Goal: Task Accomplishment & Management: Use online tool/utility

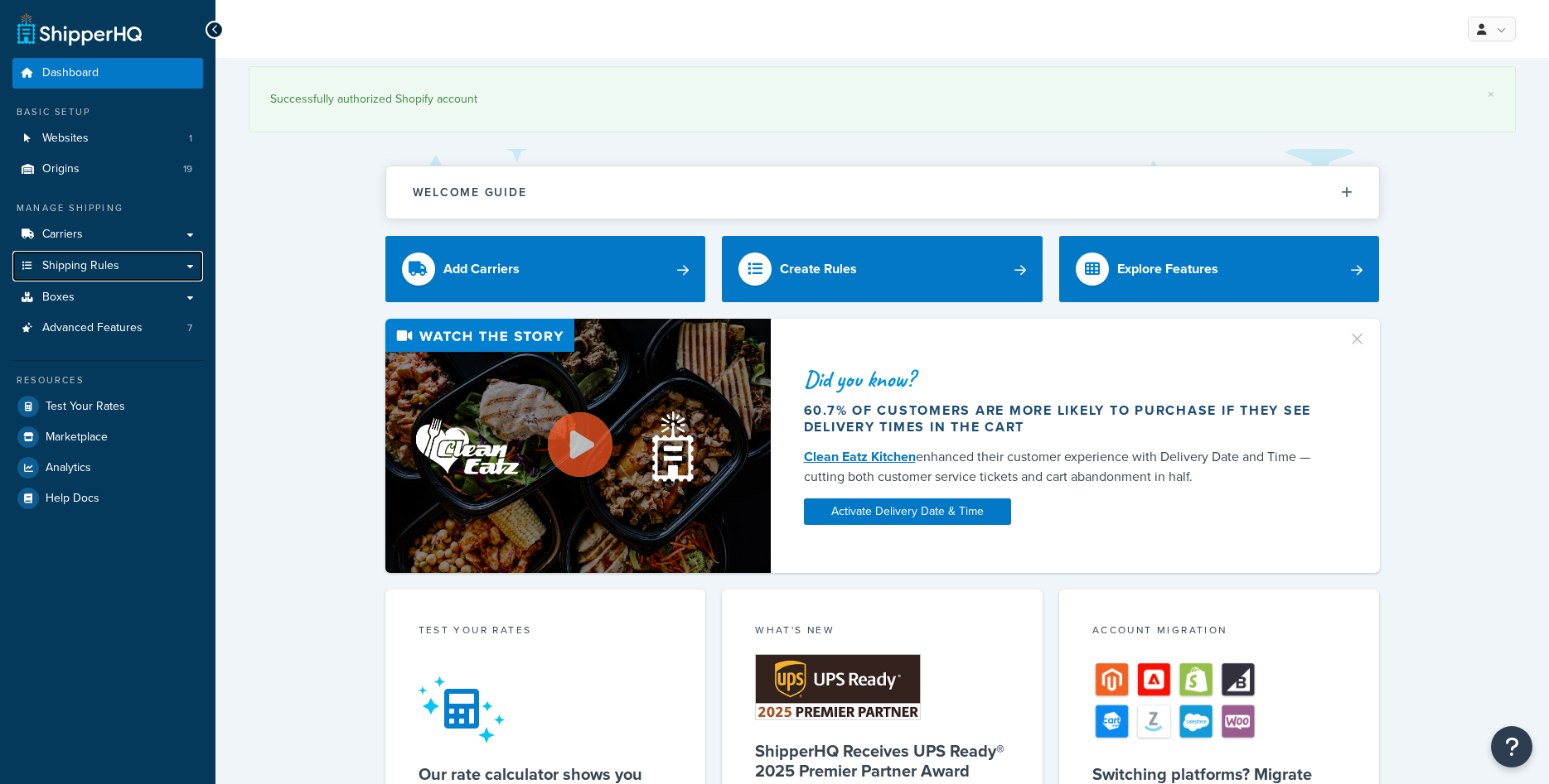
click at [134, 274] on link "Shipping Rules" at bounding box center [107, 266] width 190 height 31
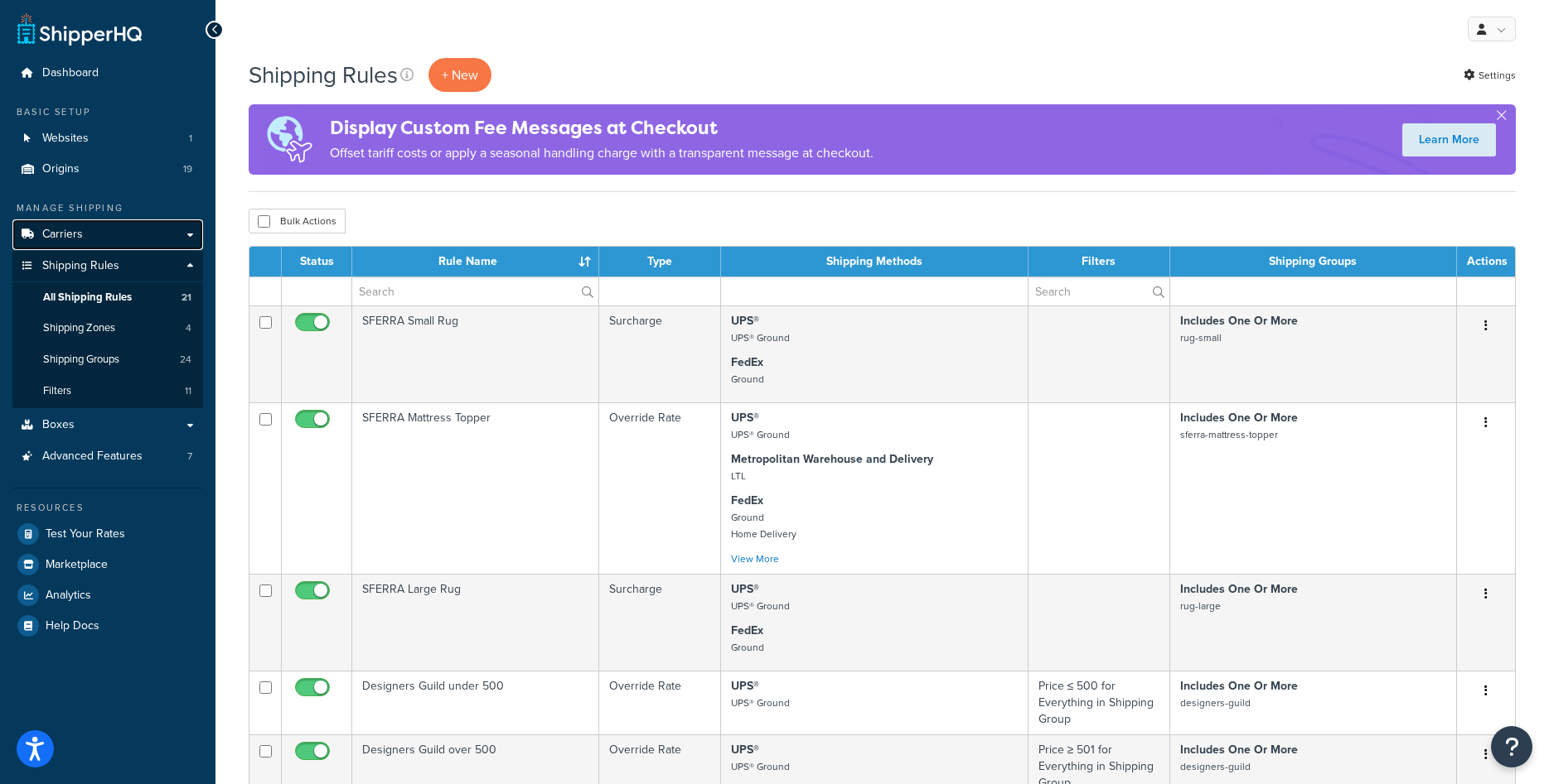
click at [84, 242] on link "Carriers" at bounding box center [107, 234] width 190 height 31
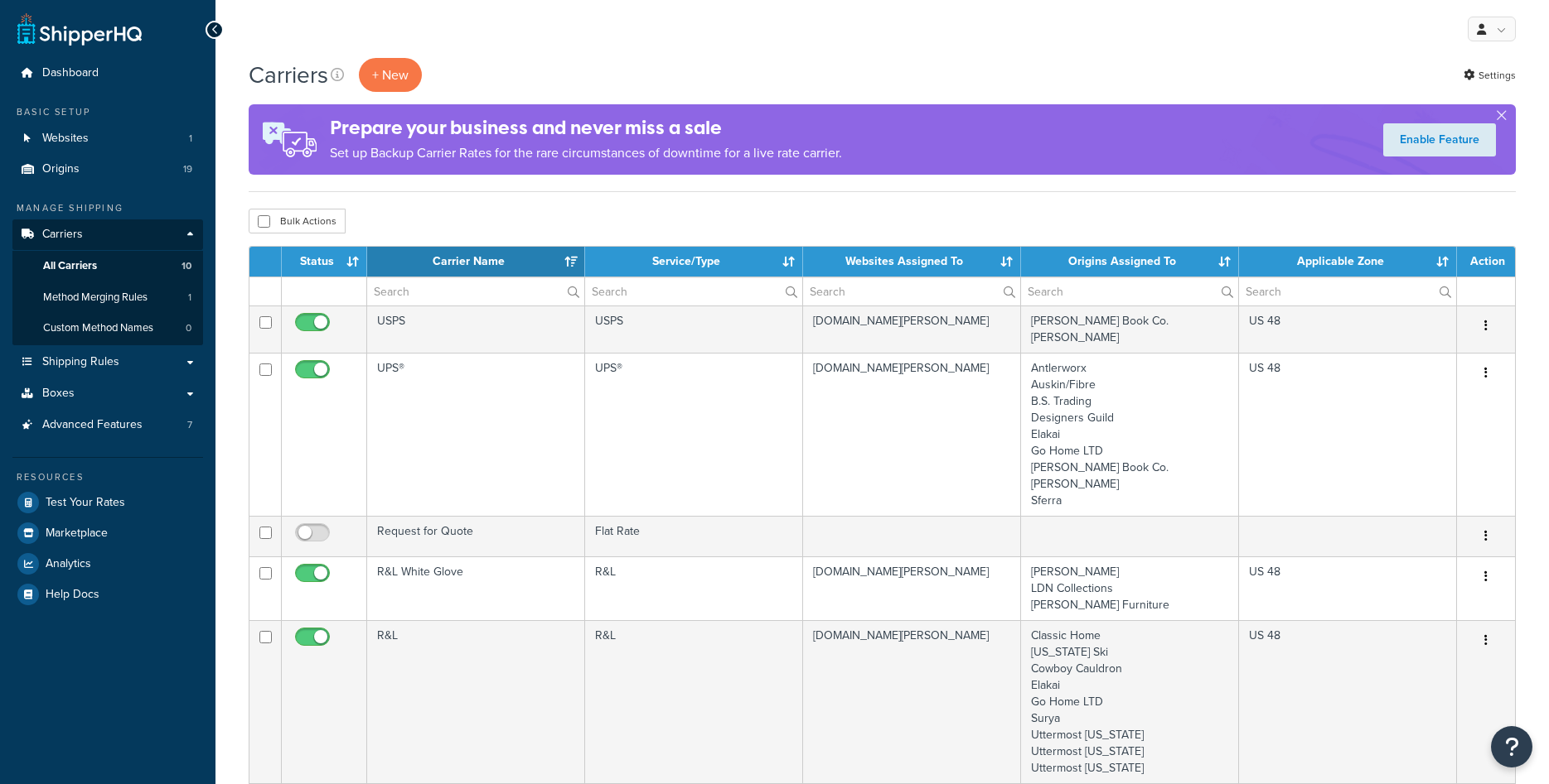
select select "15"
click at [84, 164] on link "Origins 19" at bounding box center [107, 169] width 190 height 31
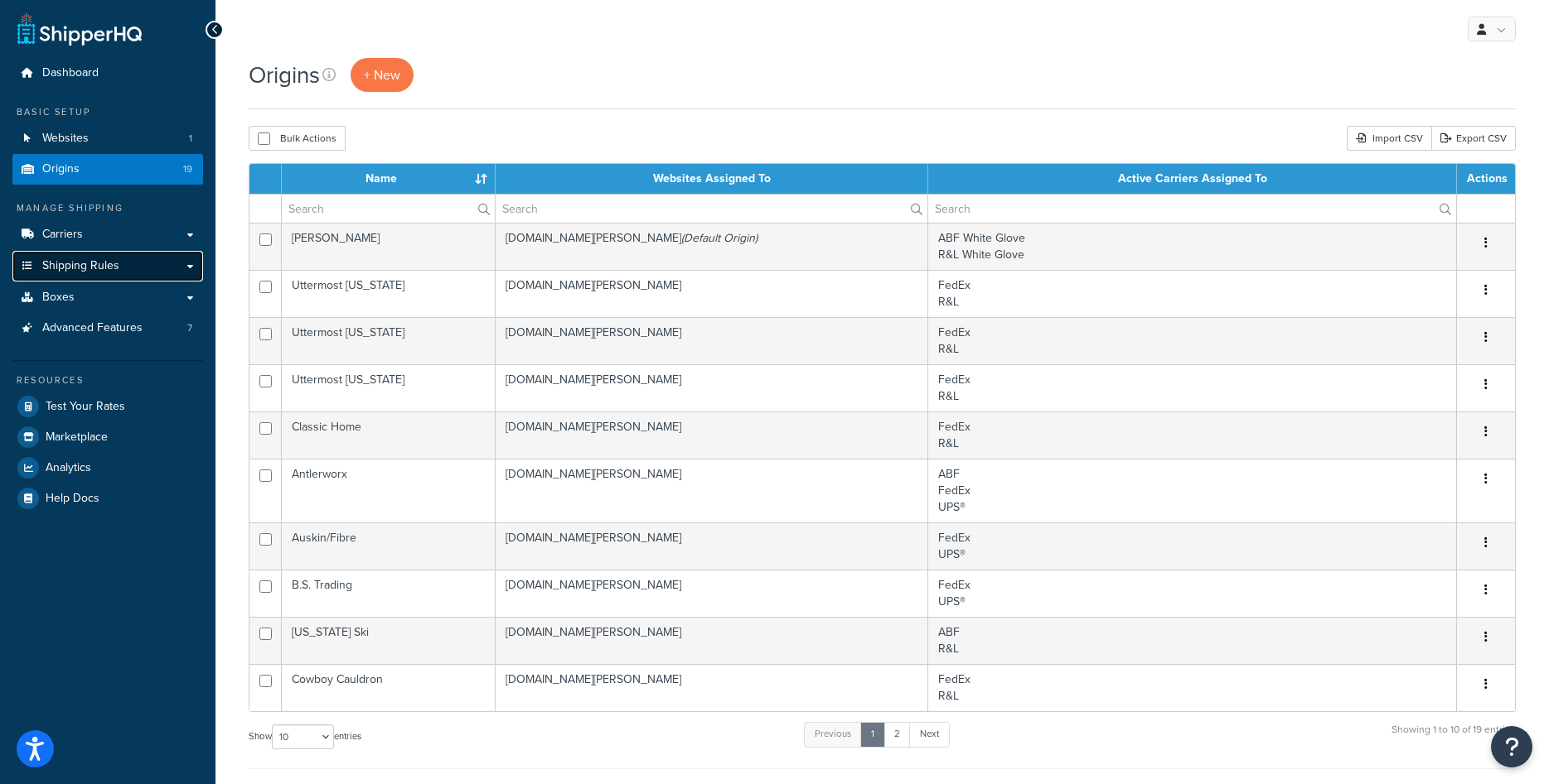
click at [99, 263] on span "Shipping Rules" at bounding box center [81, 266] width 77 height 14
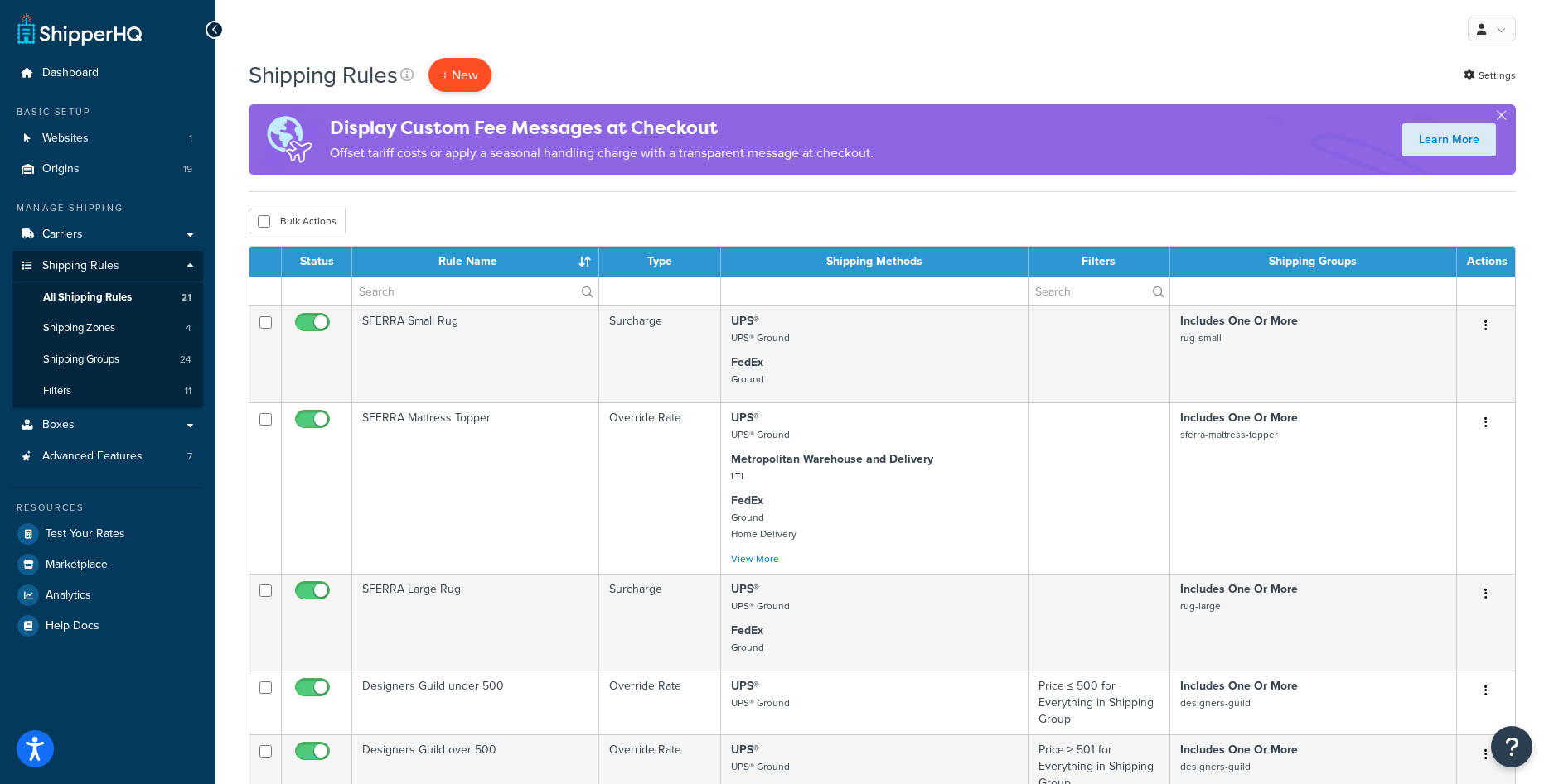
click at [488, 80] on p "+ New" at bounding box center [459, 75] width 63 height 34
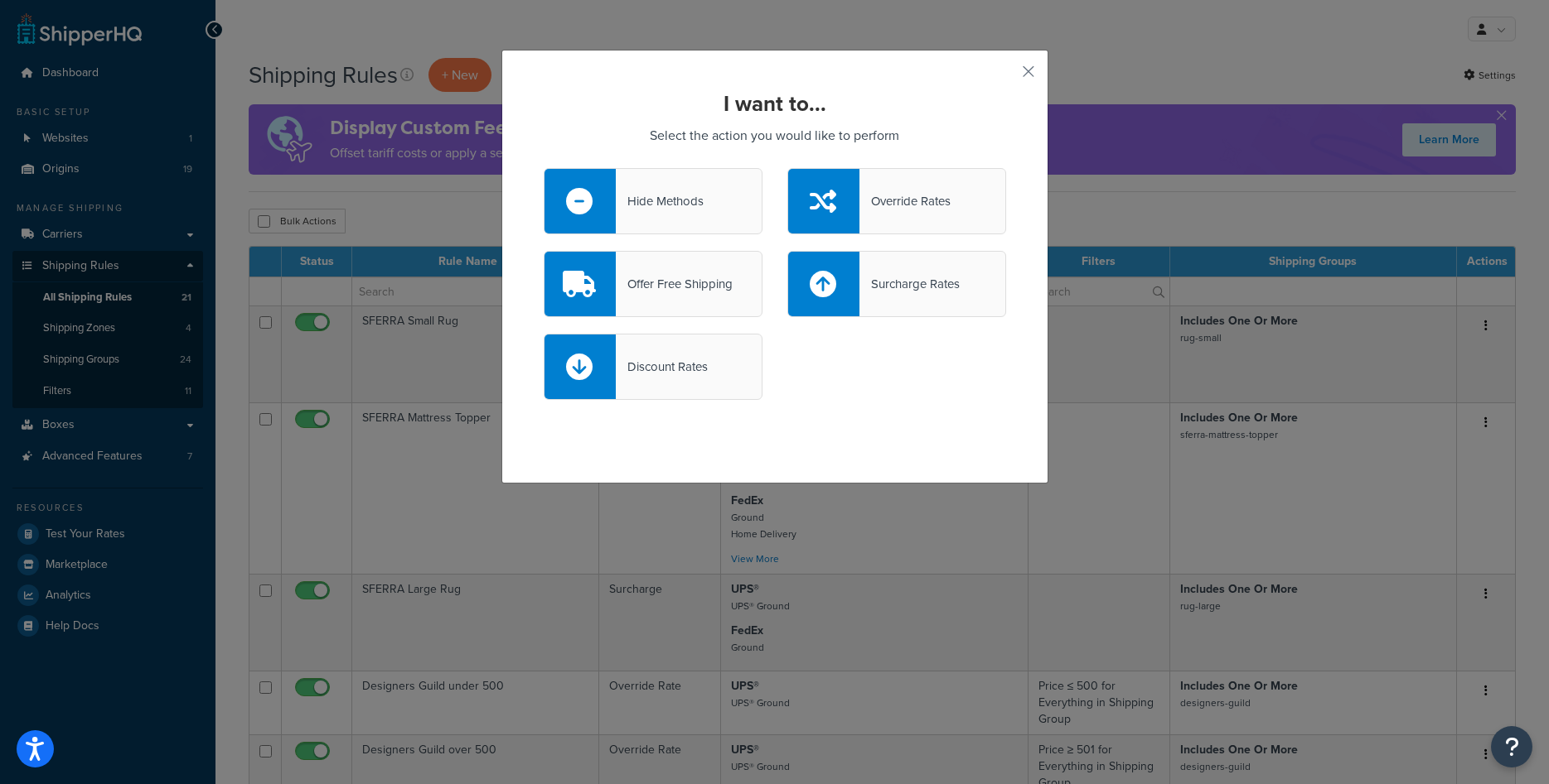
click at [913, 195] on div "Override Rates" at bounding box center [904, 201] width 91 height 23
click at [0, 0] on input "Override Rates" at bounding box center [0, 0] width 0 height 0
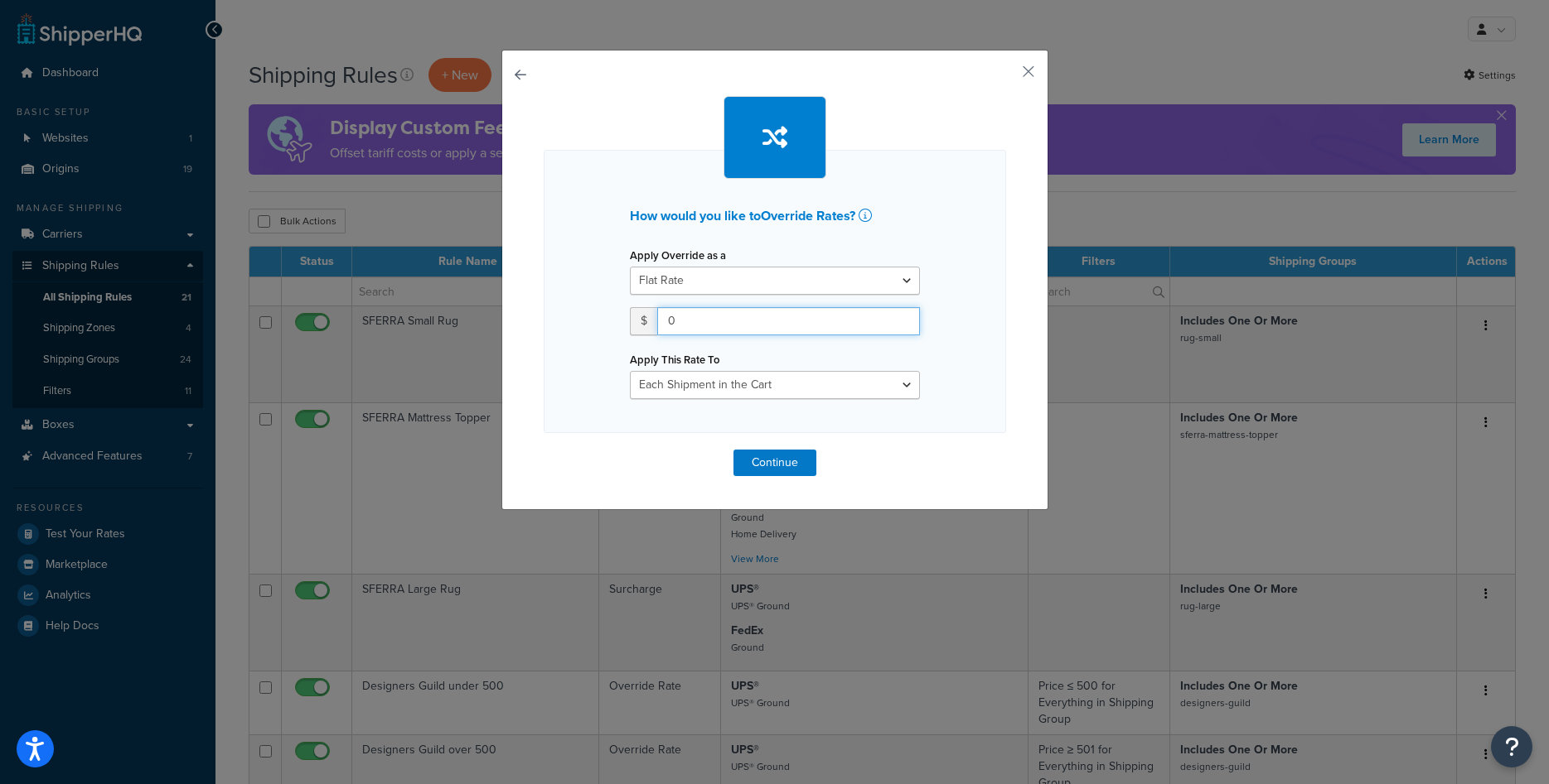
click at [714, 327] on input "0" at bounding box center [788, 321] width 262 height 28
type input "75"
click at [630, 371] on select "Each Shipment in the Cart Each Origin in the Cart Each Shipping Group in the Ca…" at bounding box center [775, 385] width 290 height 28
select select "SHIPPING_GROUP"
click option "Each Shipping Group in the Cart" at bounding box center [0, 0] width 0 height 0
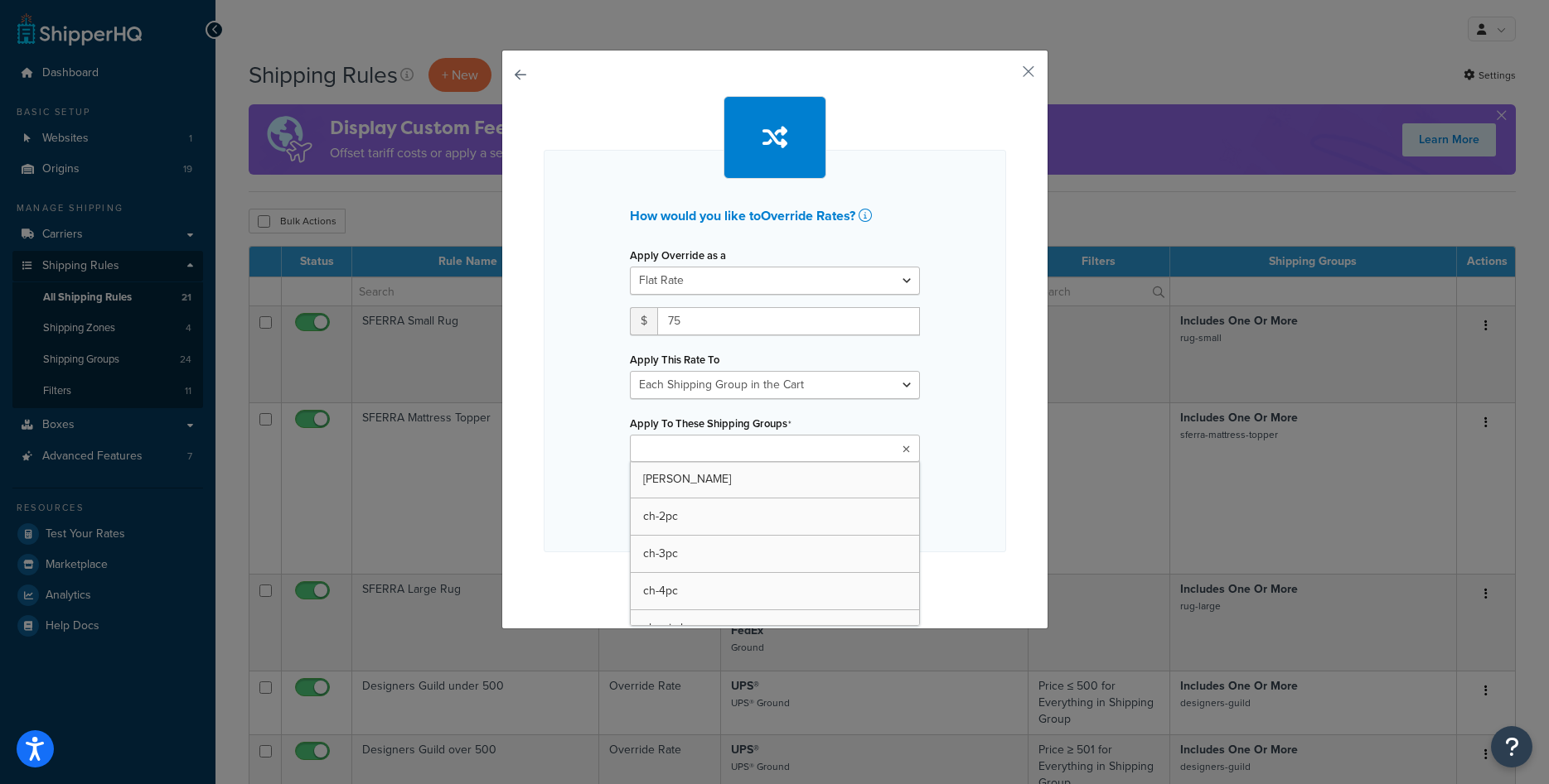
click at [753, 455] on input "Apply To These Shipping Groups" at bounding box center [707, 449] width 147 height 18
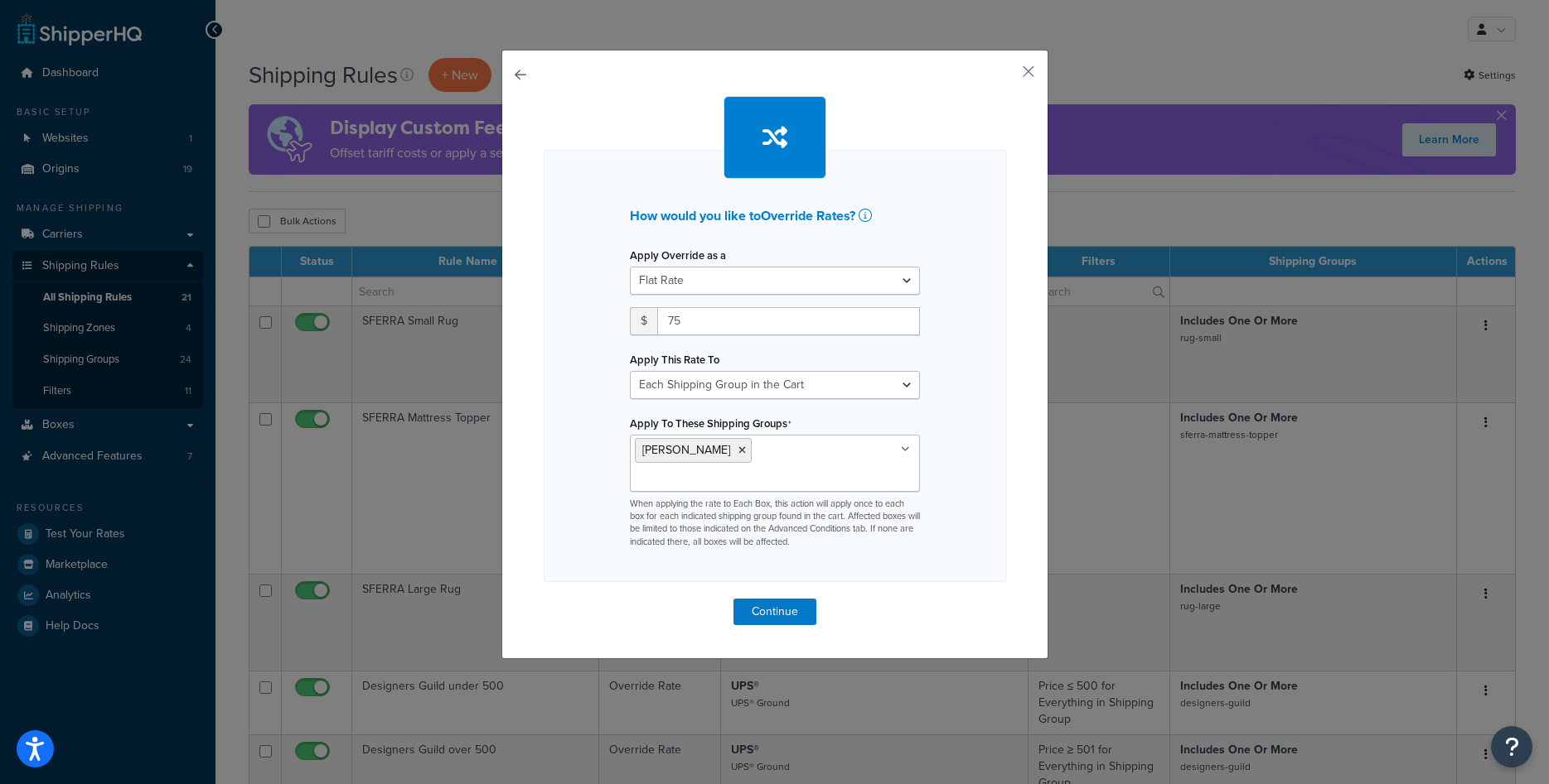
click at [932, 467] on div "How would you like to Override Rates ? Apply Override as a Flat Rate Percentage…" at bounding box center [774, 366] width 462 height 433
click at [778, 599] on button "Continue" at bounding box center [775, 612] width 82 height 26
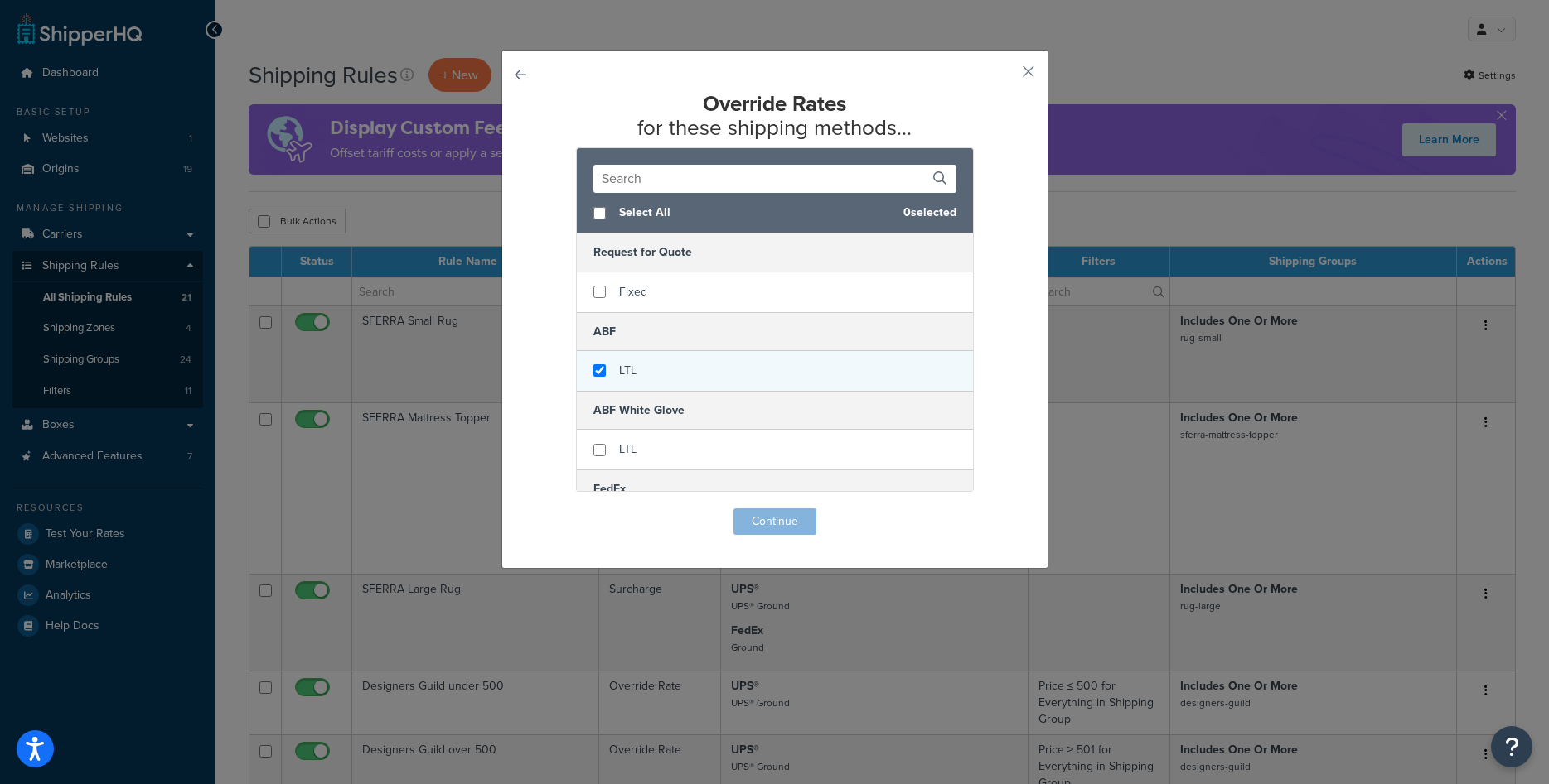
checkbox input "true"
click at [622, 367] on span "LTL" at bounding box center [628, 370] width 18 height 18
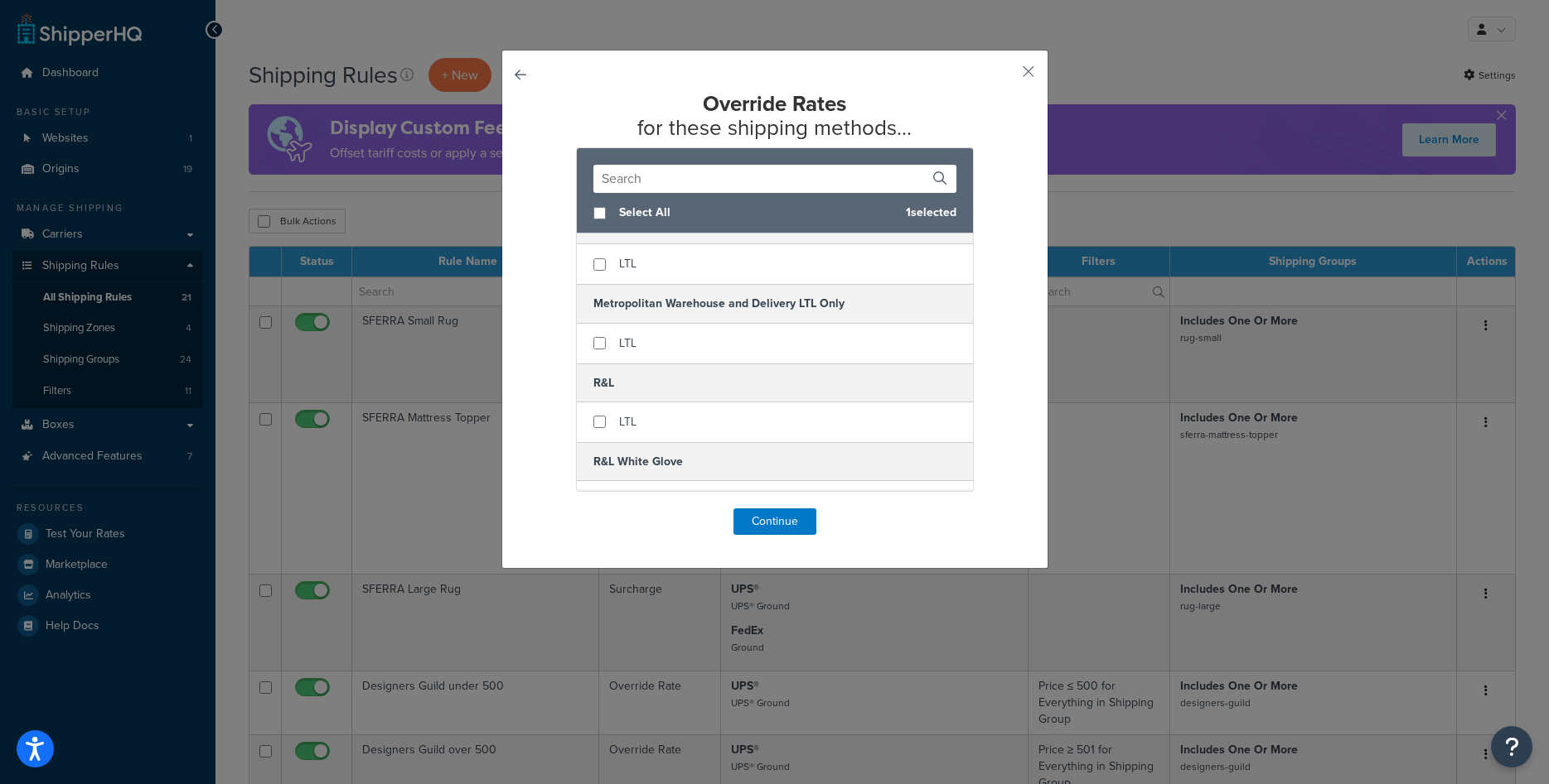
scroll to position [426, 0]
click at [605, 422] on input "checkbox" at bounding box center [599, 420] width 12 height 12
checkbox input "true"
click at [756, 519] on button "Continue" at bounding box center [775, 522] width 82 height 26
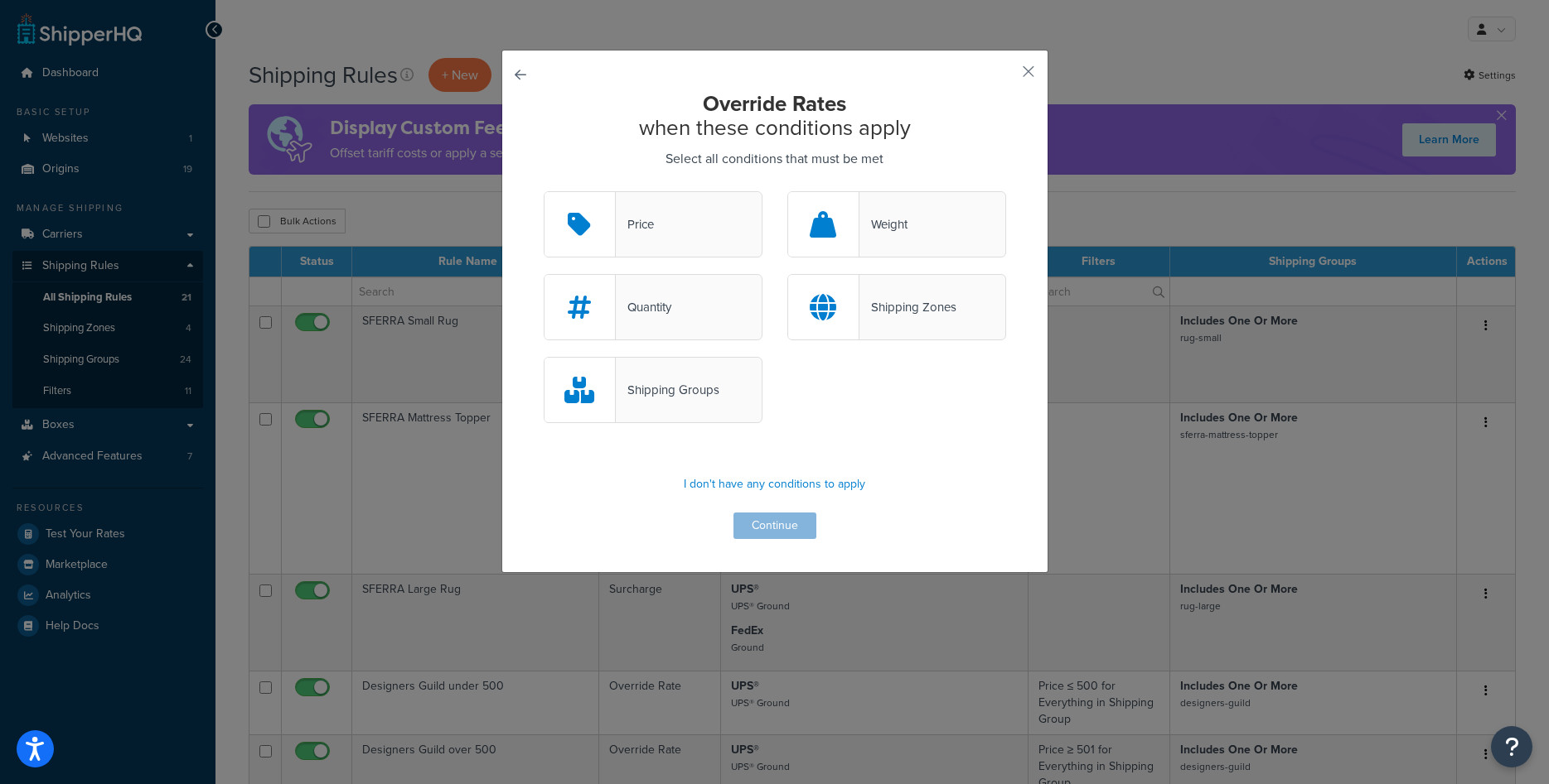
click at [707, 383] on div "Shipping Groups" at bounding box center [667, 390] width 104 height 23
click at [0, 0] on input "Shipping Groups" at bounding box center [0, 0] width 0 height 0
click at [778, 520] on button "Continue" at bounding box center [775, 525] width 82 height 26
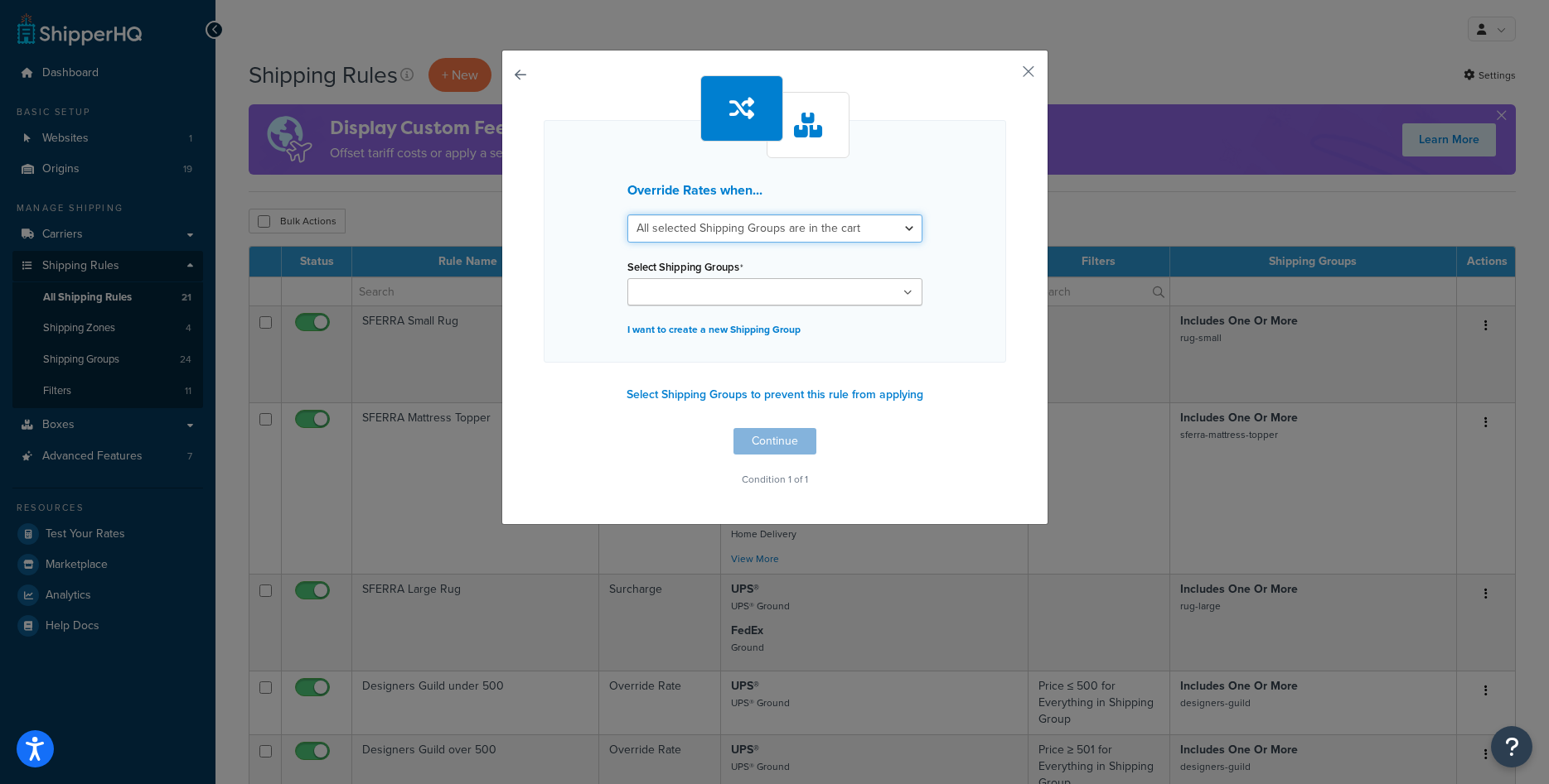
click at [627, 214] on select "All selected Shipping Groups are in the cart Any selected Shipping Groups are i…" at bounding box center [774, 229] width 295 height 28
select select "any"
click option "Any selected Shipping Groups are in the cart" at bounding box center [0, 0] width 0 height 0
click at [713, 333] on p "I want to create a new Shipping Group" at bounding box center [774, 330] width 295 height 23
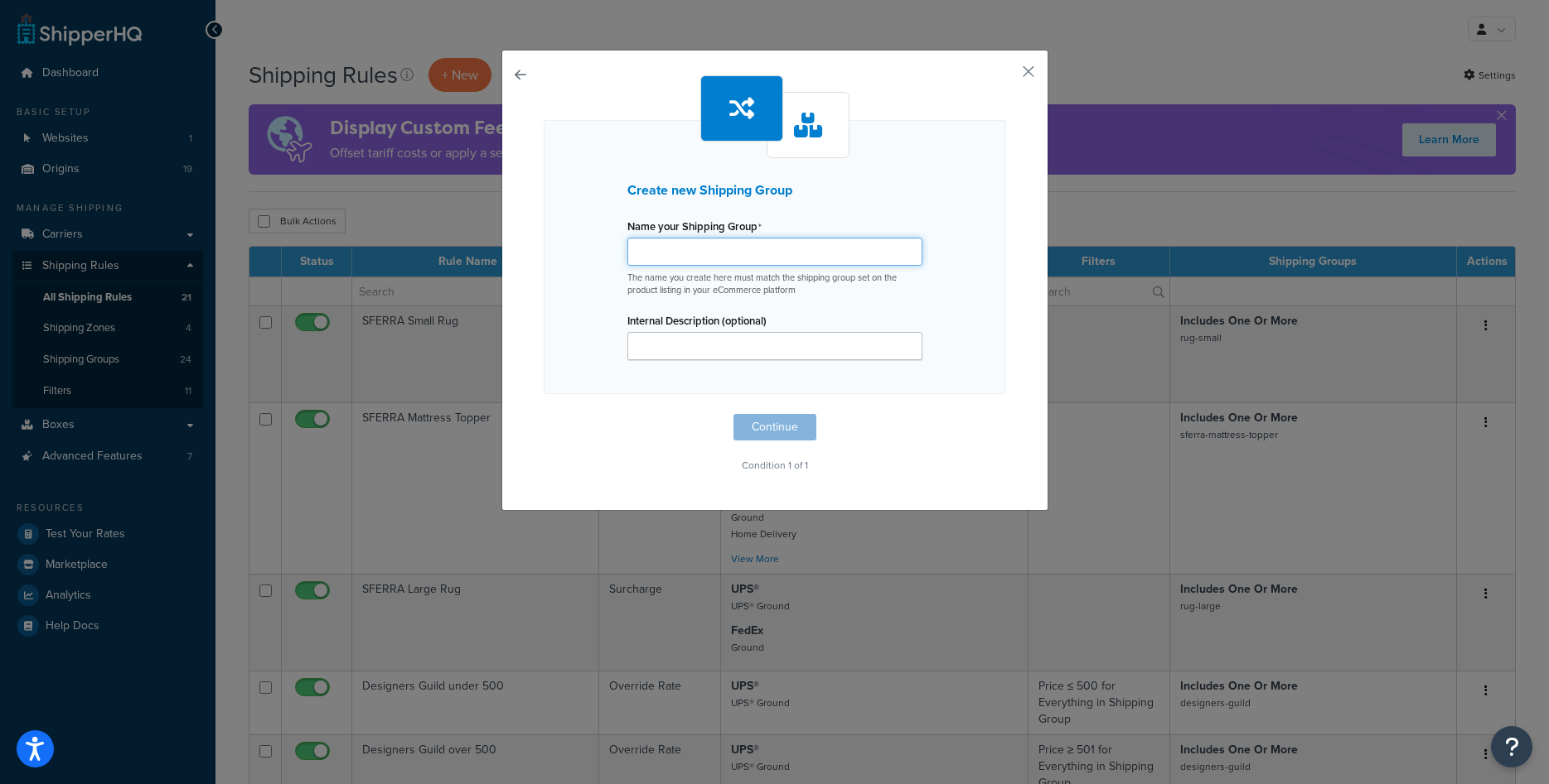
click at [710, 259] on input "Name your Shipping Group" at bounding box center [774, 252] width 295 height 28
paste input "[US_STATE]-ski-1pc"
type input "[US_STATE]-ski"
click at [772, 432] on button "Continue" at bounding box center [775, 427] width 82 height 26
select select "any"
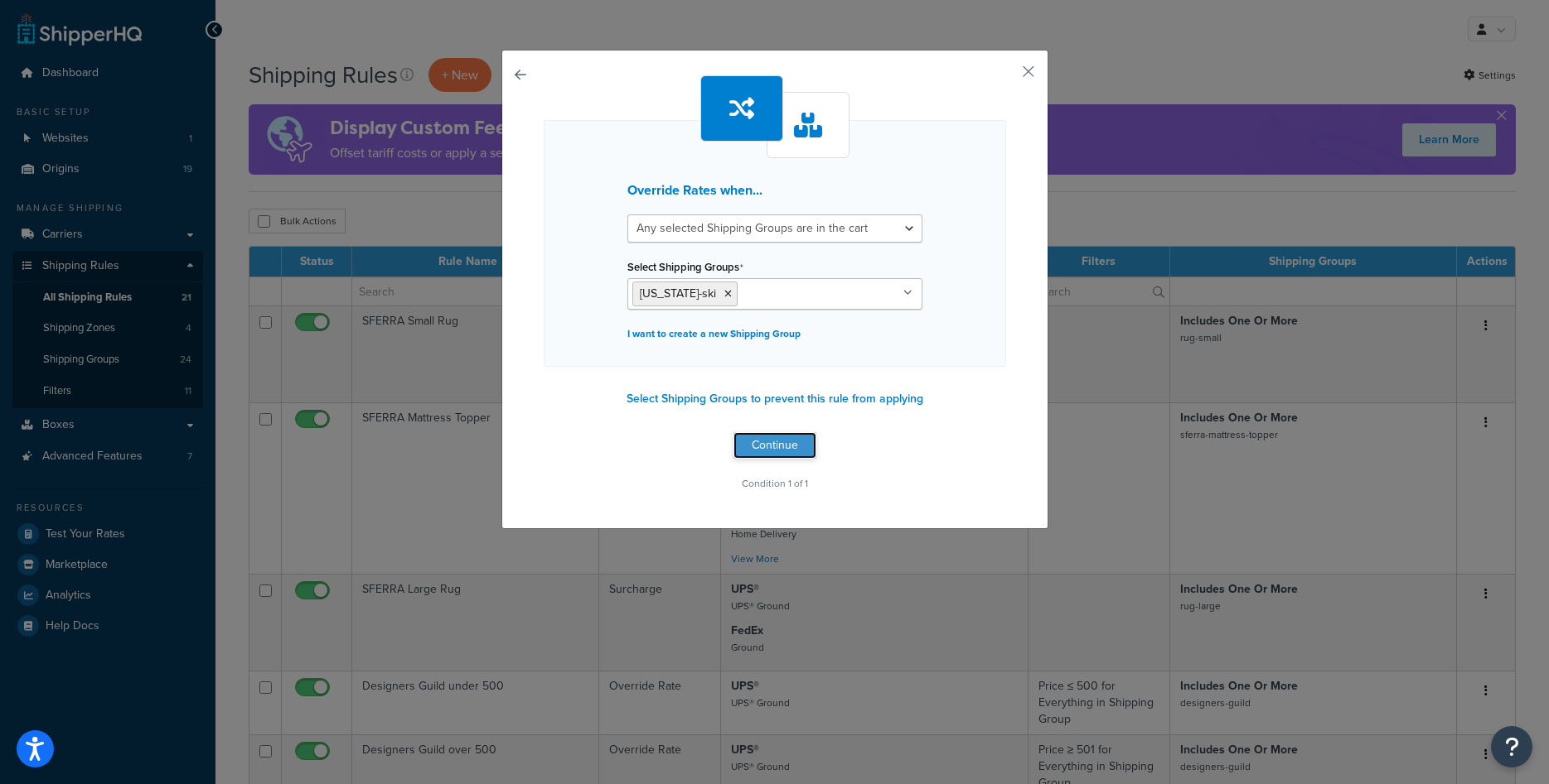
click at [760, 447] on button "Continue" at bounding box center [775, 446] width 82 height 26
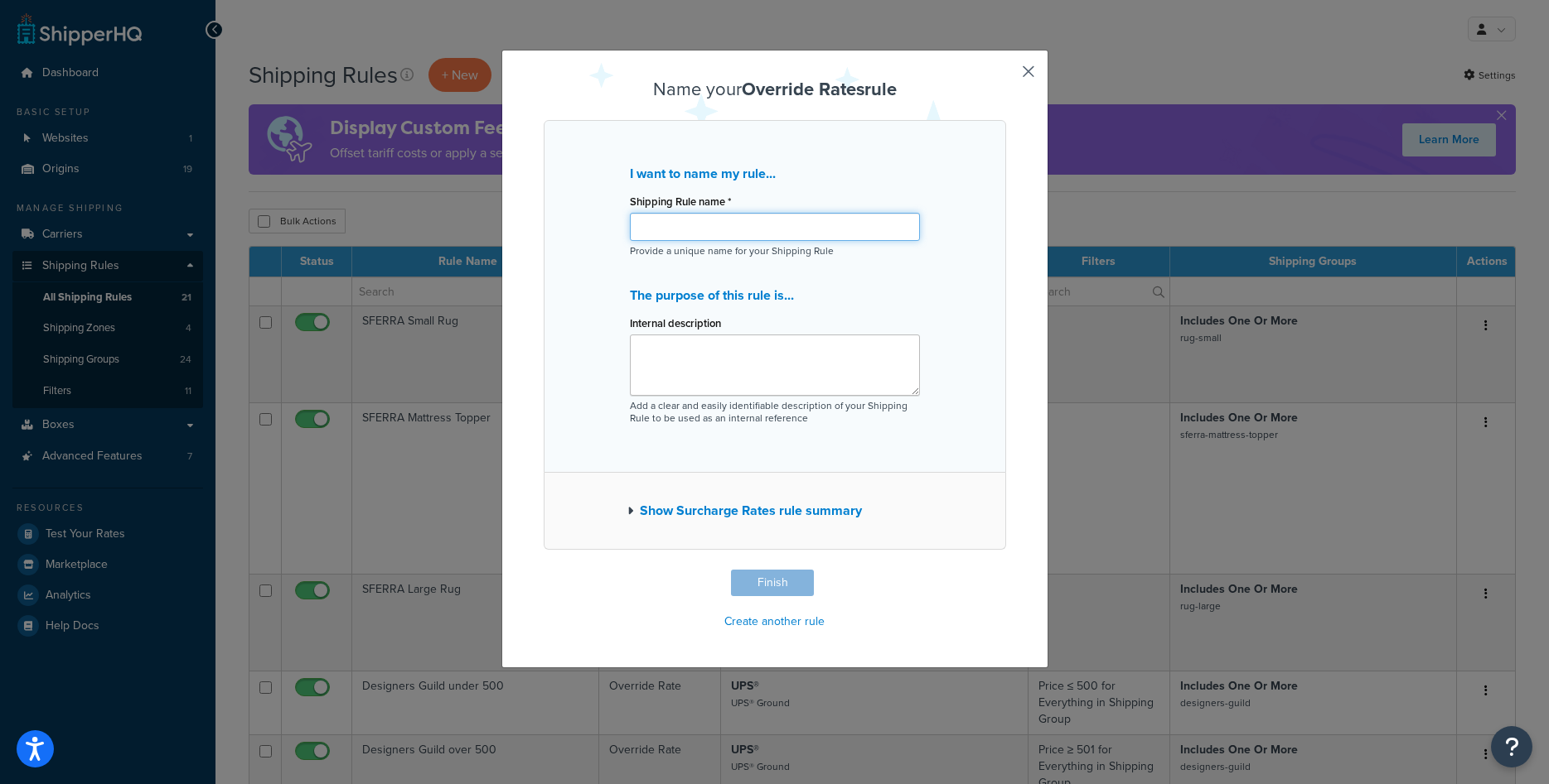
click at [757, 235] on input "Shipping Rule name *" at bounding box center [775, 227] width 290 height 28
paste input "[US_STATE]-ski-1pc"
type input "c"
type input "Colorado Ski Small Items 50ea"
click at [773, 582] on button "Finish" at bounding box center [772, 583] width 82 height 26
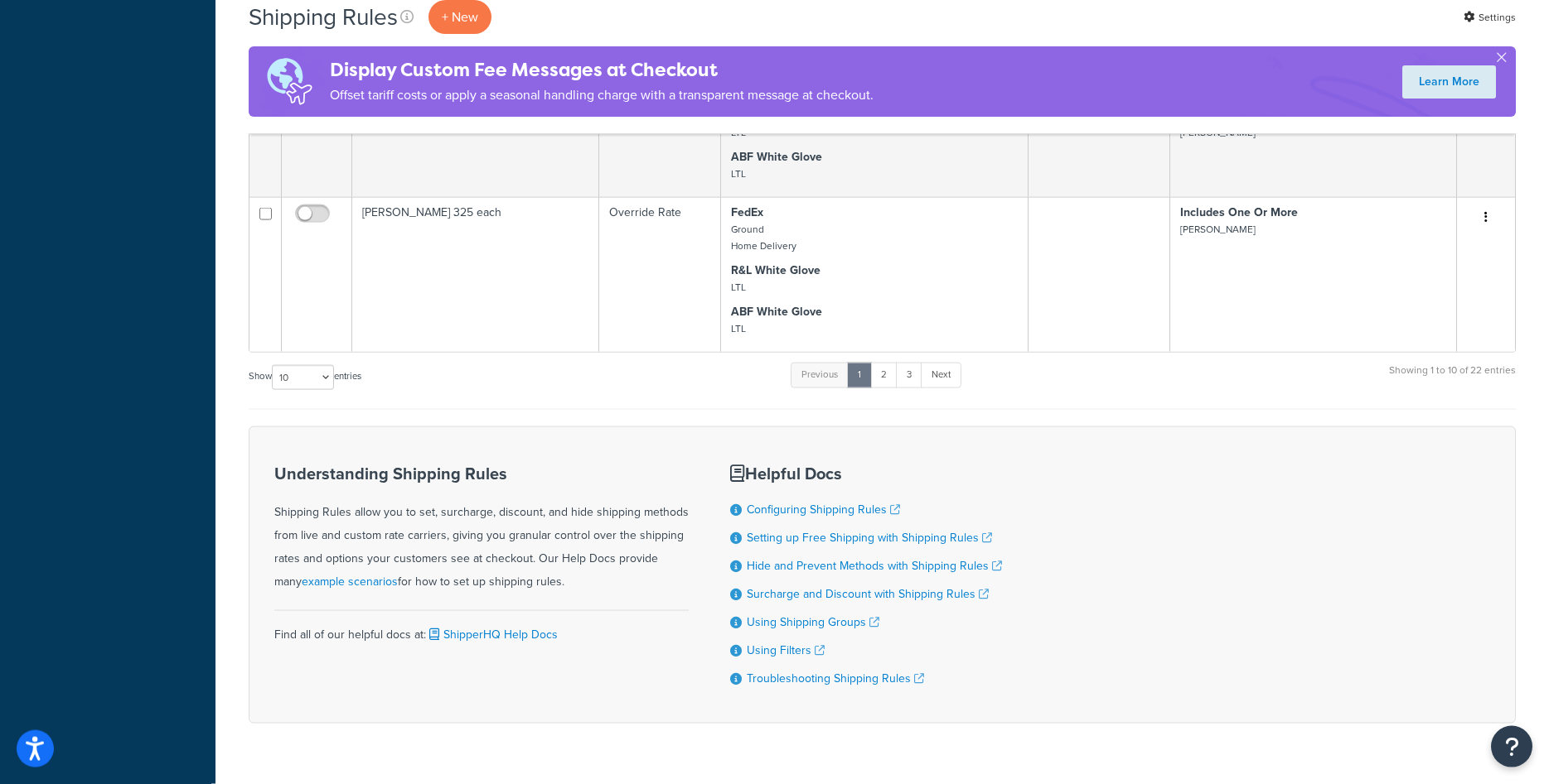
scroll to position [1061, 0]
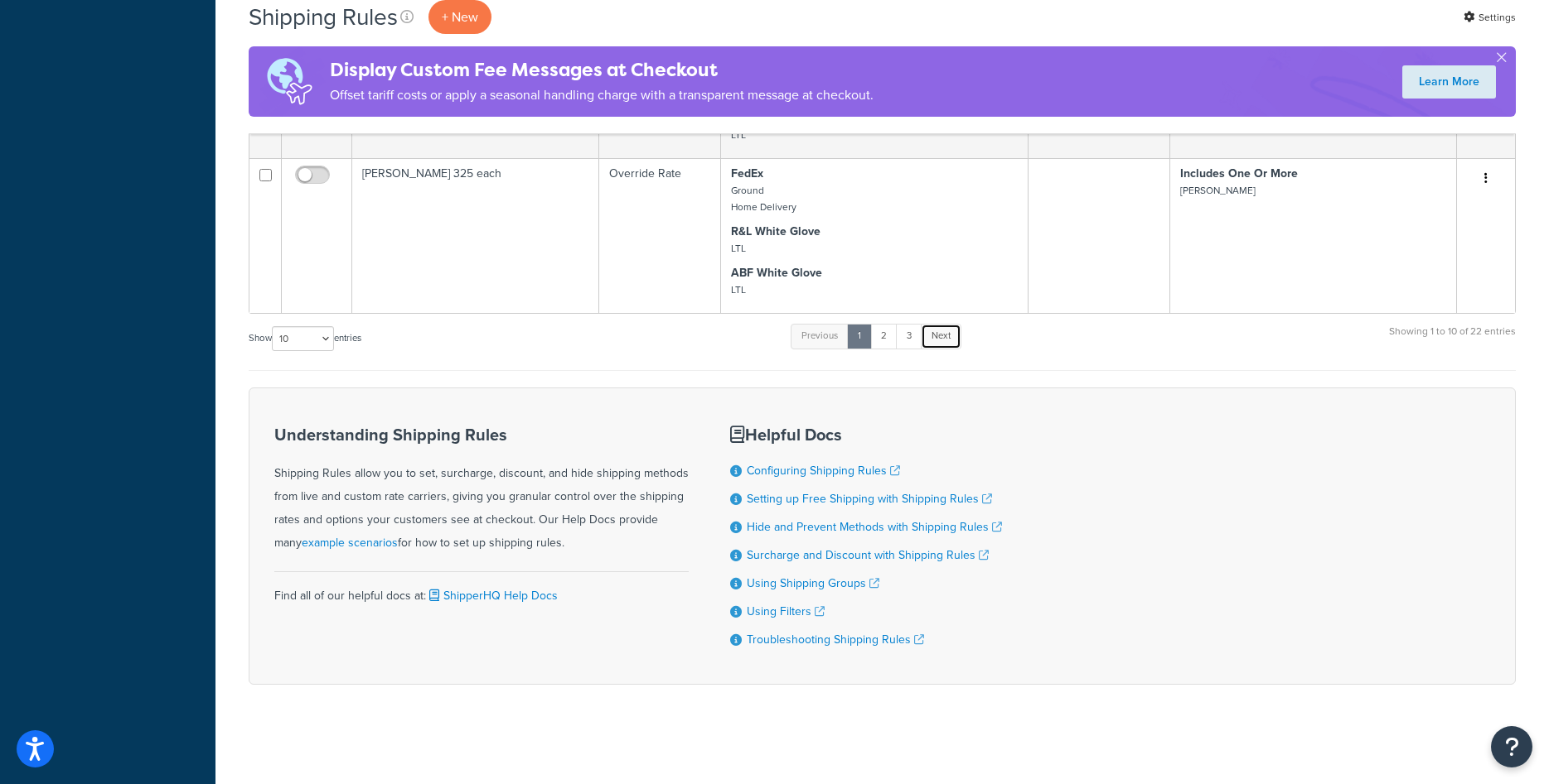
click at [957, 346] on link "Next" at bounding box center [941, 336] width 40 height 25
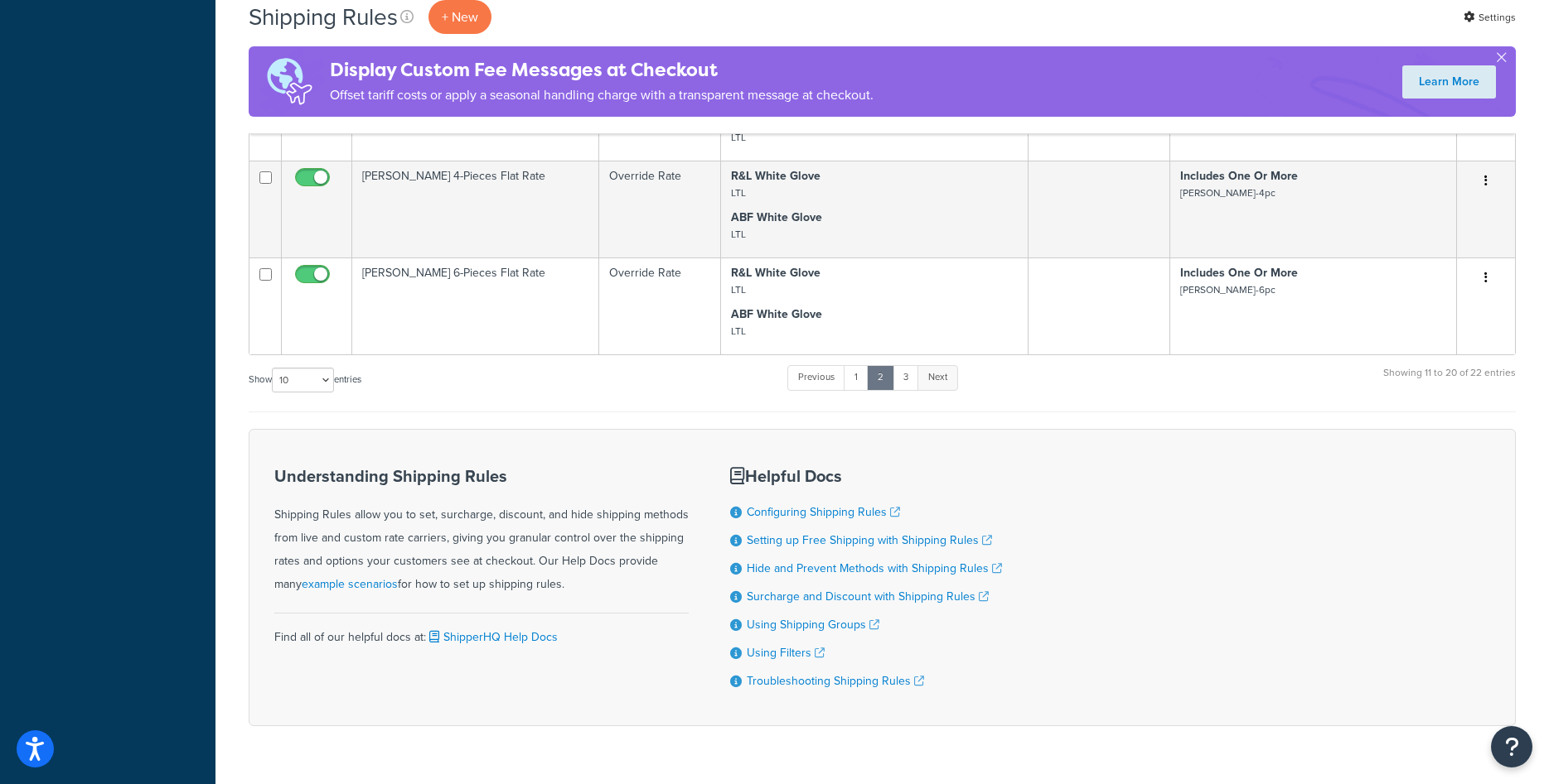
click at [926, 377] on link "Next" at bounding box center [937, 377] width 40 height 25
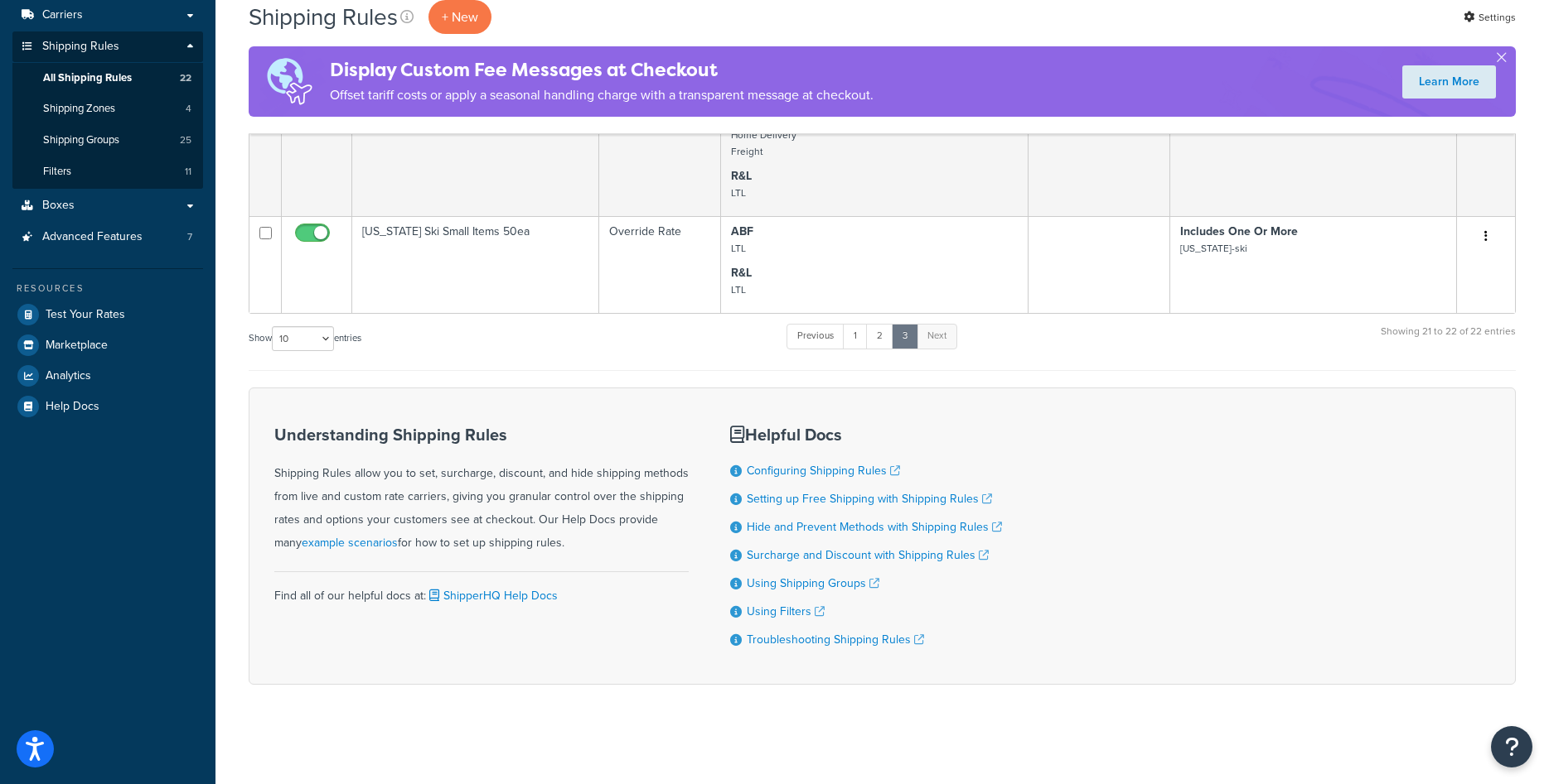
scroll to position [219, 0]
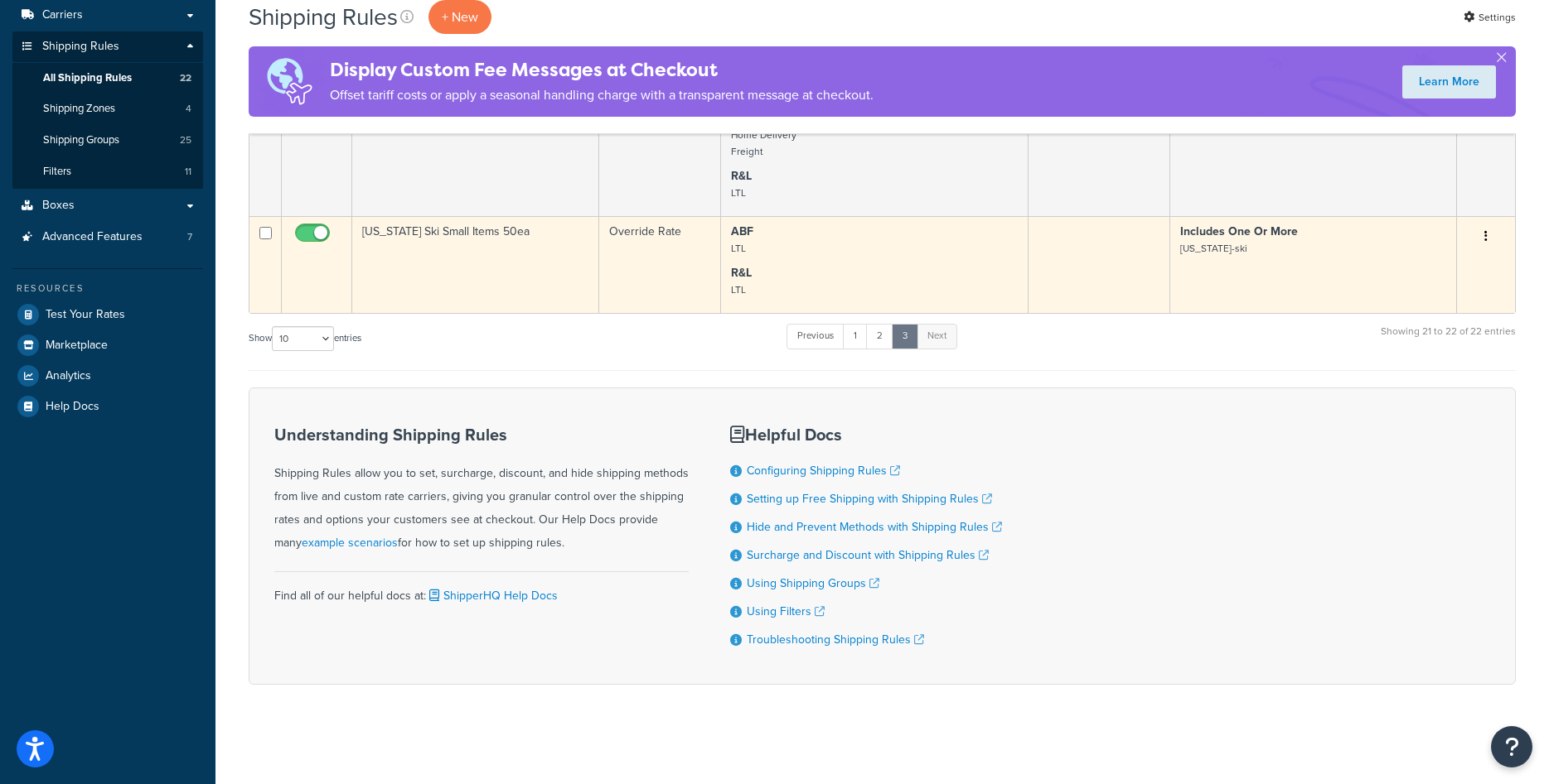
click at [490, 275] on td "Colorado Ski Small Items 50ea" at bounding box center [476, 264] width 247 height 96
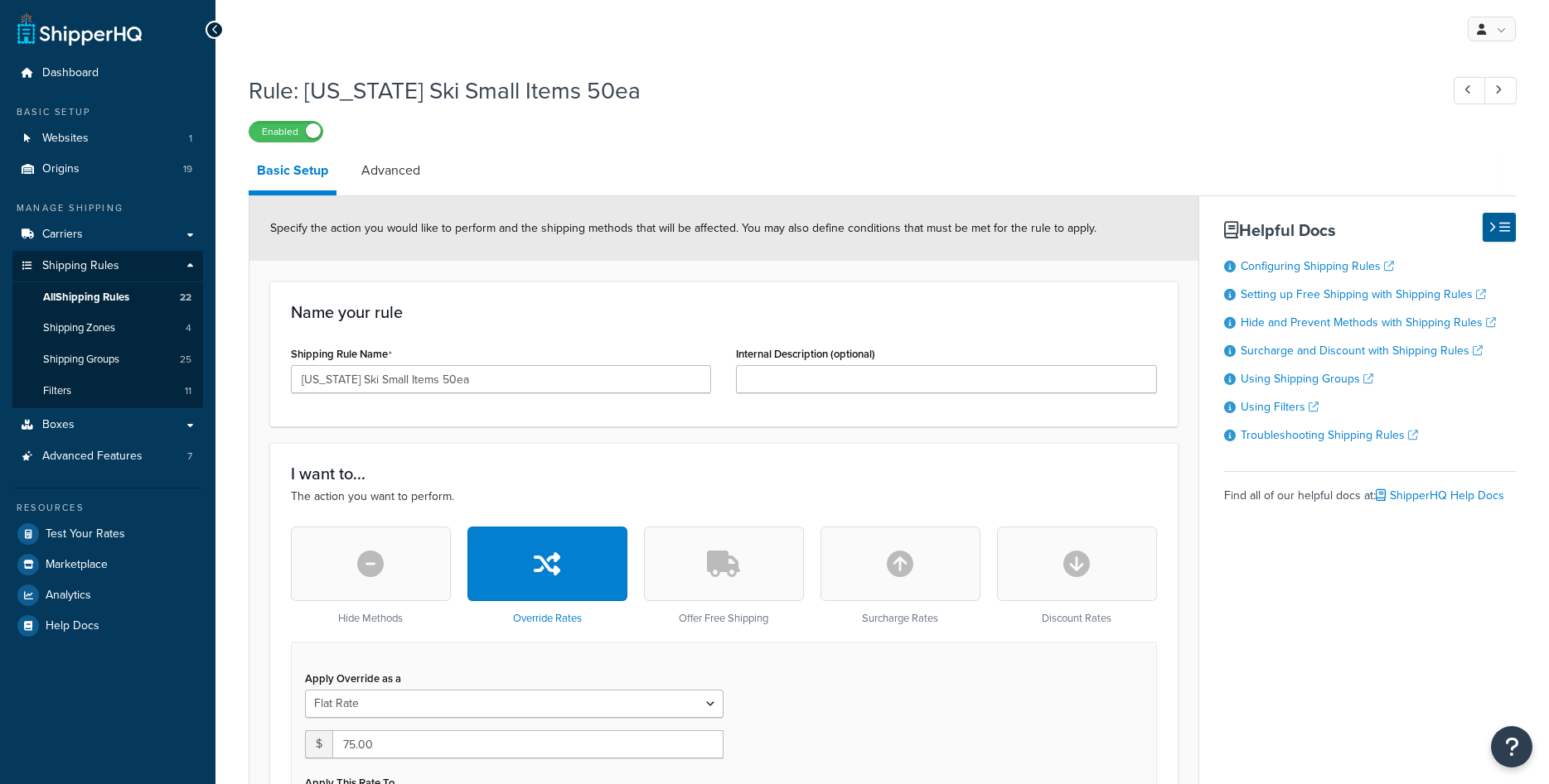
select select "SHIPPING_GROUP"
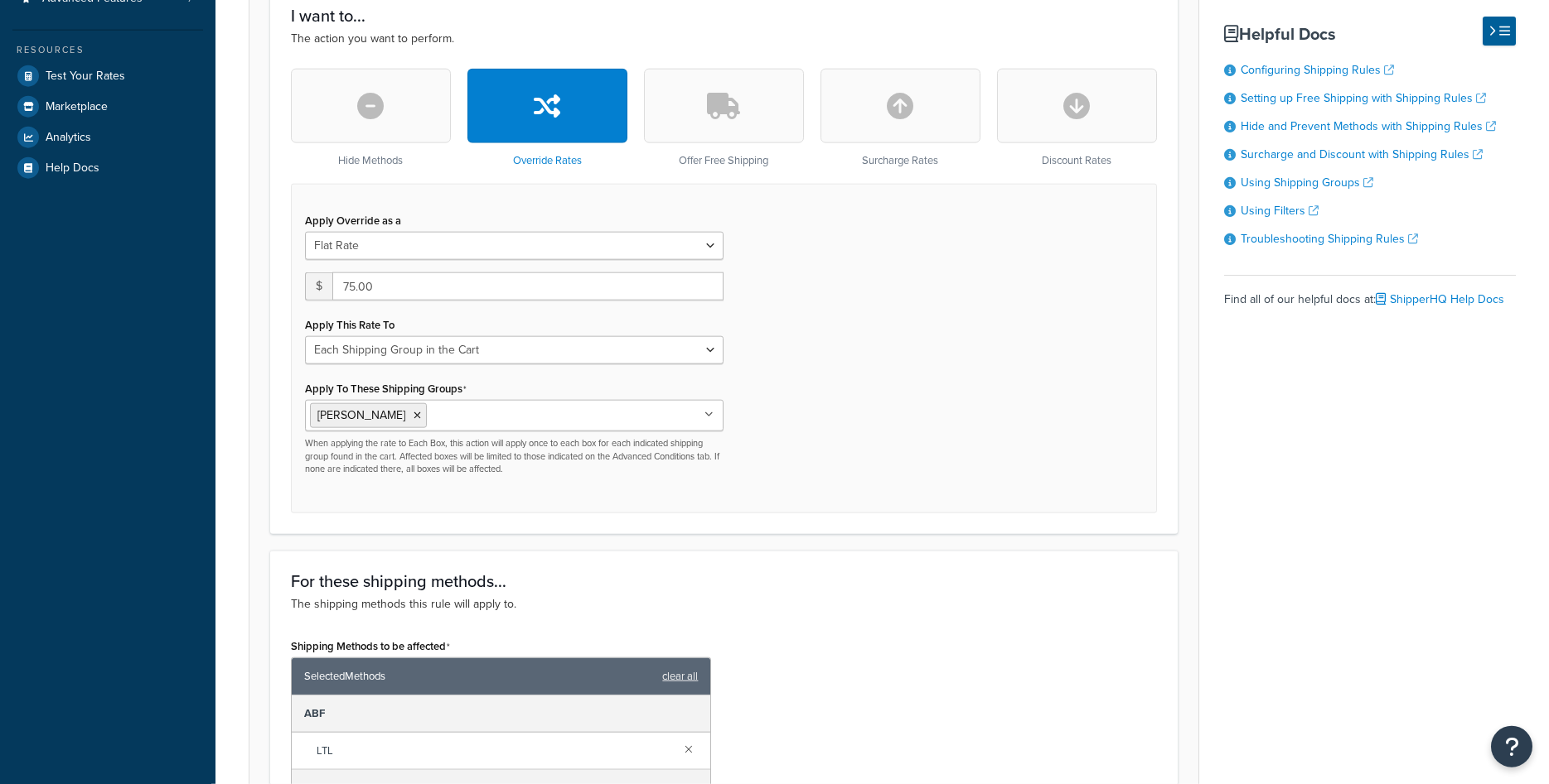
scroll to position [472, 0]
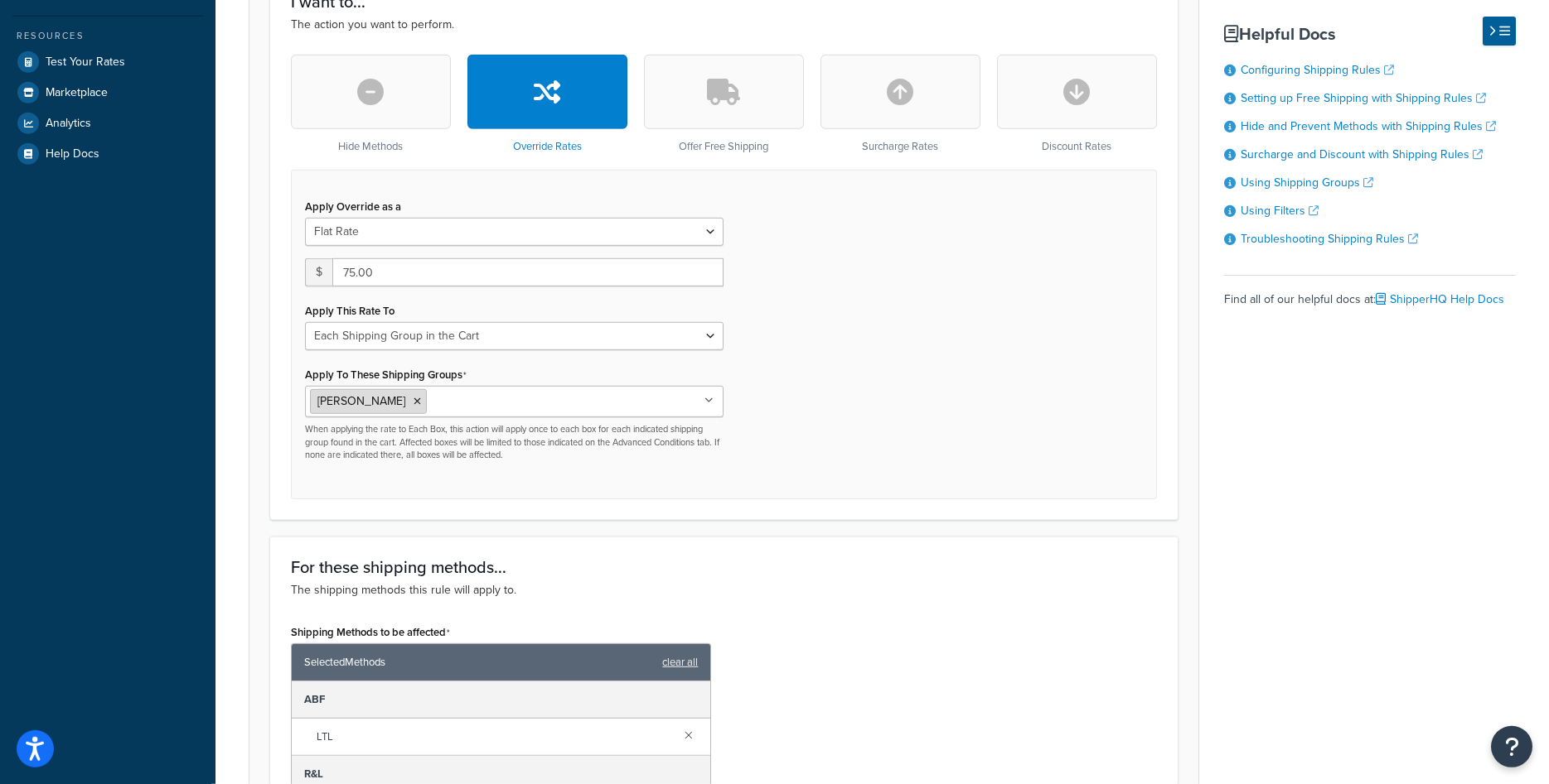
click at [413, 401] on icon at bounding box center [417, 402] width 7 height 10
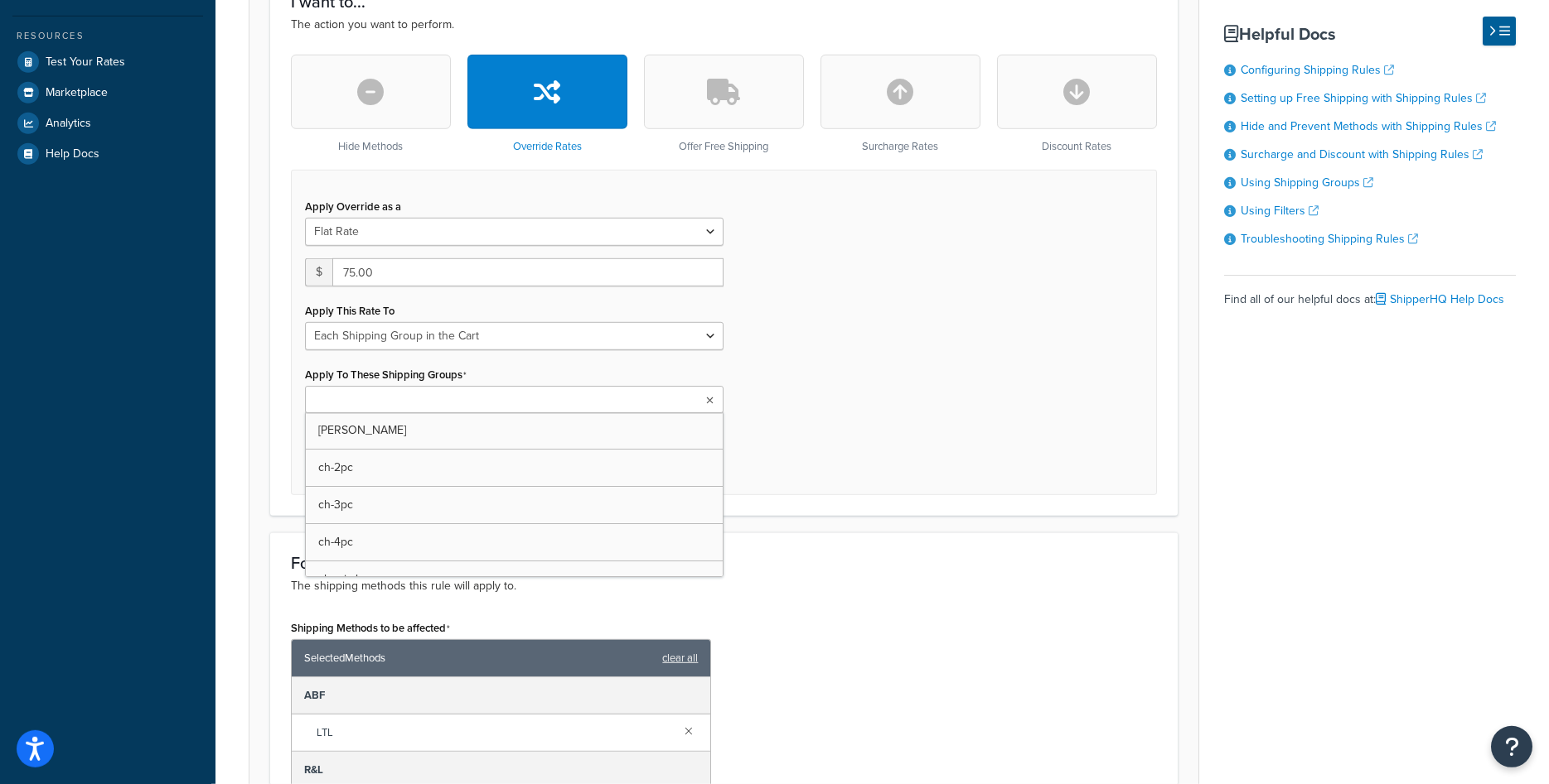
click at [380, 401] on input "Apply To These Shipping Groups" at bounding box center [383, 400] width 147 height 18
type input "col"
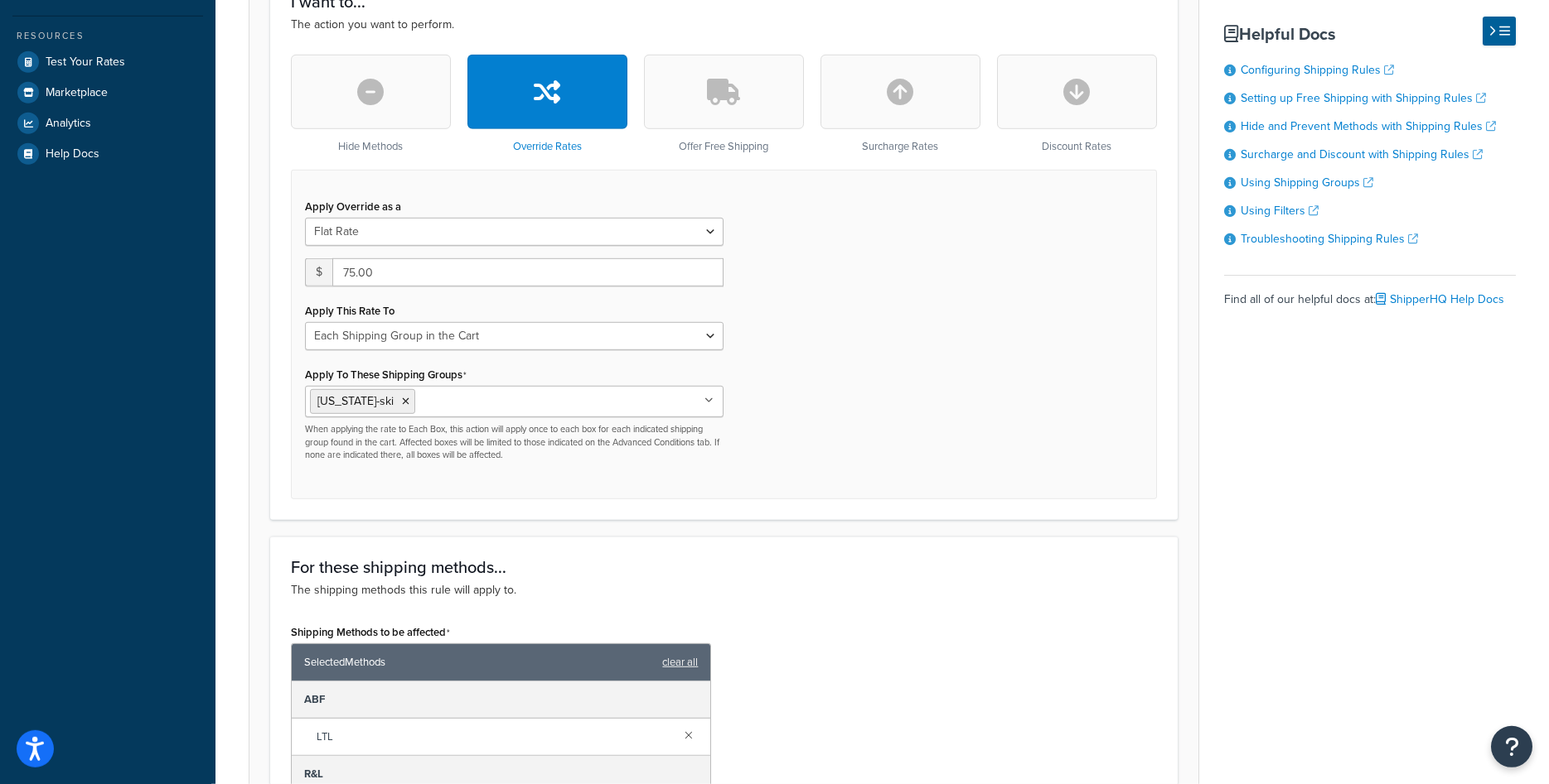
click at [824, 422] on div "Apply Override as a Flat Rate Percentage Flat Rate & Percentage $ 75.00 Apply T…" at bounding box center [723, 333] width 866 height 329
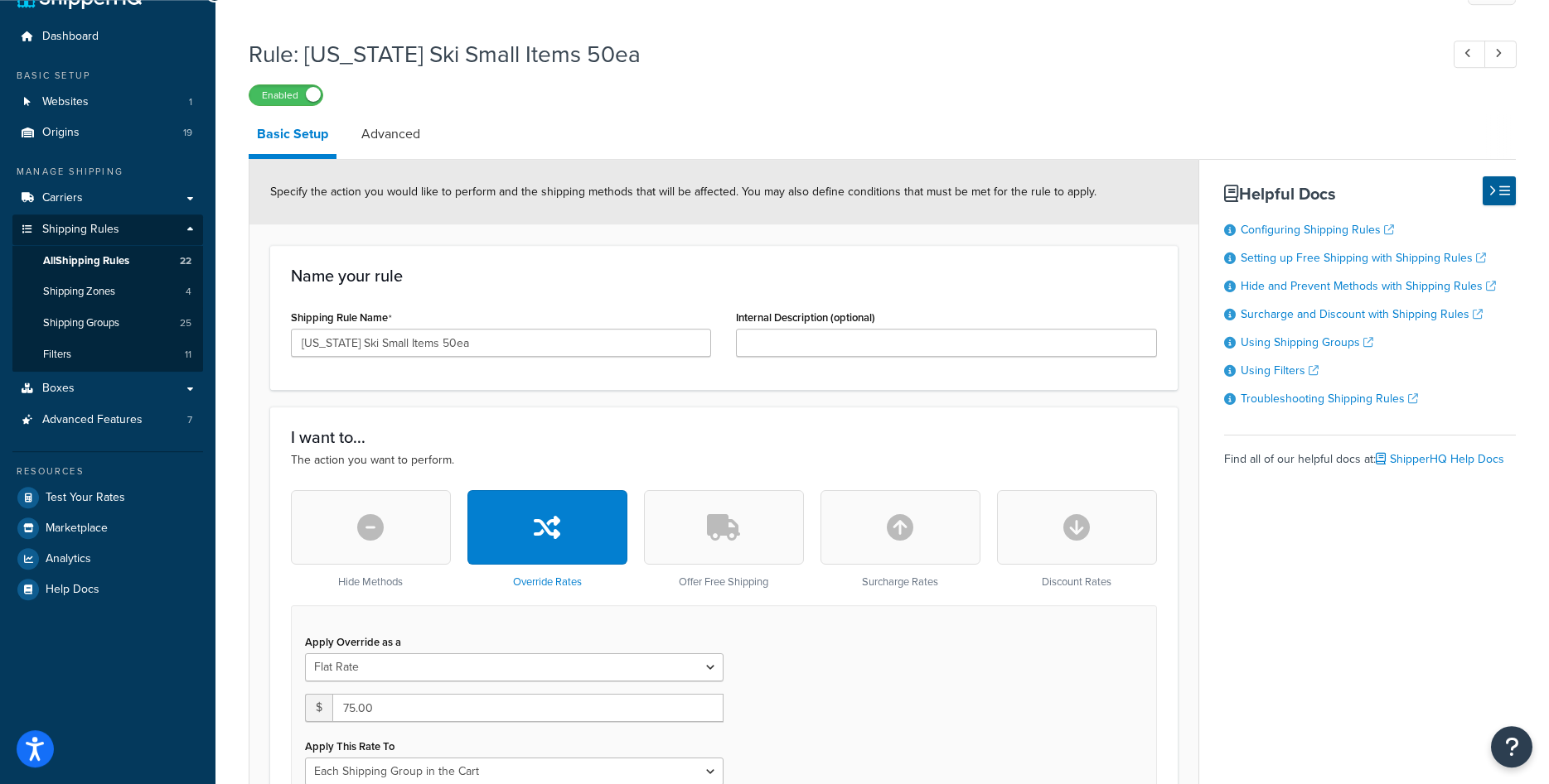
scroll to position [290, 0]
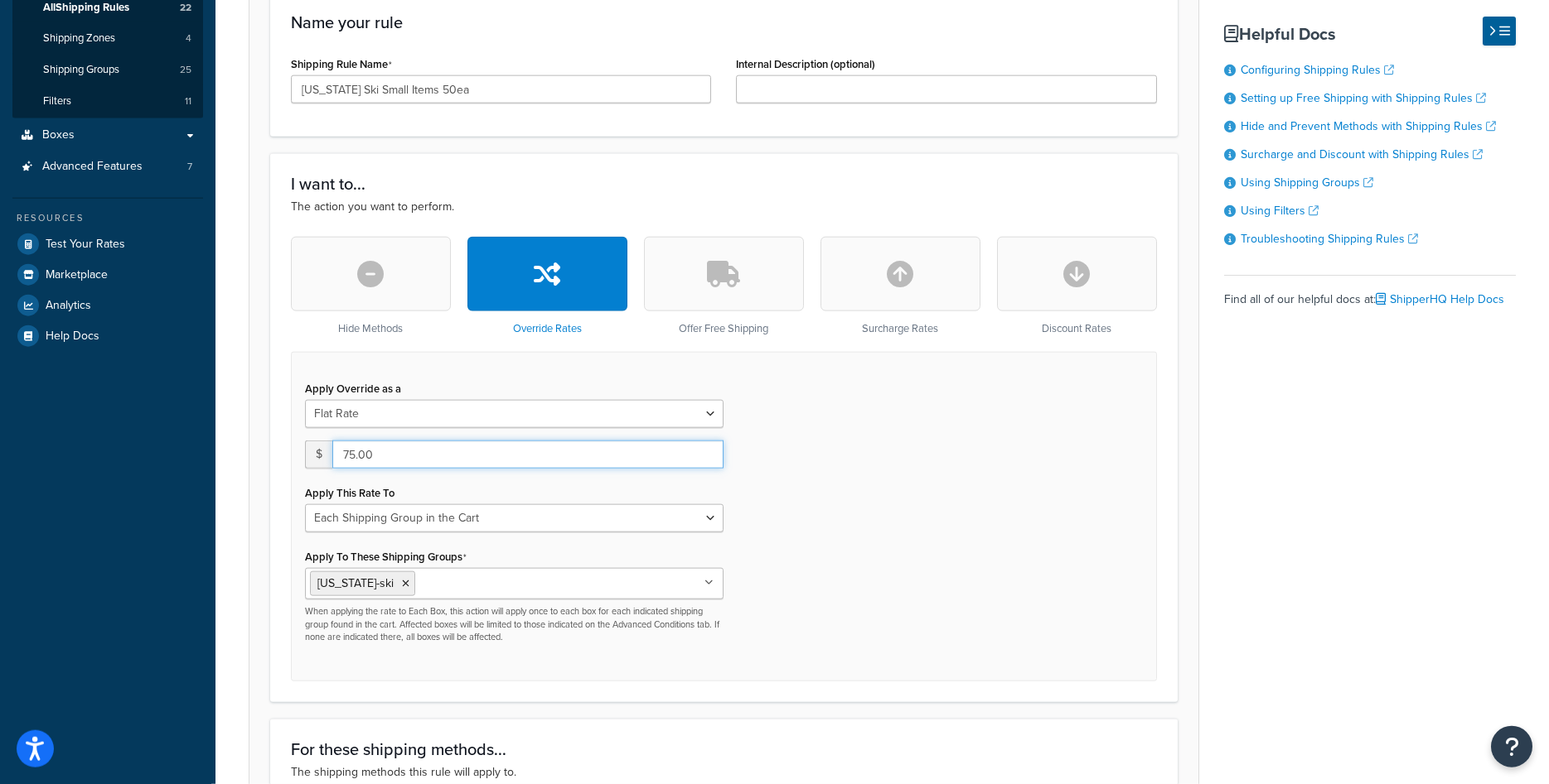
drag, startPoint x: 352, startPoint y: 455, endPoint x: 336, endPoint y: 453, distance: 16.1
click at [336, 453] on input "75.00" at bounding box center [528, 454] width 391 height 28
click at [336, 453] on input "5.00" at bounding box center [528, 454] width 391 height 28
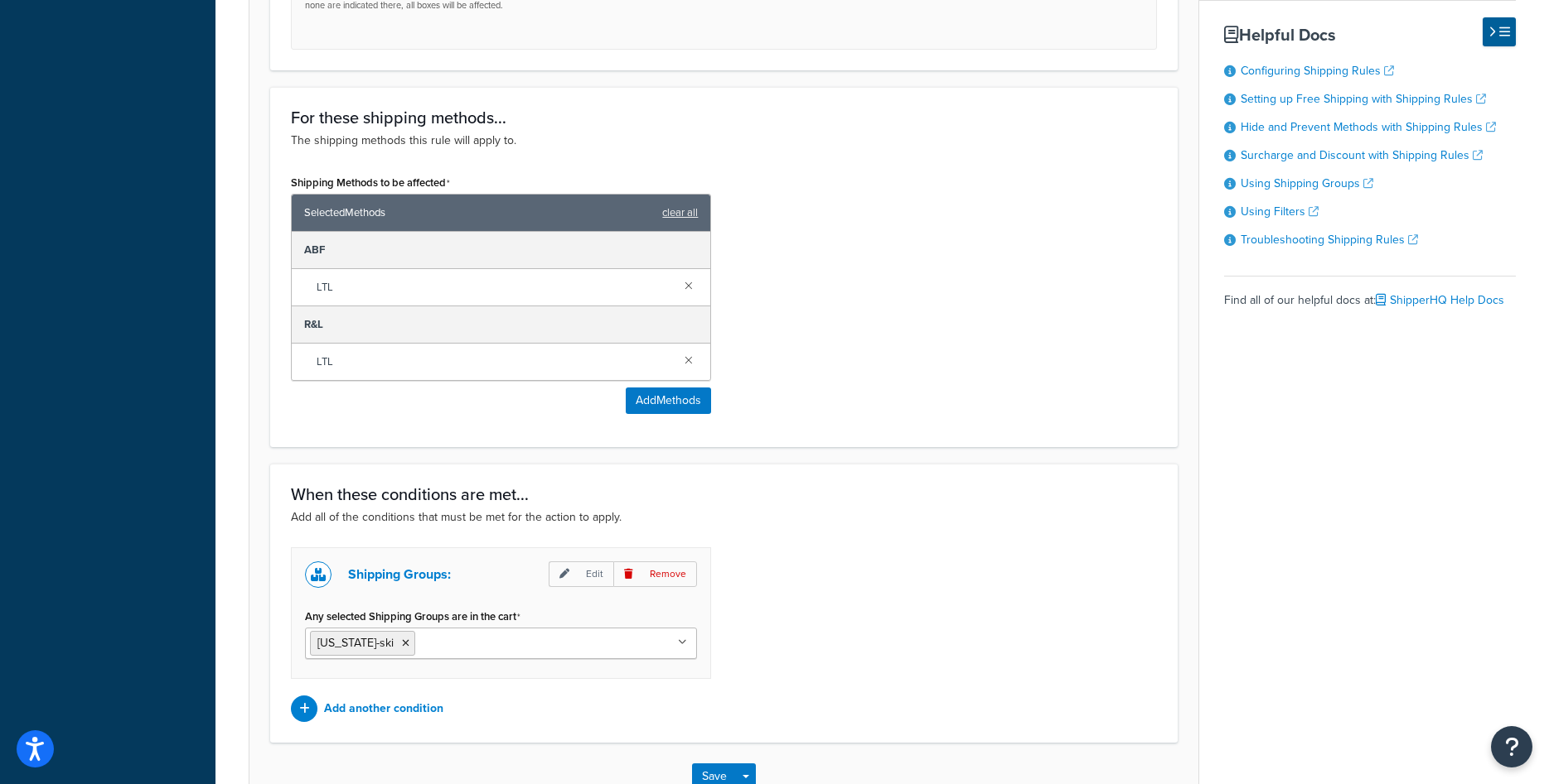
scroll to position [1032, 0]
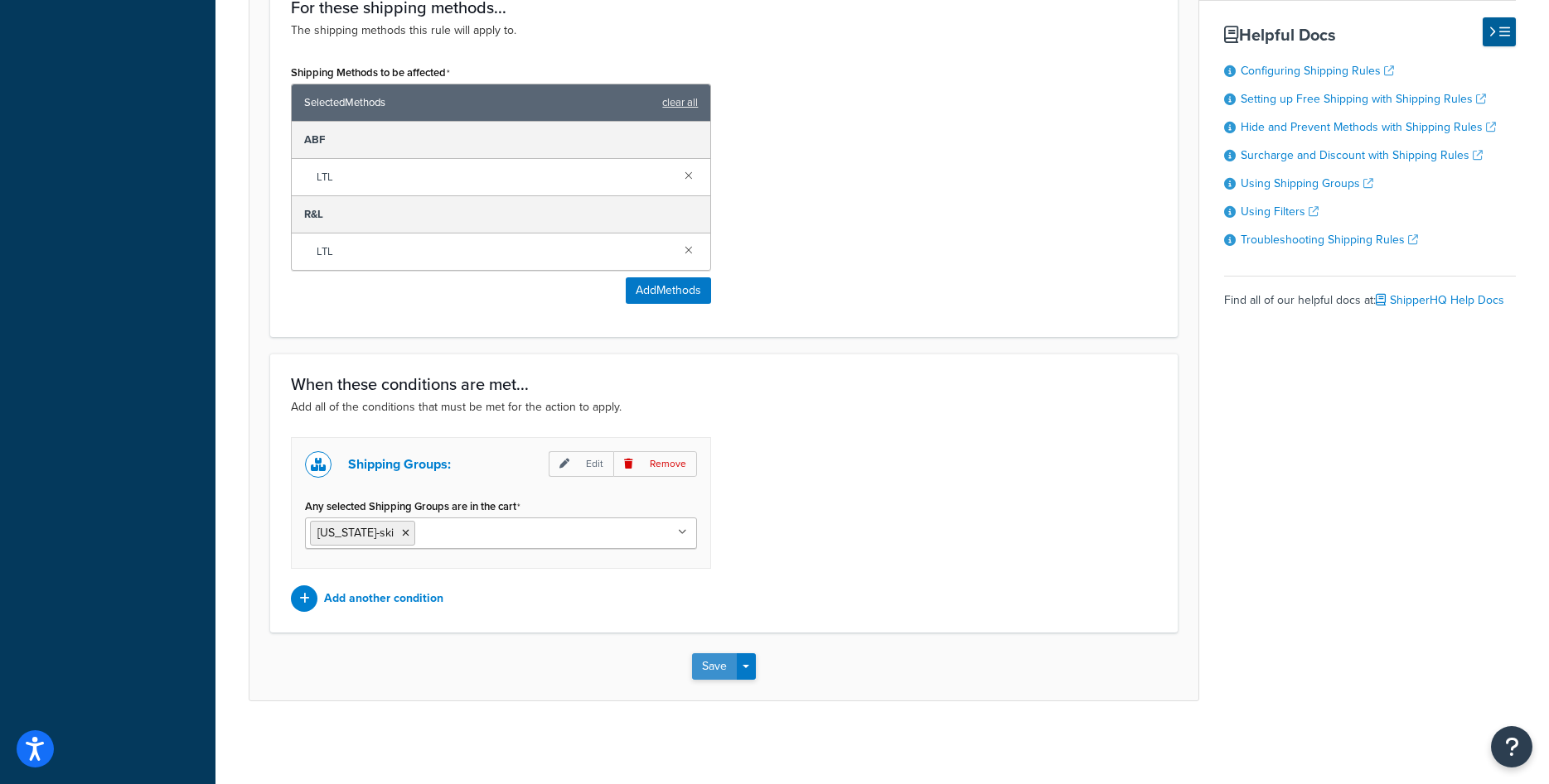
type input "50.00"
click at [718, 667] on button "Save" at bounding box center [714, 667] width 45 height 26
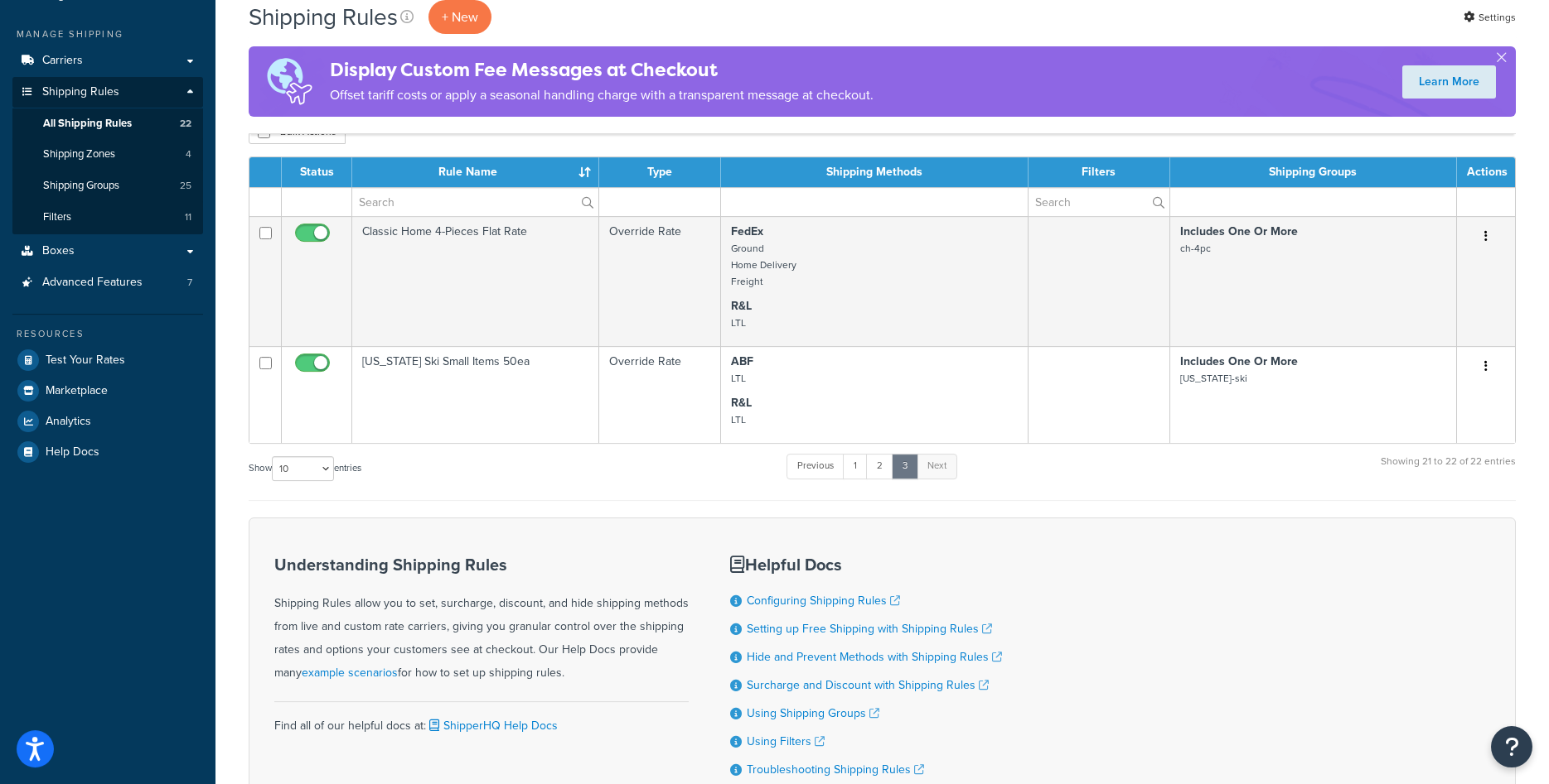
scroll to position [171, 0]
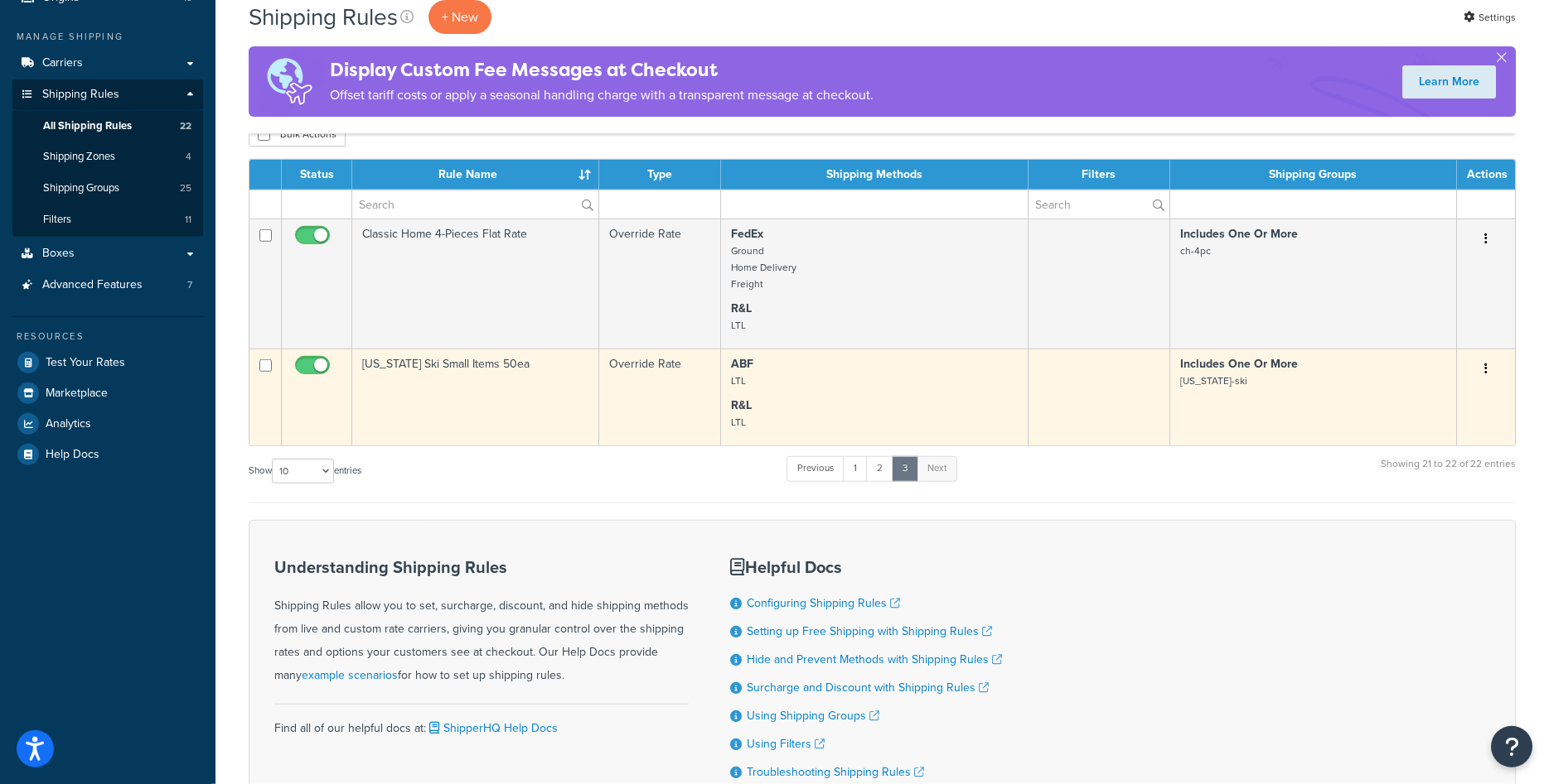
click at [1482, 368] on button "button" at bounding box center [1485, 369] width 23 height 26
click at [1388, 430] on link "Duplicate" at bounding box center [1431, 435] width 131 height 34
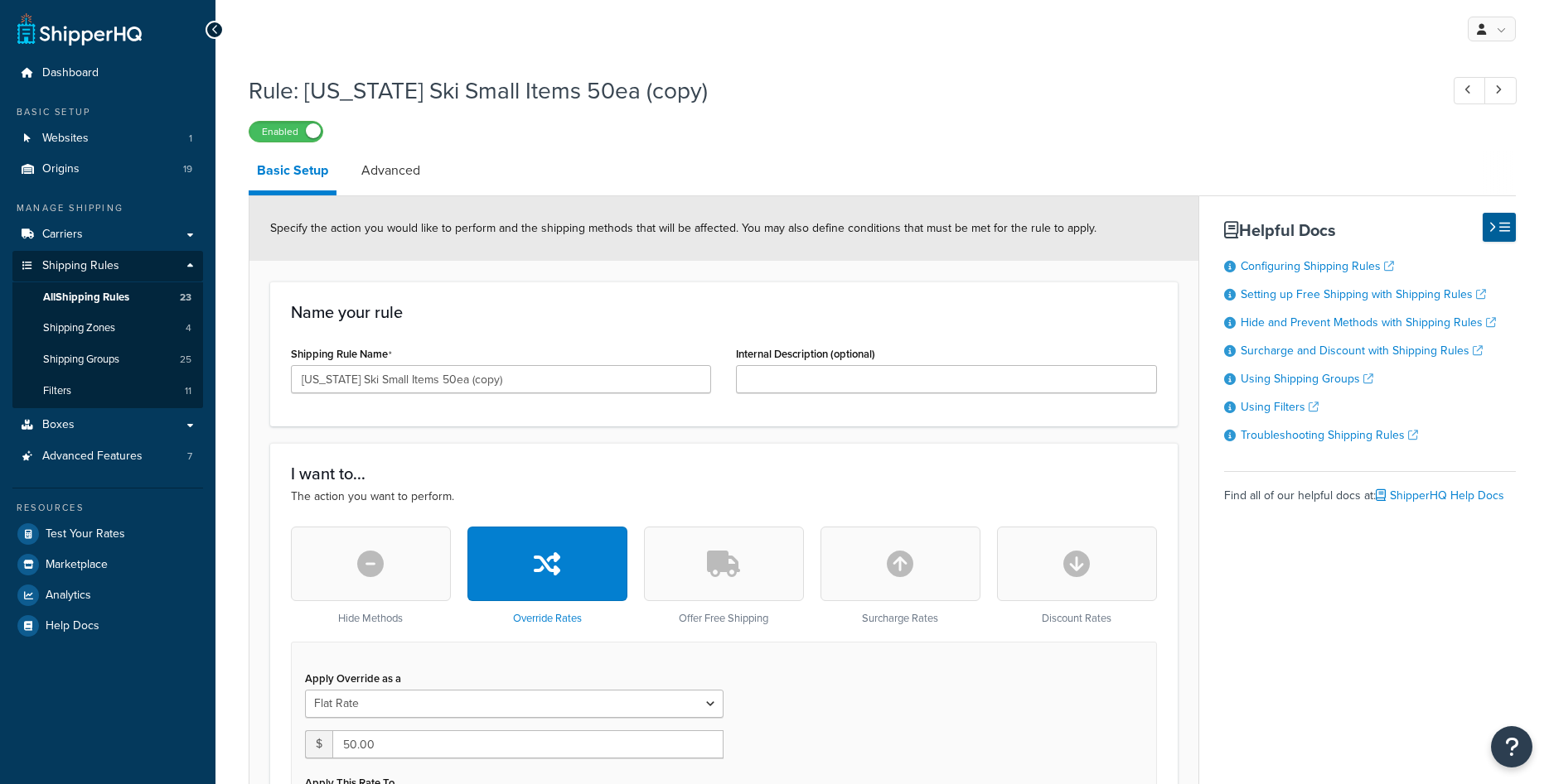
select select "SHIPPING_GROUP"
drag, startPoint x: 427, startPoint y: 381, endPoint x: 444, endPoint y: 378, distance: 17.3
click at [444, 378] on input "[US_STATE] Ski Small Items 50ea (copy)" at bounding box center [500, 379] width 420 height 28
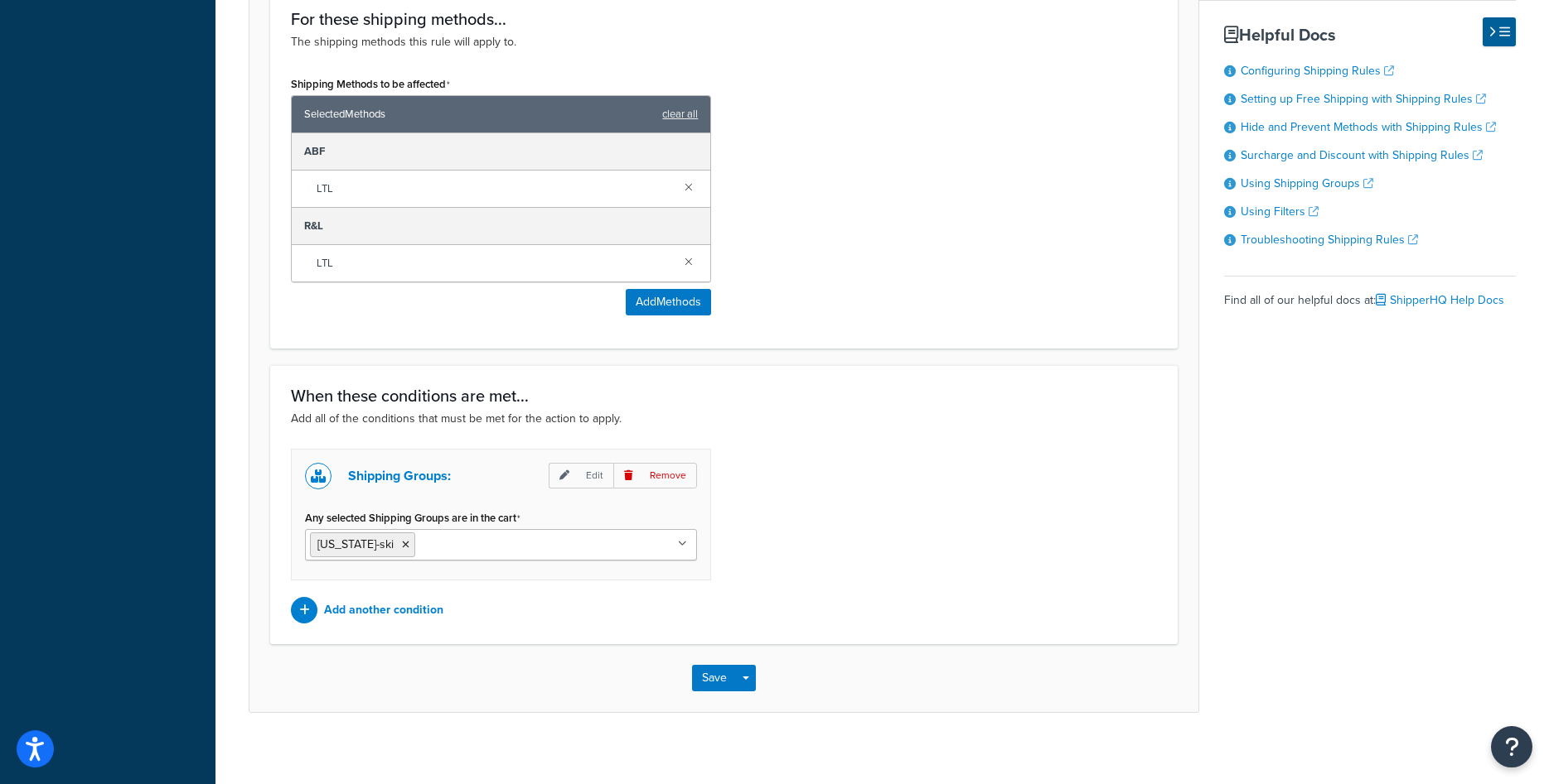
scroll to position [1032, 0]
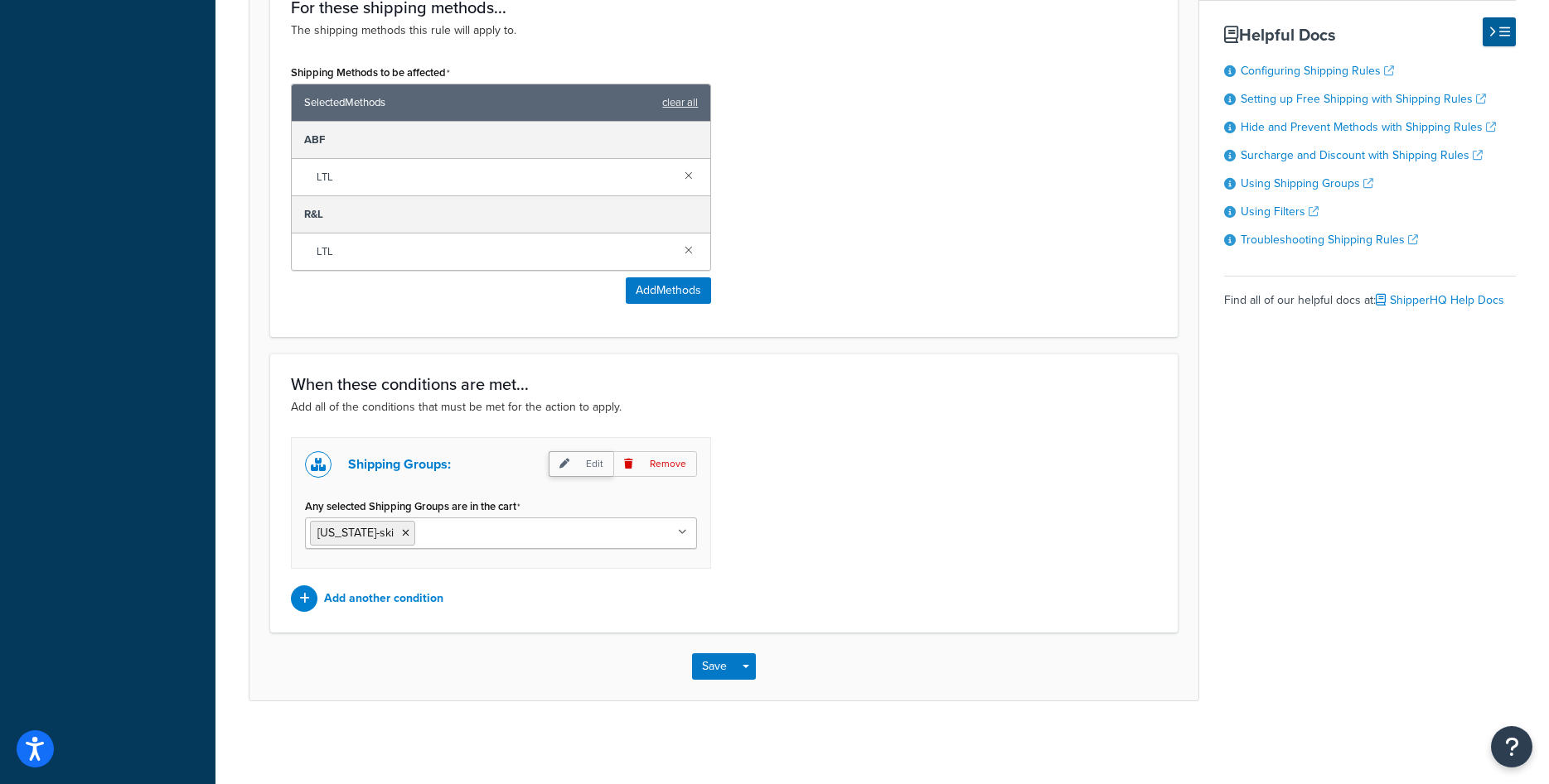
type input "[US_STATE] Ski Chairs 125ea"
click at [593, 456] on p "Edit" at bounding box center [580, 464] width 65 height 25
select select "any"
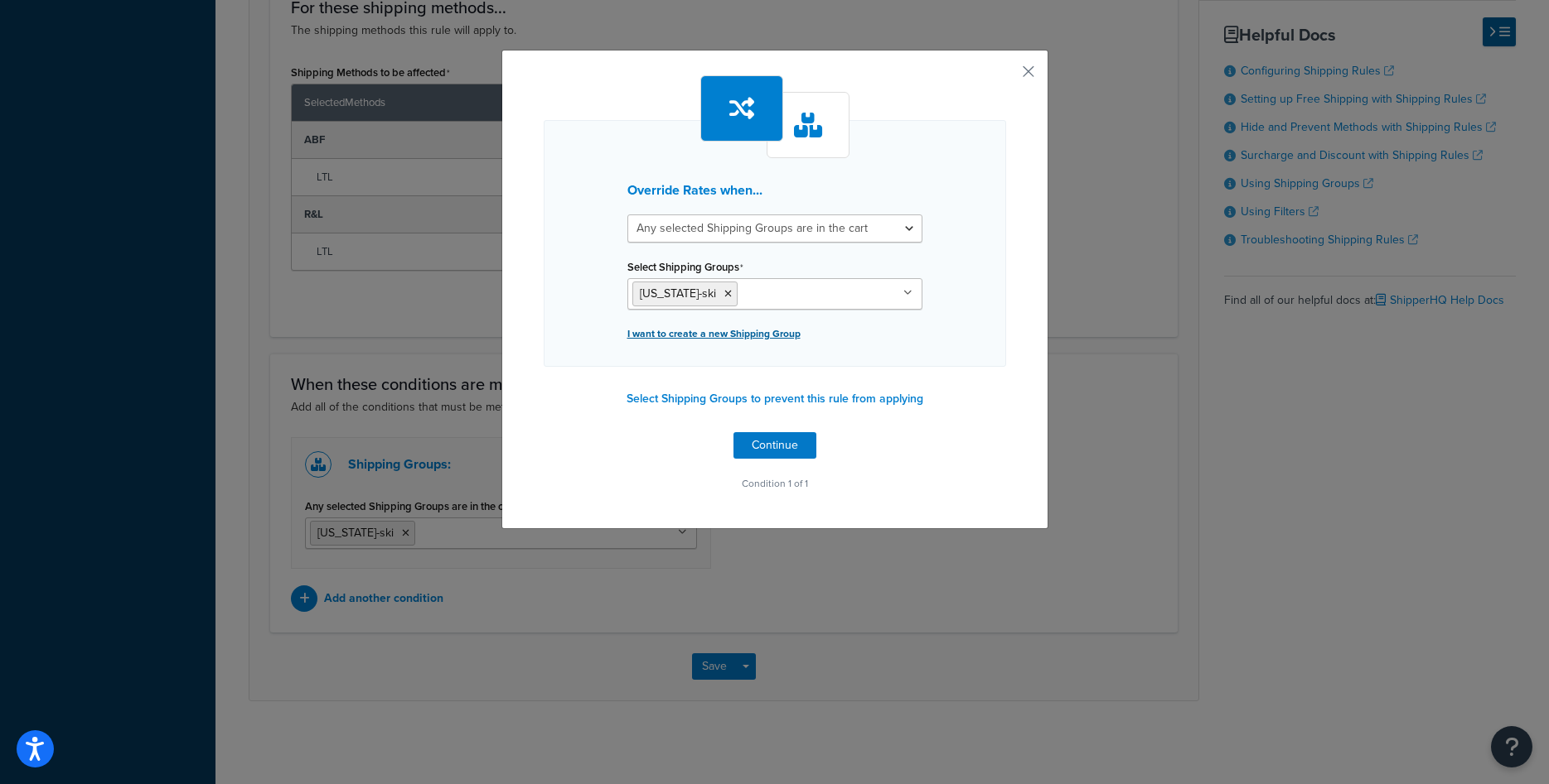
click at [765, 333] on p "I want to create a new Shipping Group" at bounding box center [774, 333] width 295 height 23
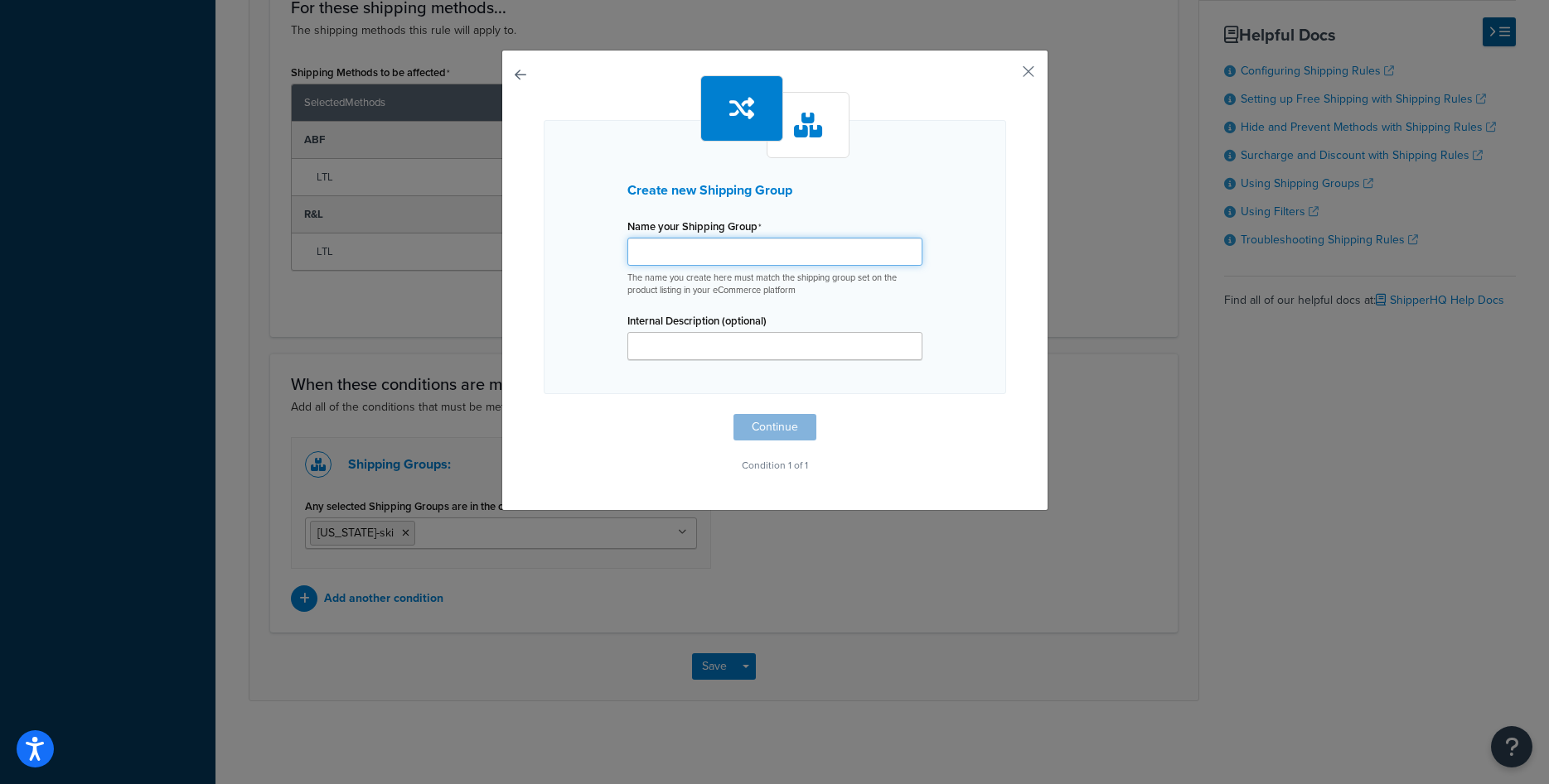
click at [778, 259] on input "Shipping Rule Name" at bounding box center [774, 252] width 295 height 28
paste input "[US_STATE]-ski-1pc"
type input "[US_STATE]-ski-1pc"
click at [769, 420] on button "Continue" at bounding box center [775, 427] width 82 height 26
select select "any"
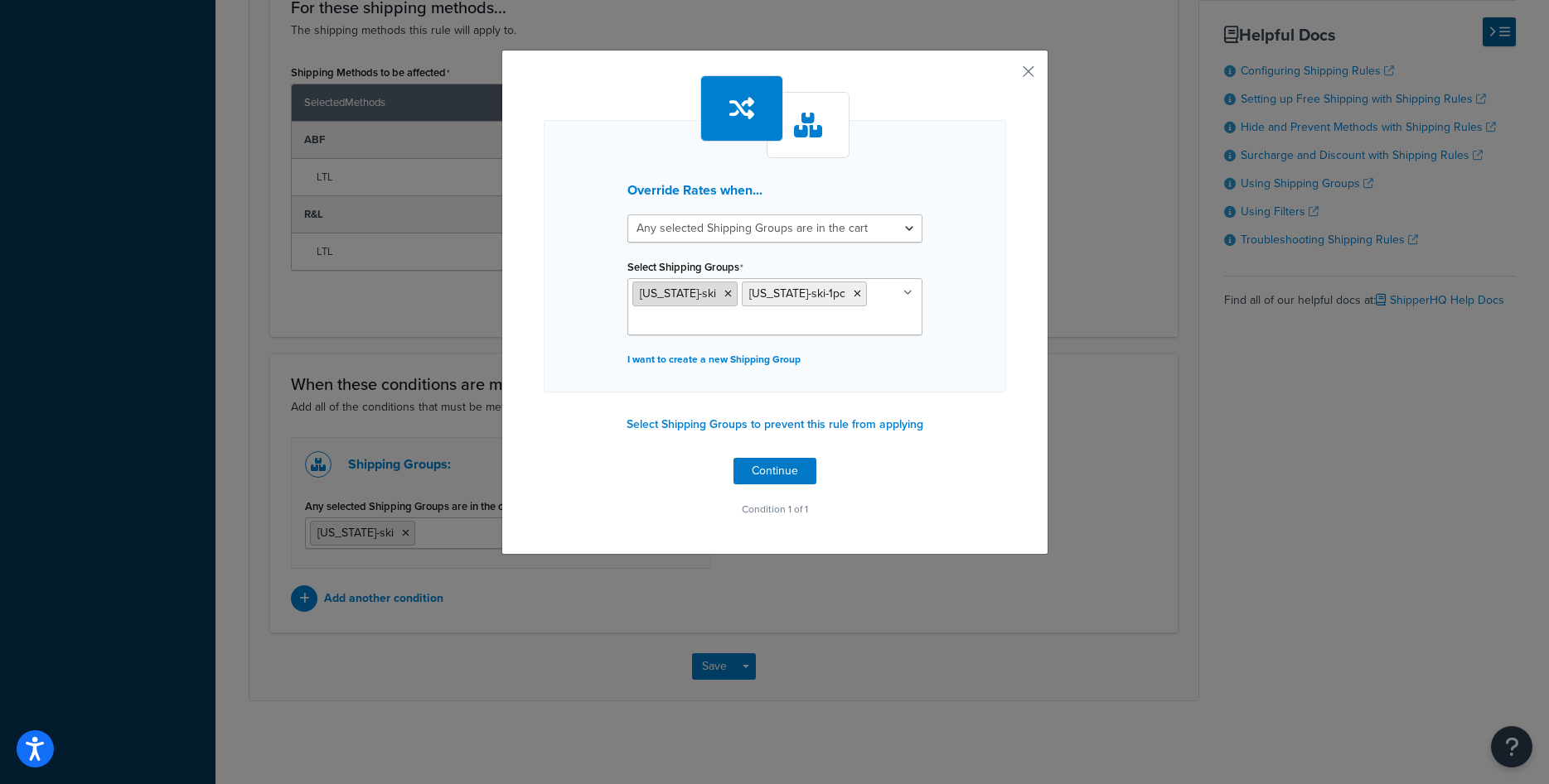
click at [724, 297] on icon at bounding box center [728, 294] width 7 height 10
click at [943, 326] on div "Override Rates when... All selected Shipping Groups are in the cart Any selecte…" at bounding box center [774, 256] width 462 height 273
click at [778, 469] on button "Continue" at bounding box center [775, 471] width 82 height 26
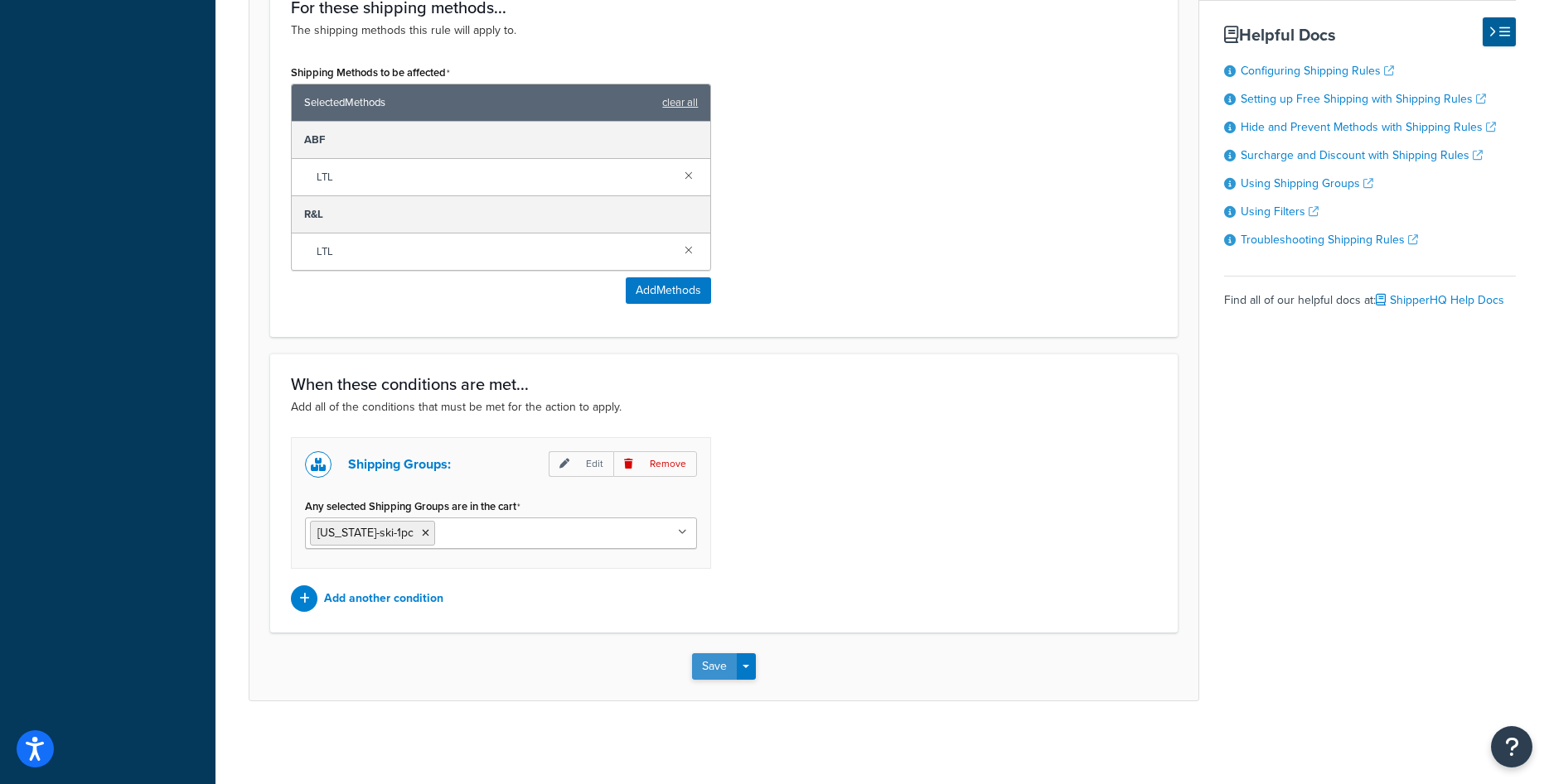
click at [704, 673] on button "Save" at bounding box center [714, 667] width 45 height 26
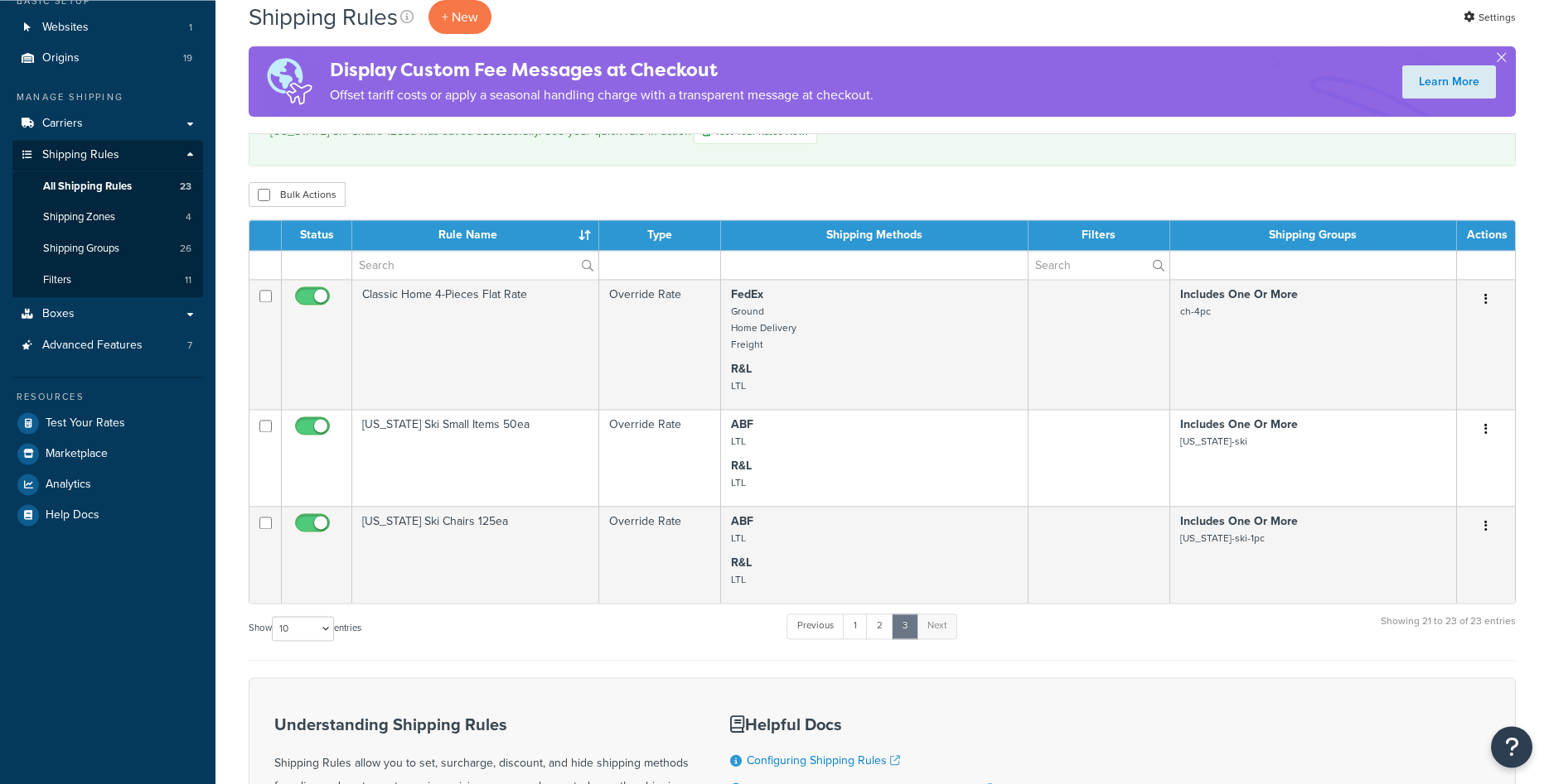
scroll to position [147, 0]
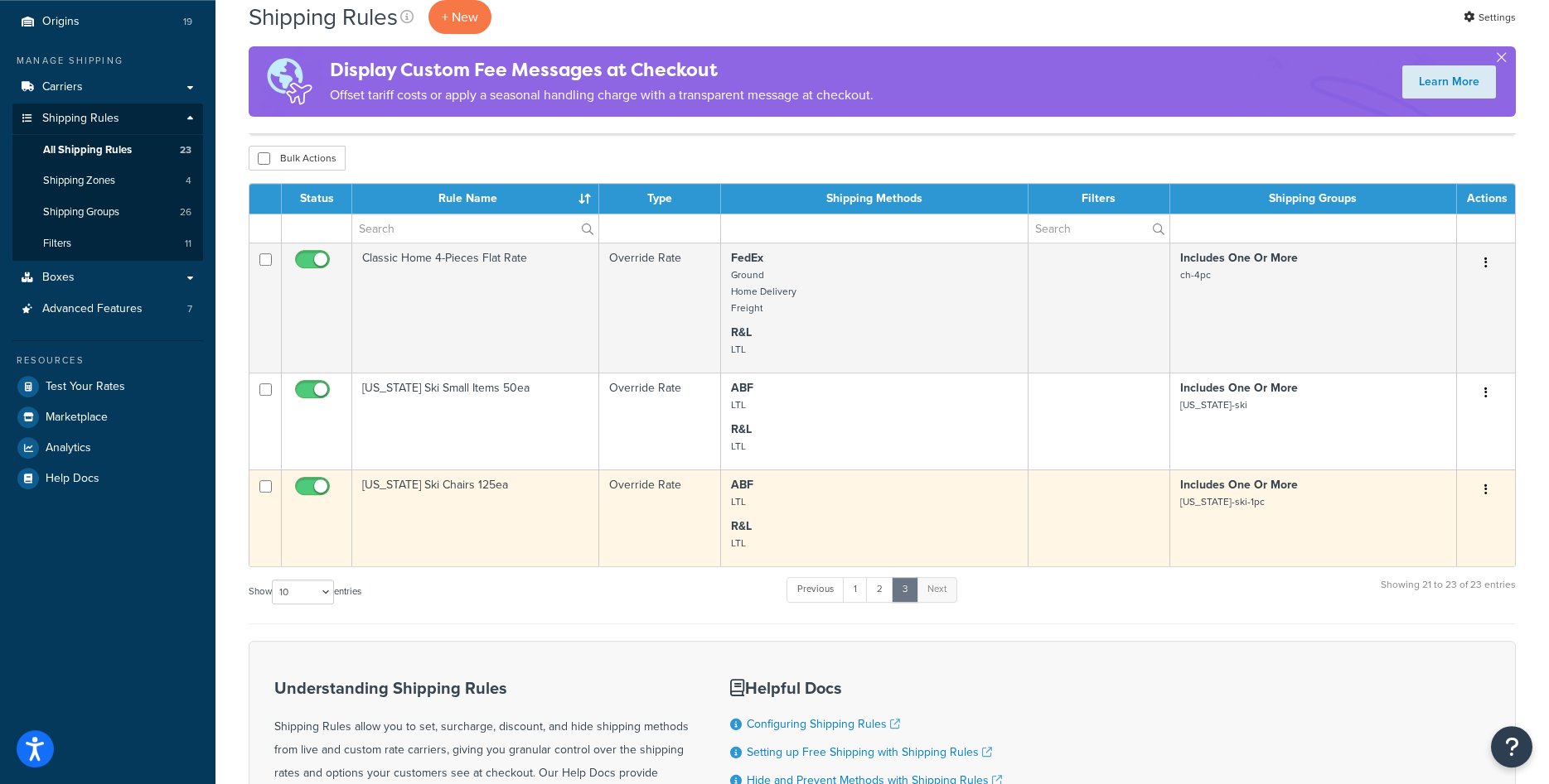
click at [496, 499] on td "[US_STATE] Ski Chairs 125ea" at bounding box center [476, 517] width 247 height 96
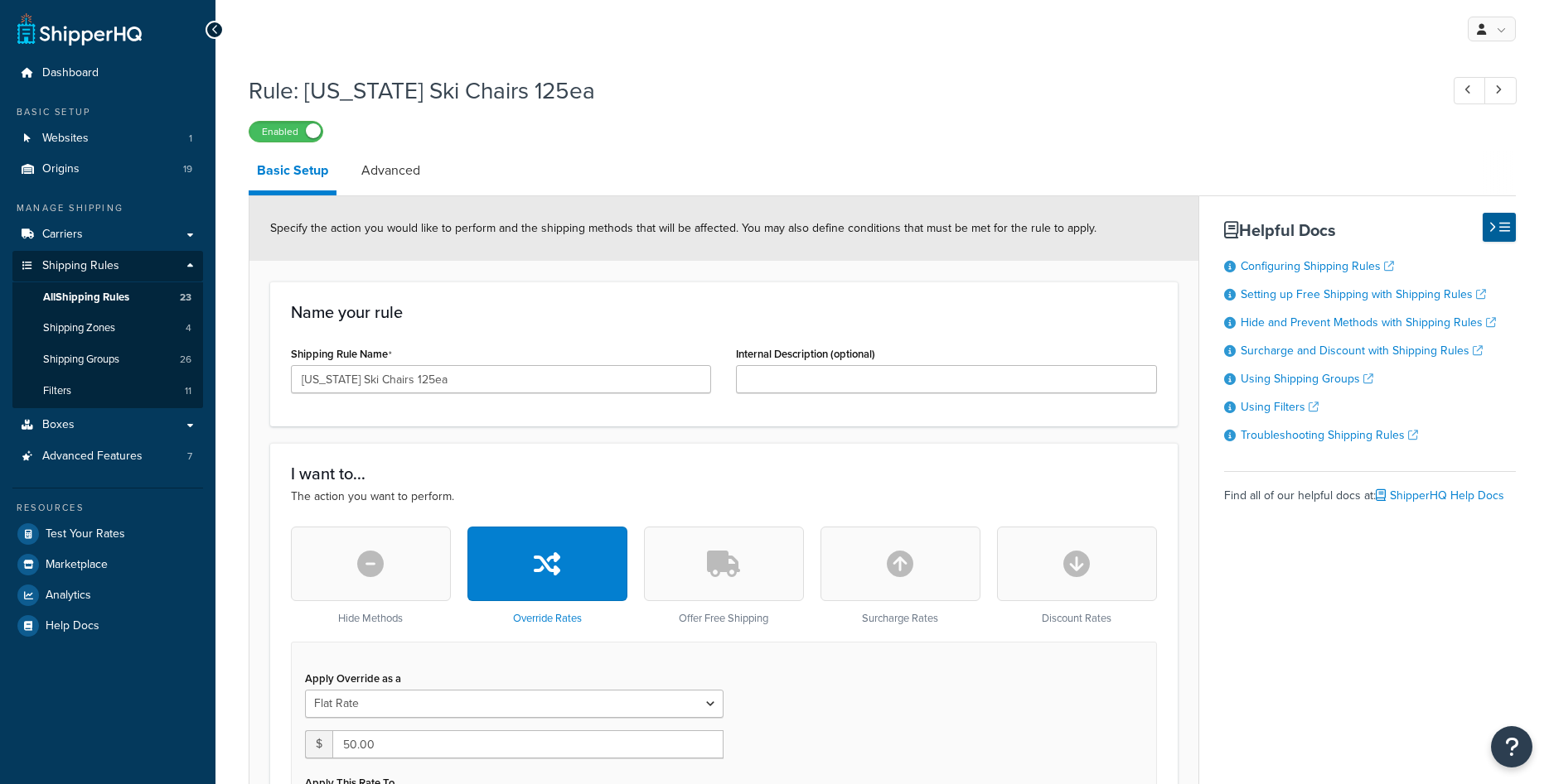
select select "SHIPPING_GROUP"
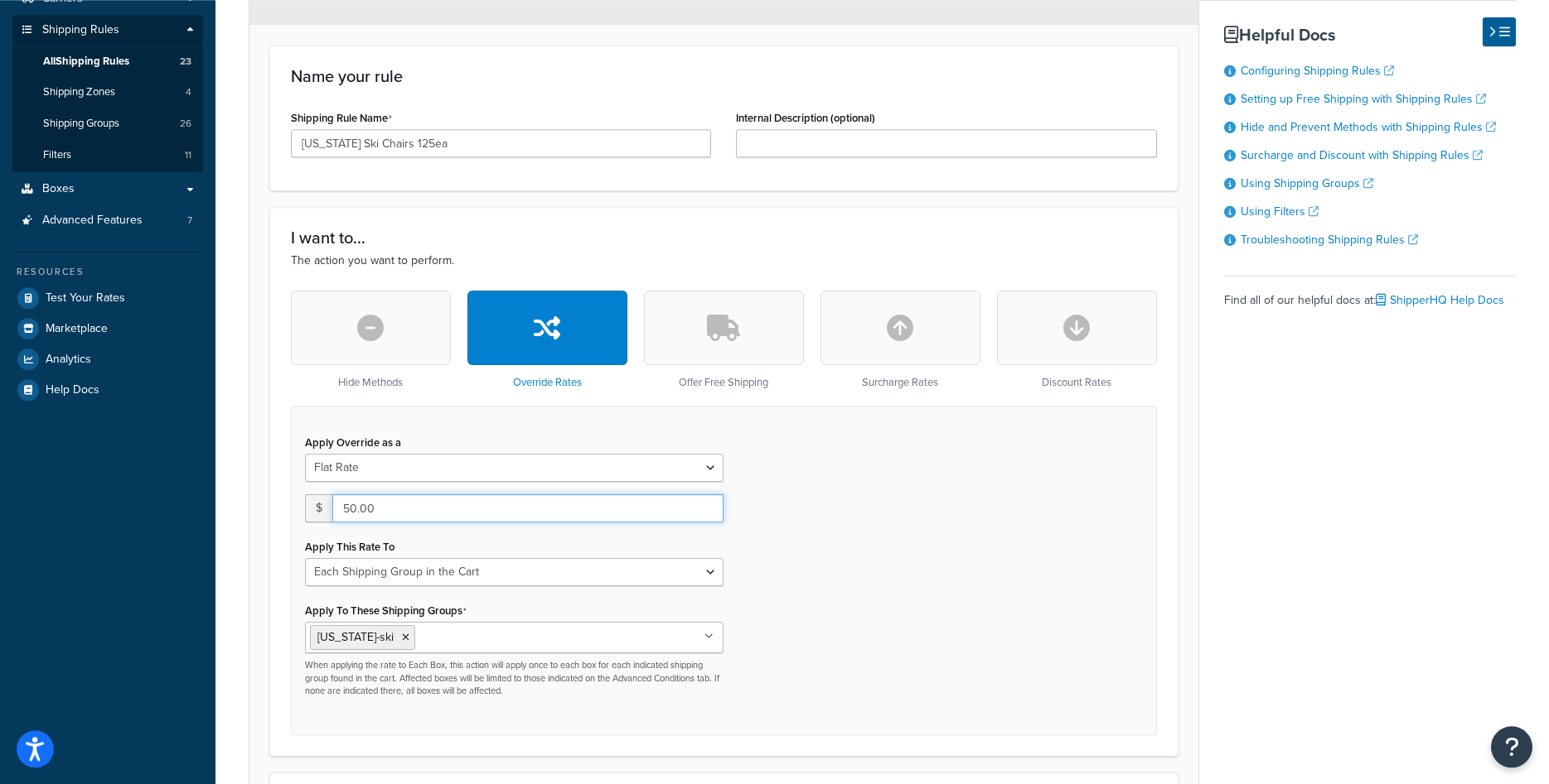
click at [421, 506] on input "50.00" at bounding box center [528, 509] width 391 height 28
type input "125"
click at [402, 640] on icon at bounding box center [406, 638] width 7 height 10
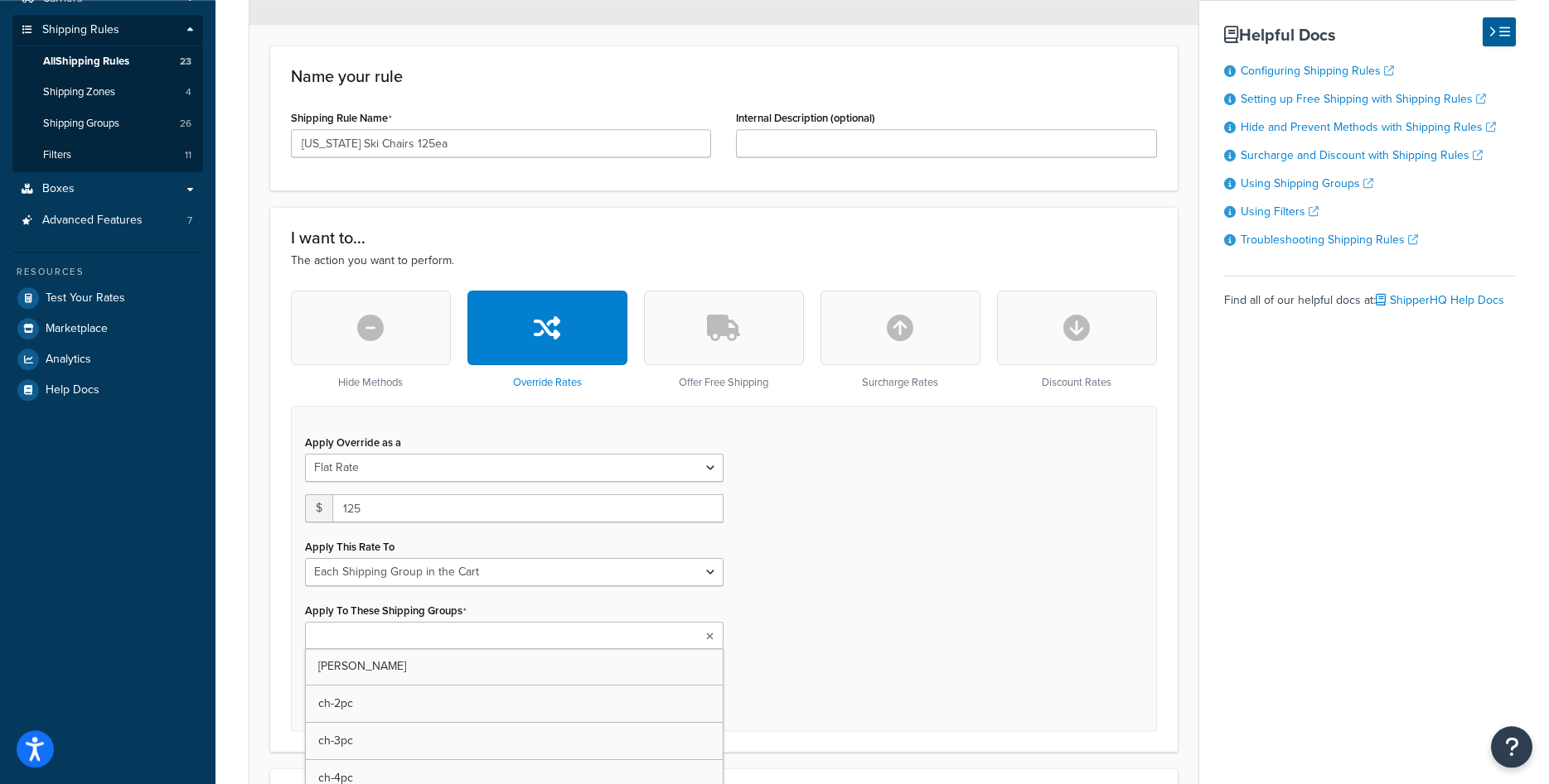
click at [391, 640] on input "Apply To These Shipping Groups" at bounding box center [383, 636] width 147 height 18
type input "colo"
click at [815, 599] on div "Apply Override as a Flat Rate Percentage Flat Rate & Percentage $ 125 Apply Thi…" at bounding box center [723, 570] width 866 height 329
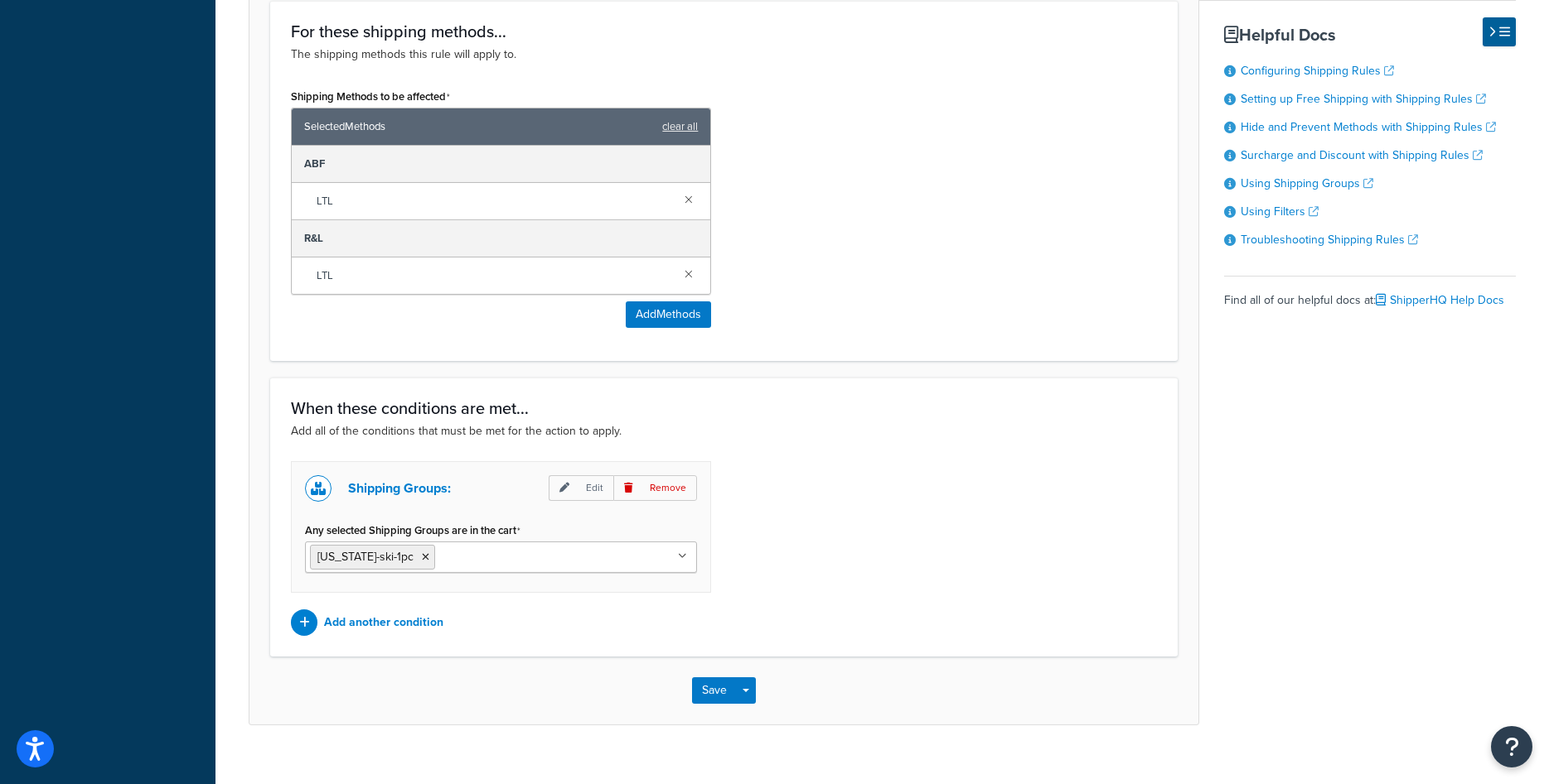
scroll to position [1007, 0]
click at [719, 686] on button "Save" at bounding box center [714, 691] width 45 height 26
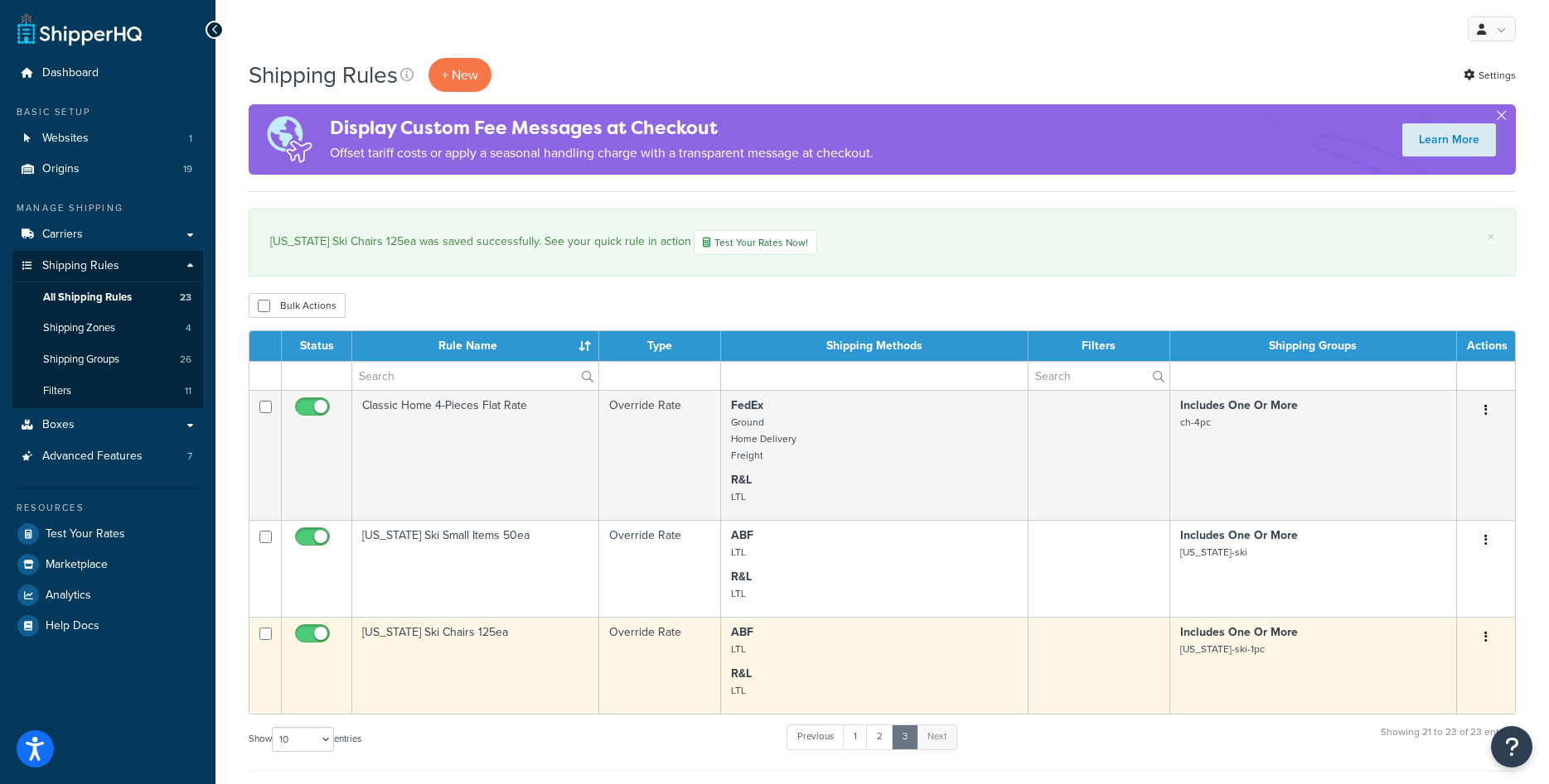
click at [1487, 630] on button "button" at bounding box center [1485, 638] width 23 height 26
click at [1423, 702] on link "Duplicate" at bounding box center [1431, 703] width 131 height 34
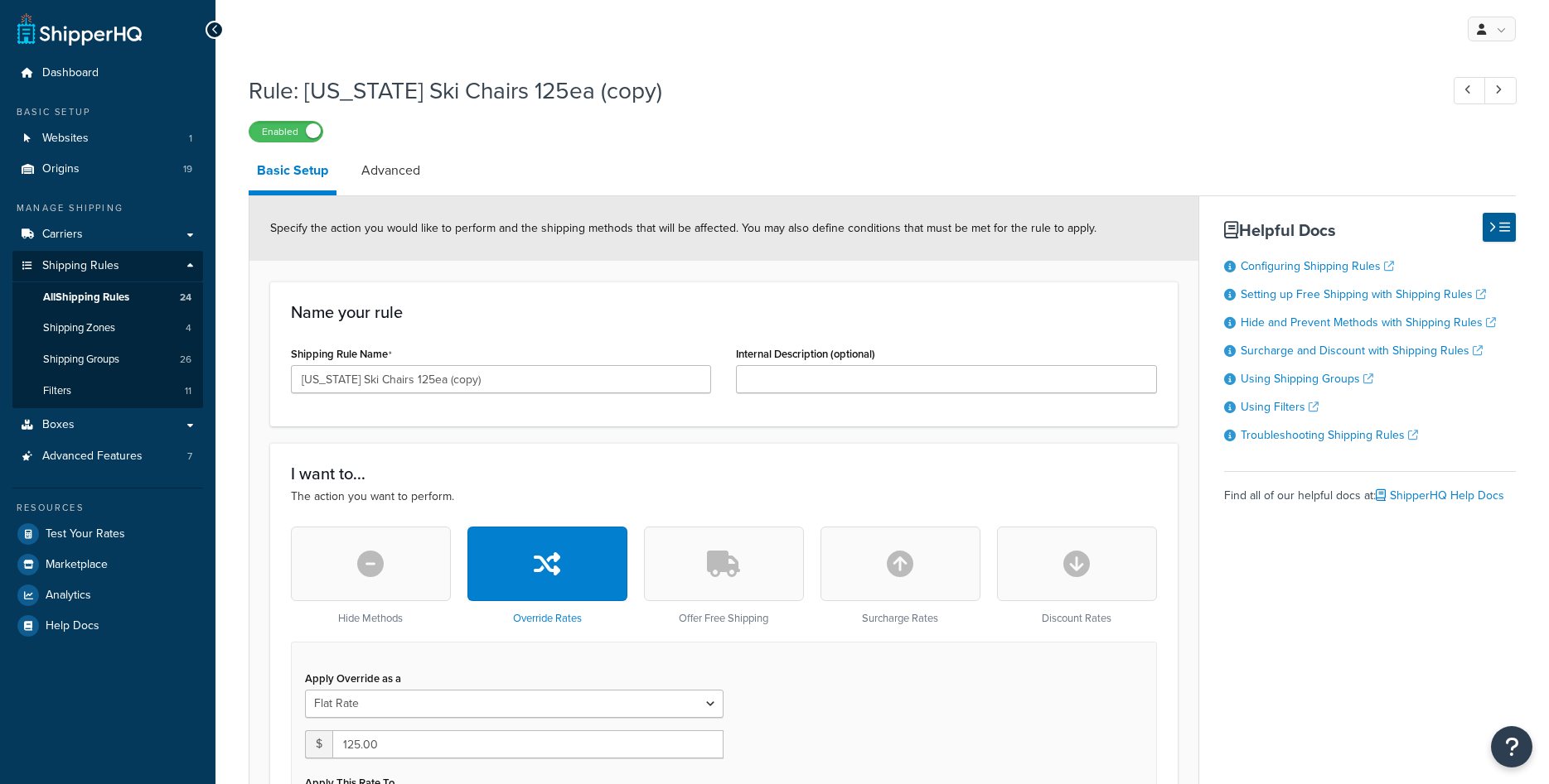
select select "SHIPPING_GROUP"
click at [405, 377] on input "Colorado Ski Chairs 125ea (copy)" at bounding box center [500, 379] width 420 height 28
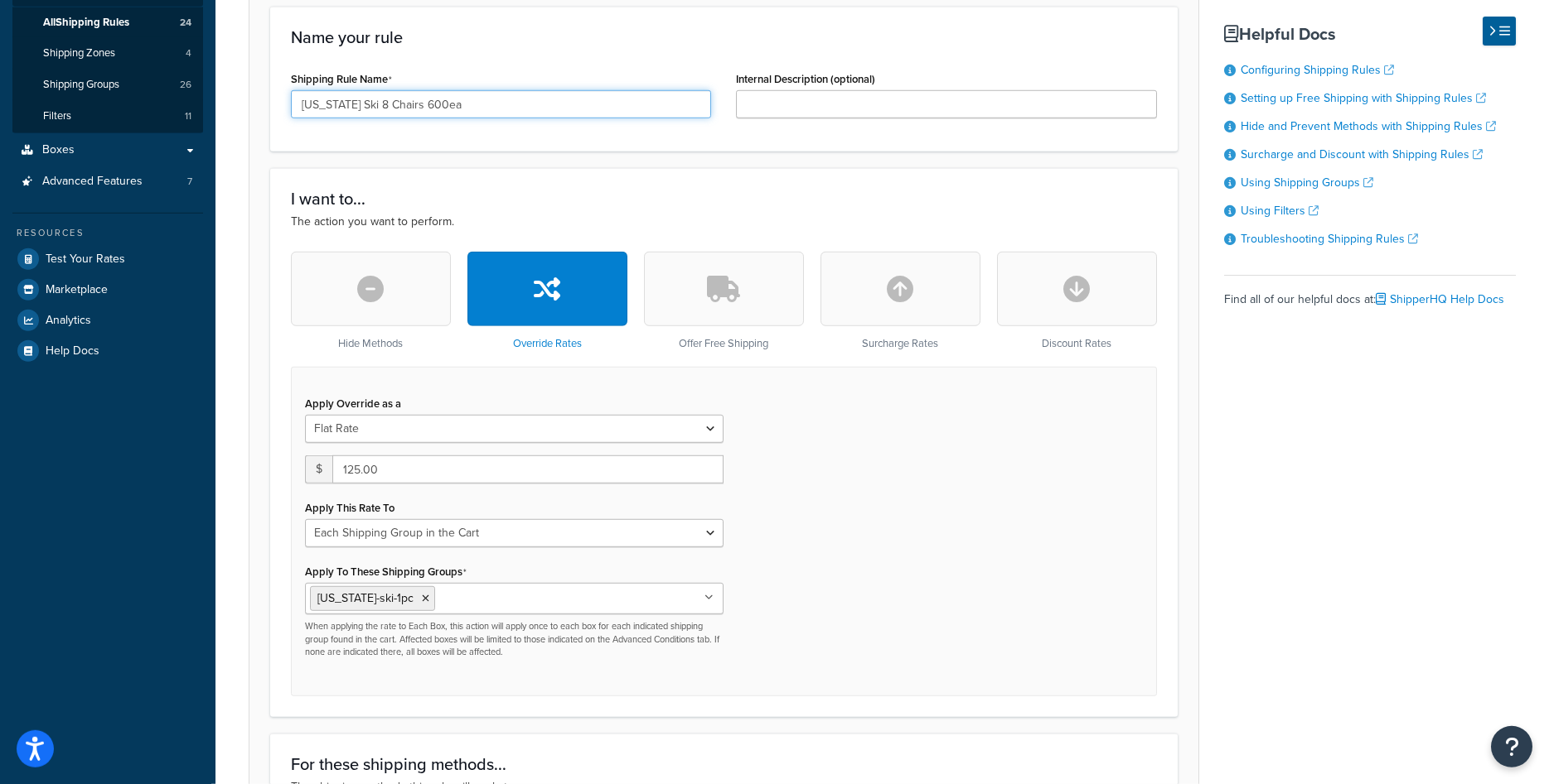
scroll to position [448, 0]
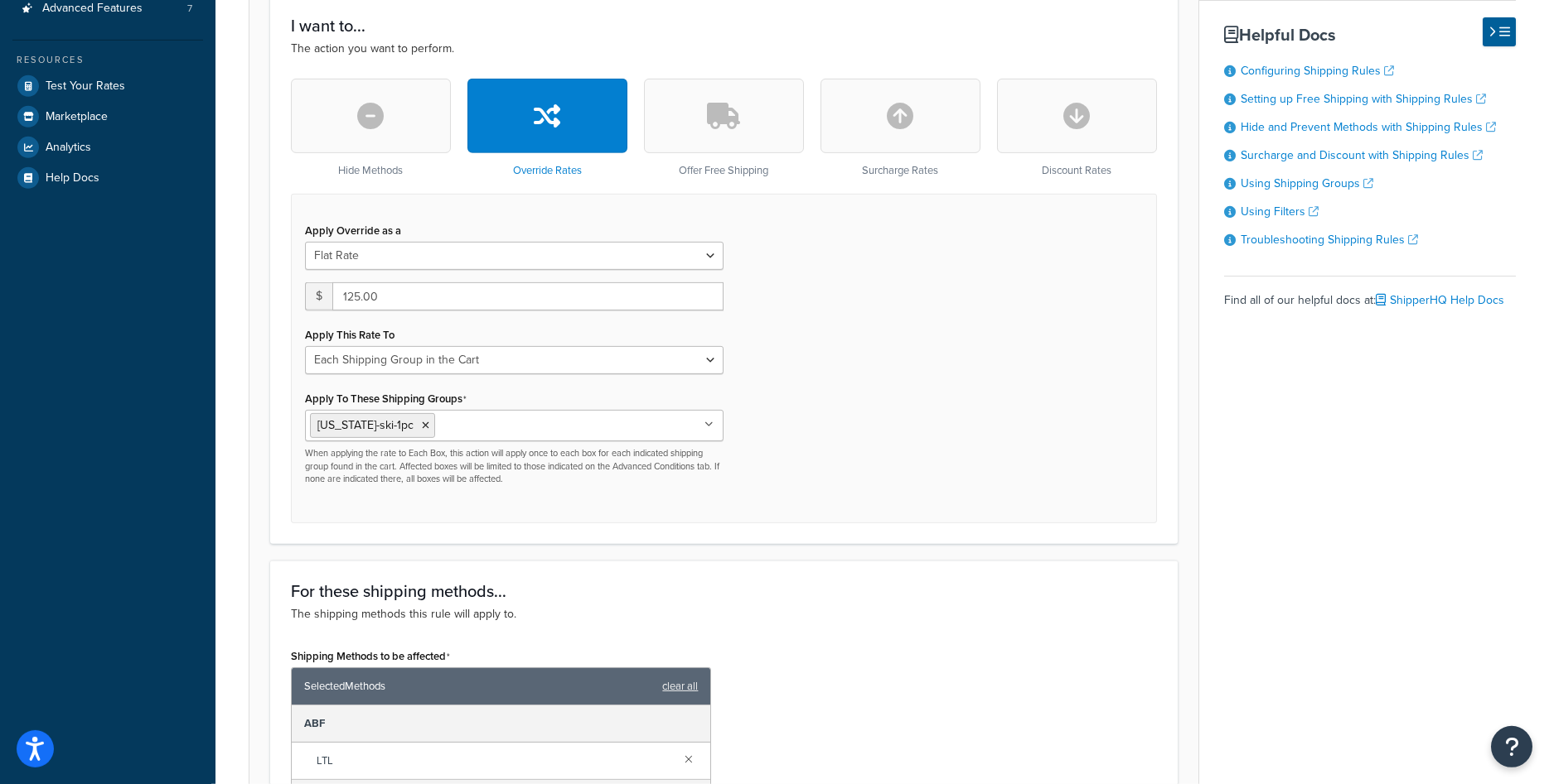
type input "[US_STATE] Ski 8 Chairs 600ea"
click at [388, 302] on input "125.00" at bounding box center [528, 297] width 391 height 28
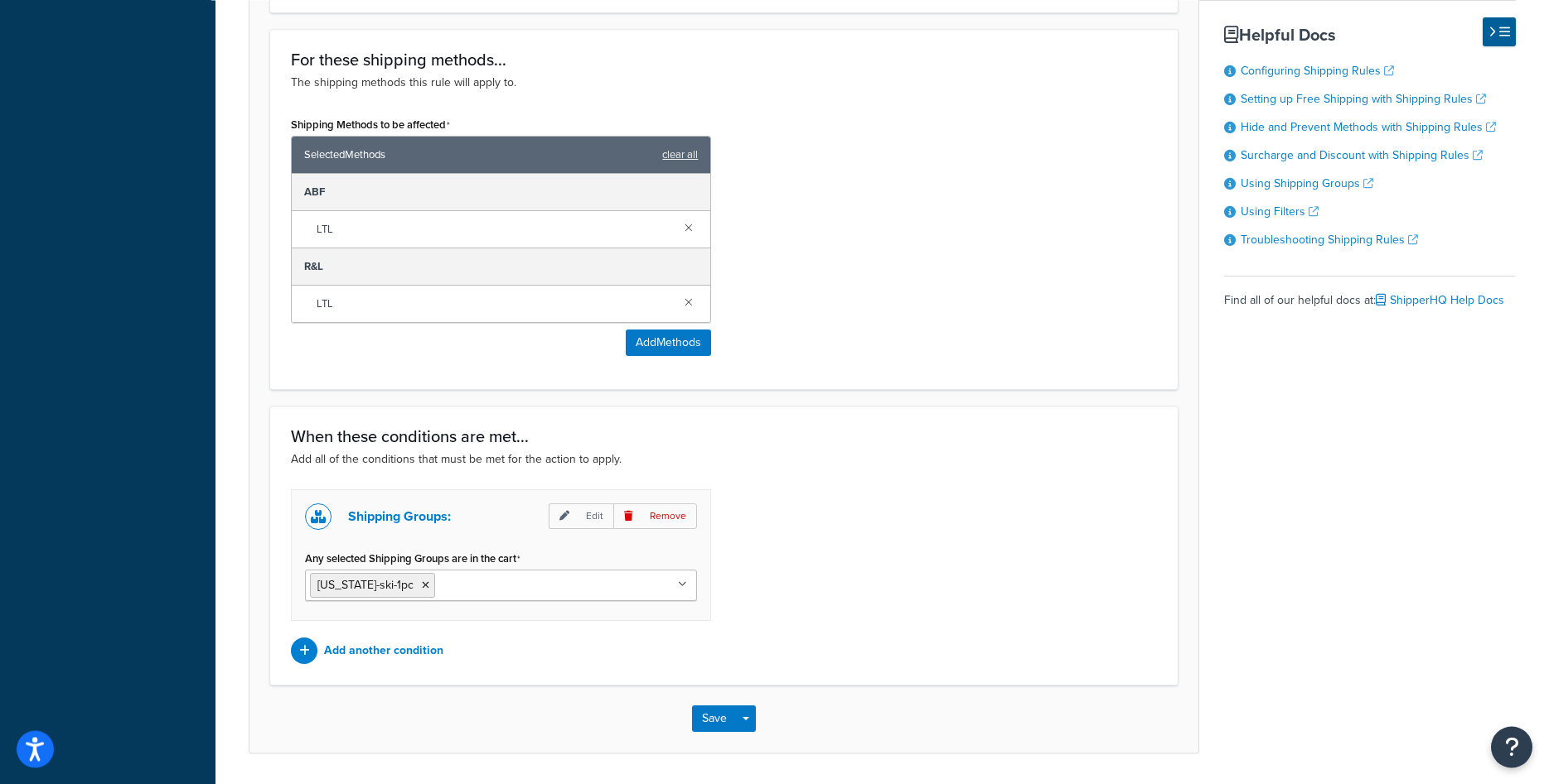
scroll to position [1032, 0]
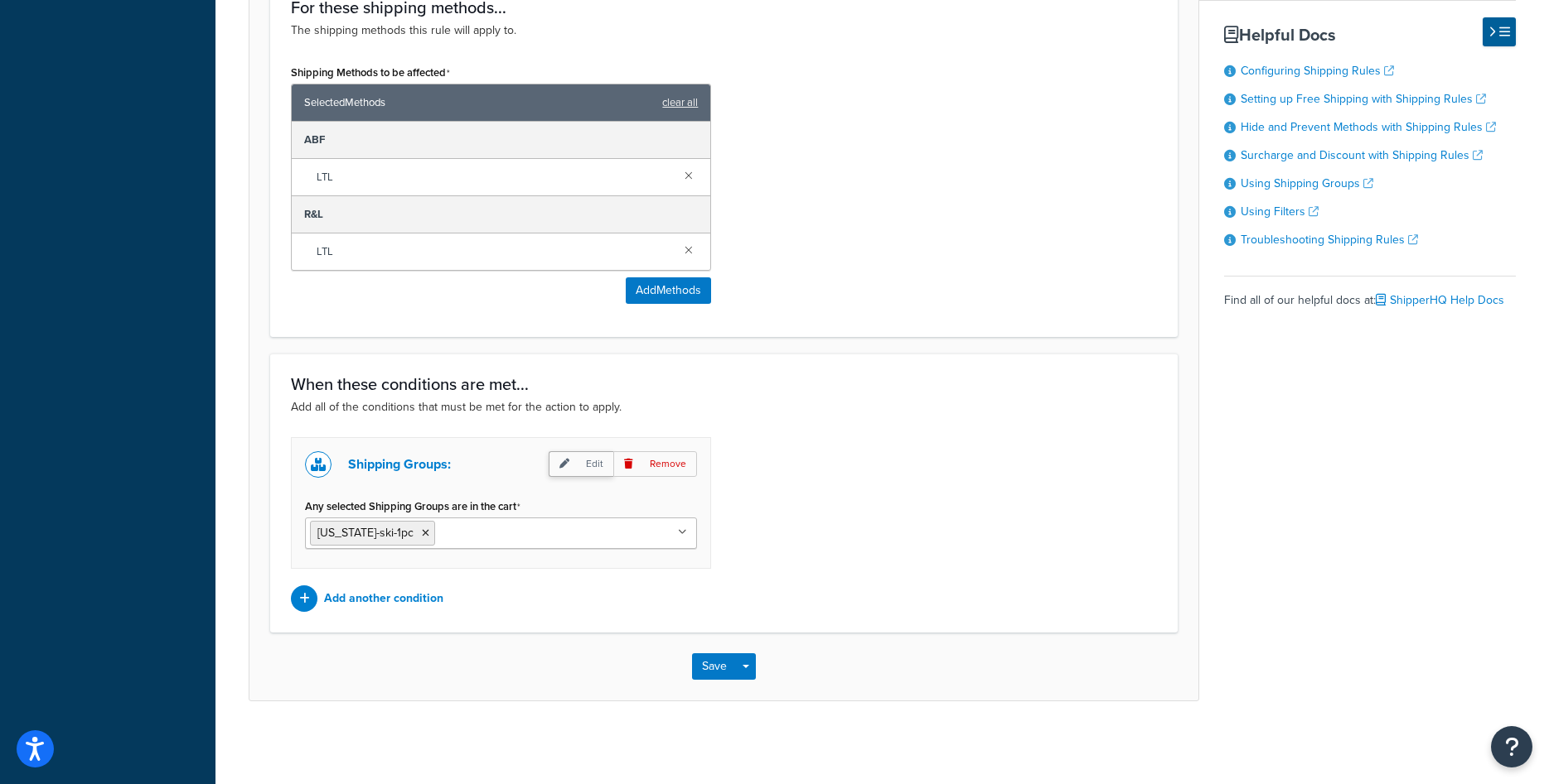
type input "600"
click at [575, 469] on p "Edit" at bounding box center [580, 464] width 65 height 25
select select "any"
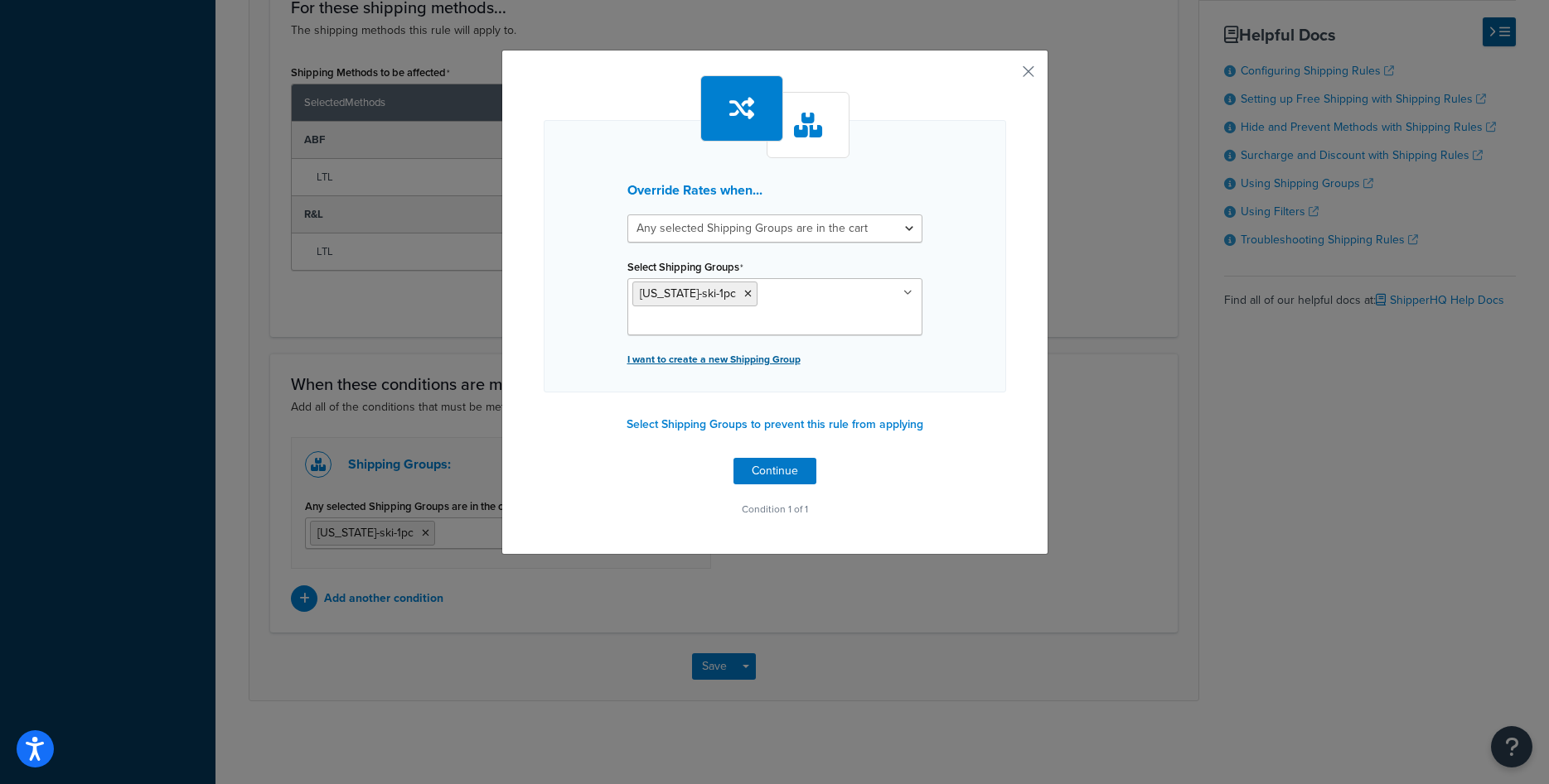
click at [702, 356] on p "I want to create a new Shipping Group" at bounding box center [774, 359] width 295 height 23
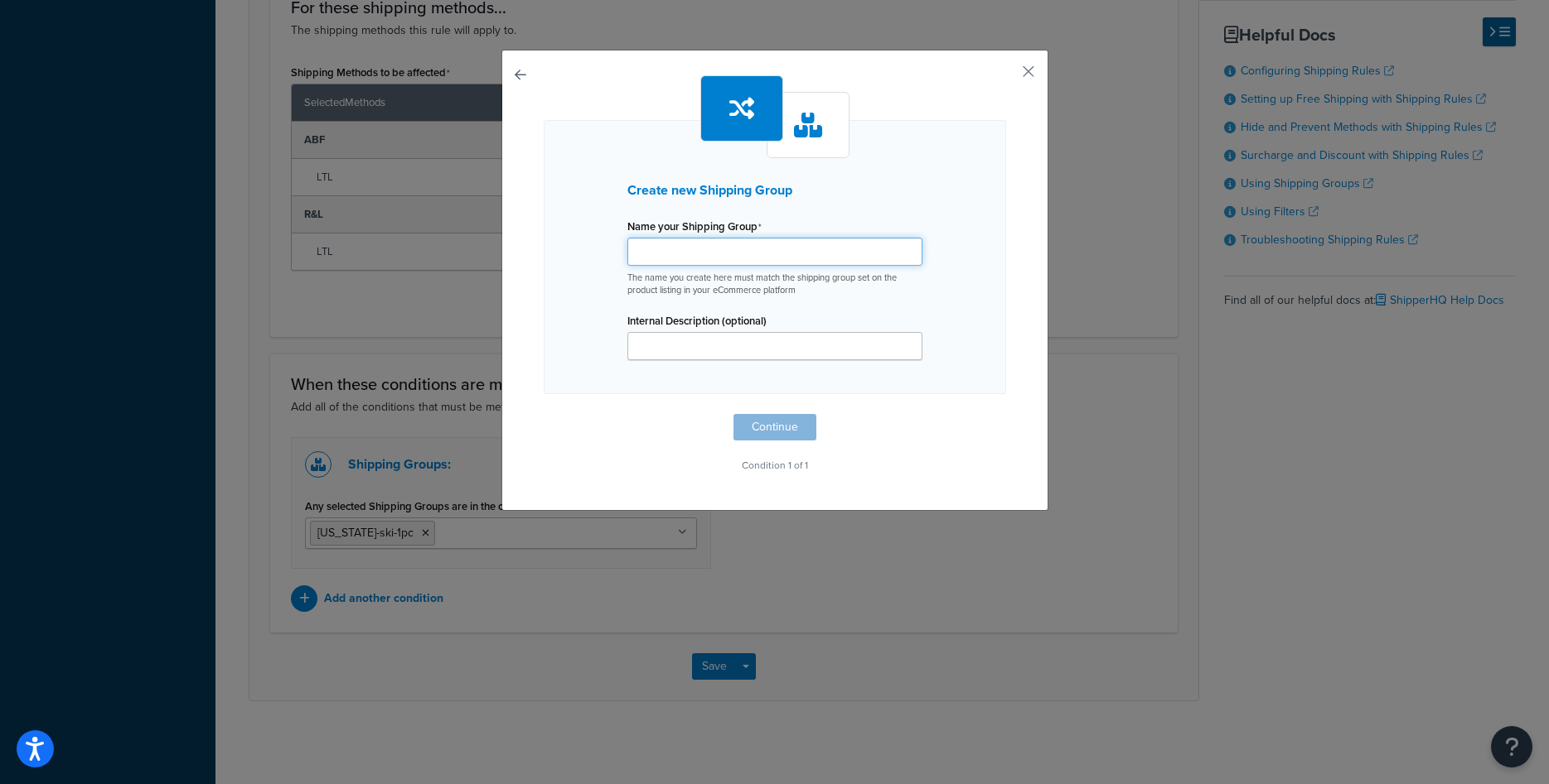
click at [724, 246] on input "Shipping Rule Name" at bounding box center [774, 252] width 295 height 28
paste input "[US_STATE]-ski-1pc"
type input "[US_STATE]-ski-8pc"
click at [767, 434] on button "Continue" at bounding box center [775, 427] width 82 height 26
select select "any"
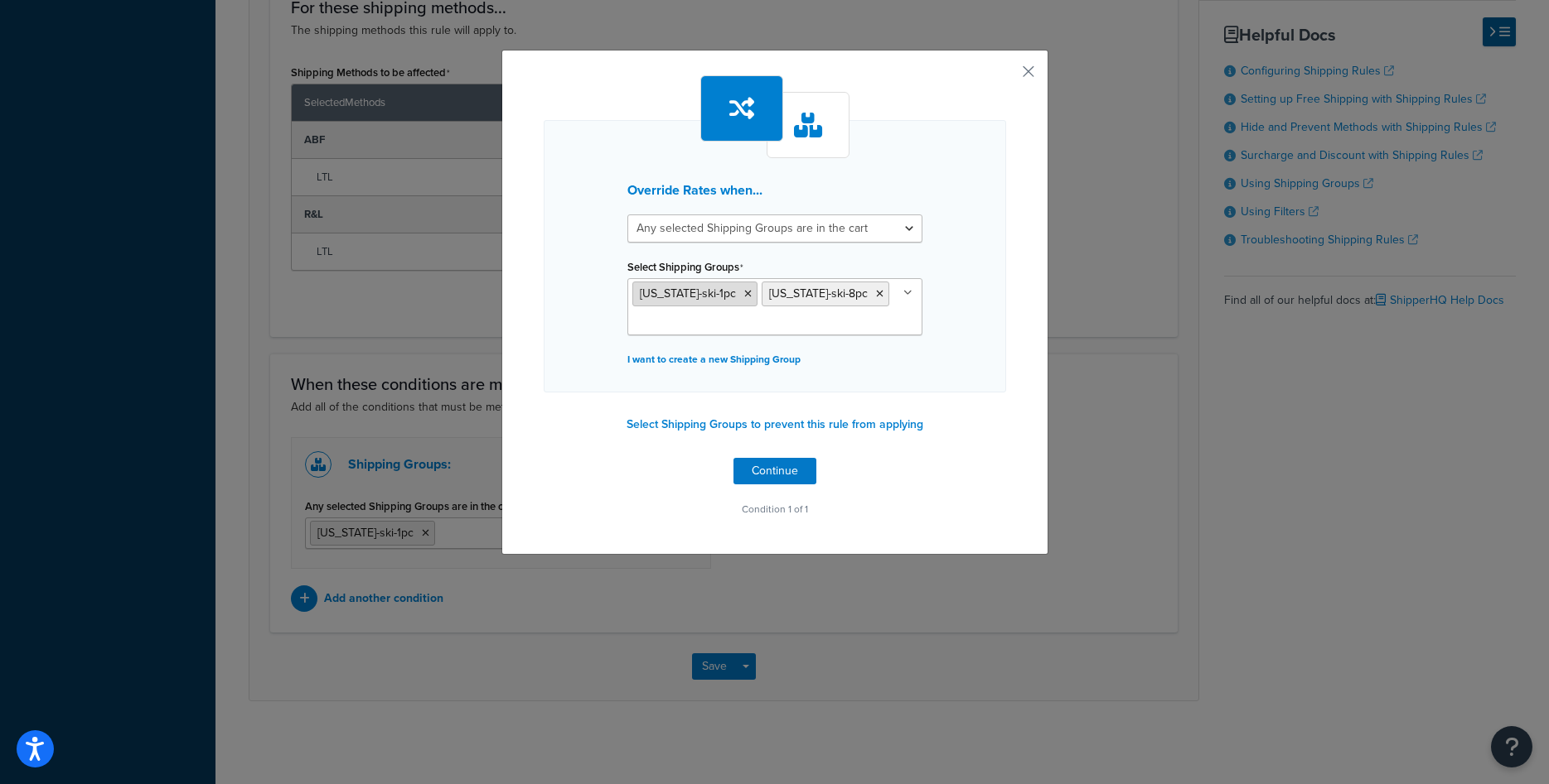
click at [744, 294] on icon at bounding box center [748, 294] width 7 height 10
click at [976, 340] on div "Override Rates when... All selected Shipping Groups are in the cart Any selecte…" at bounding box center [774, 256] width 462 height 273
click at [782, 471] on button "Continue" at bounding box center [775, 471] width 82 height 26
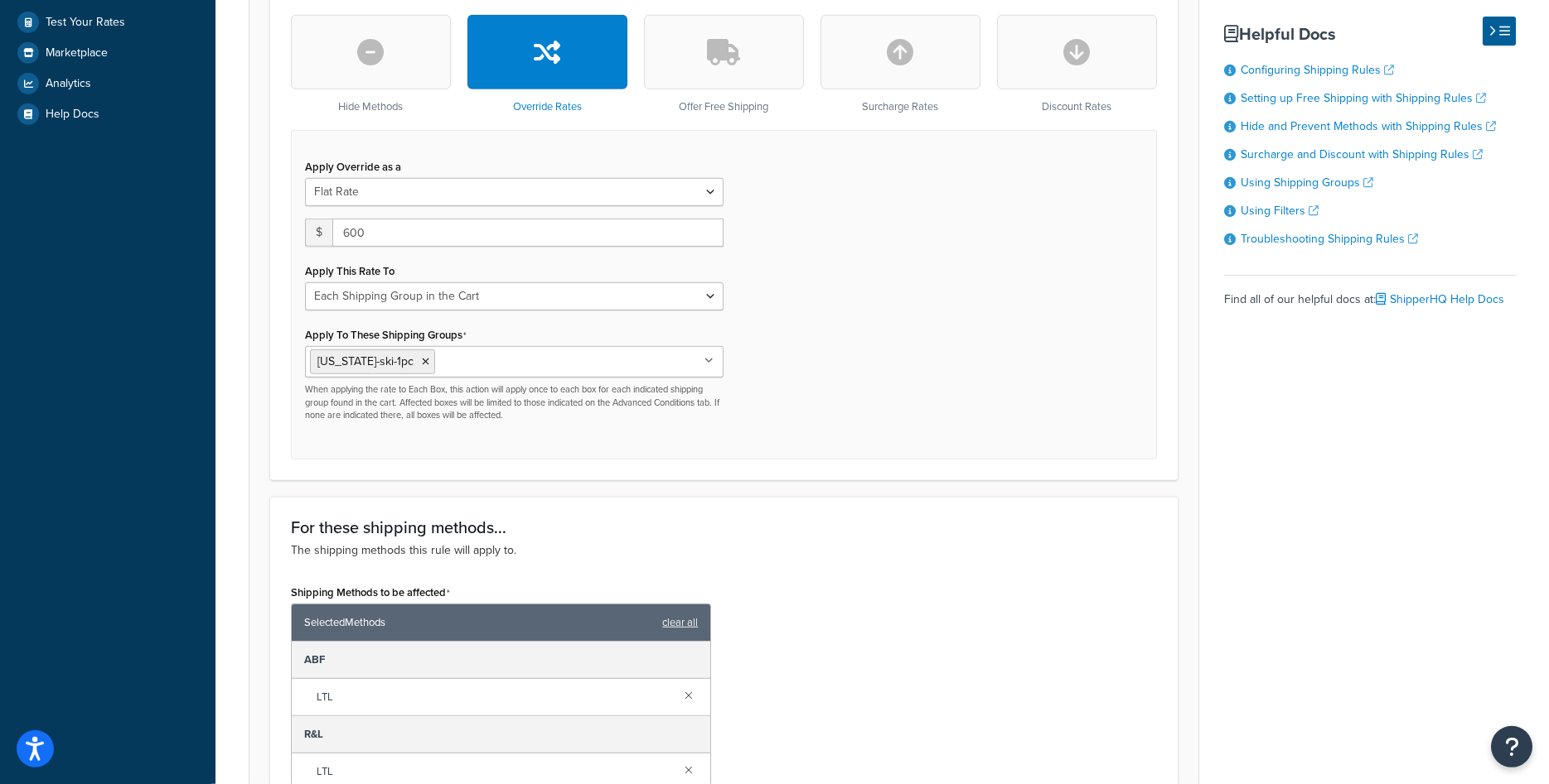
scroll to position [470, 0]
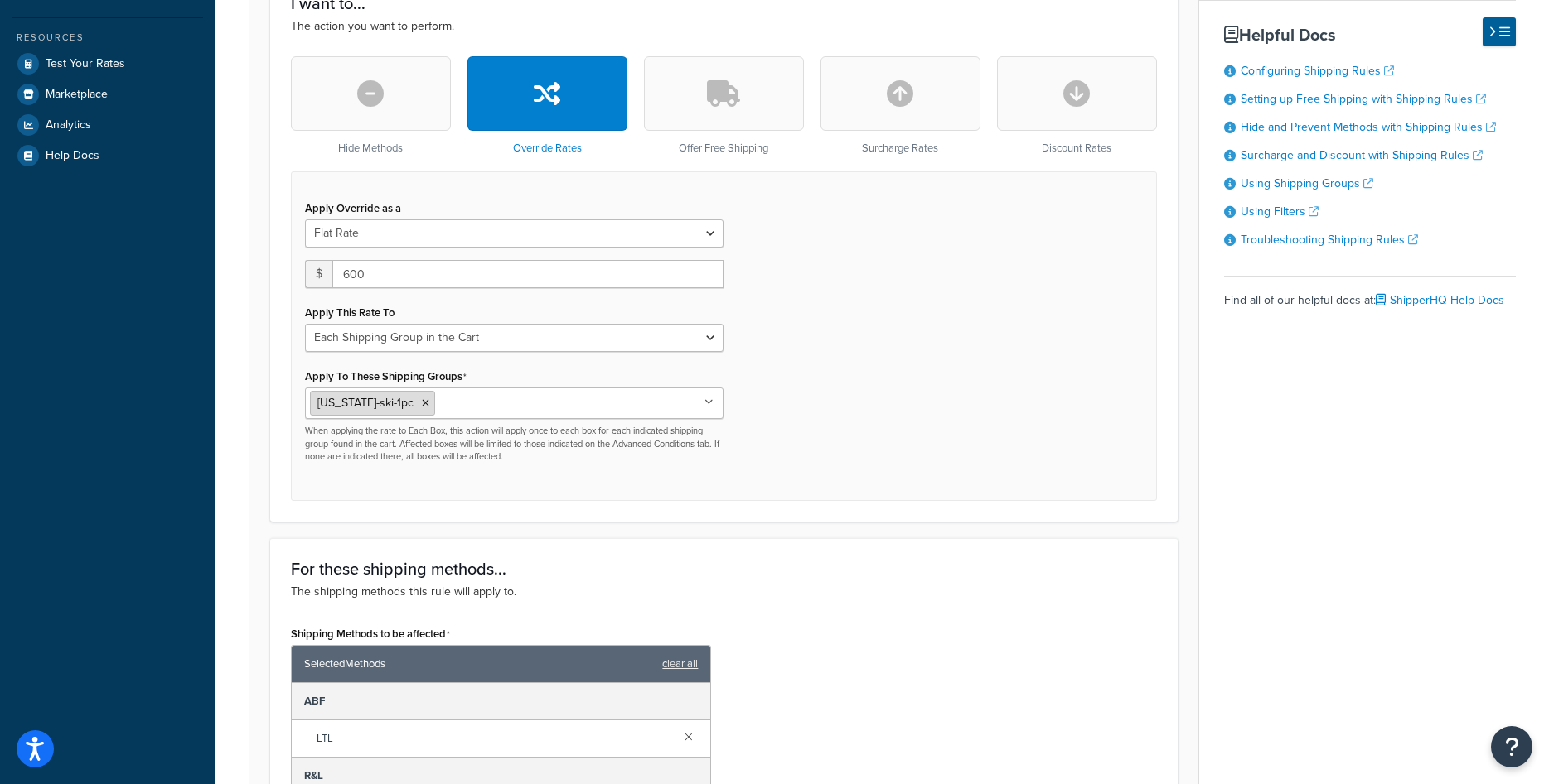
click at [413, 399] on li "[US_STATE]-ski-1pc" at bounding box center [373, 403] width 126 height 25
click at [422, 399] on icon at bounding box center [425, 403] width 7 height 10
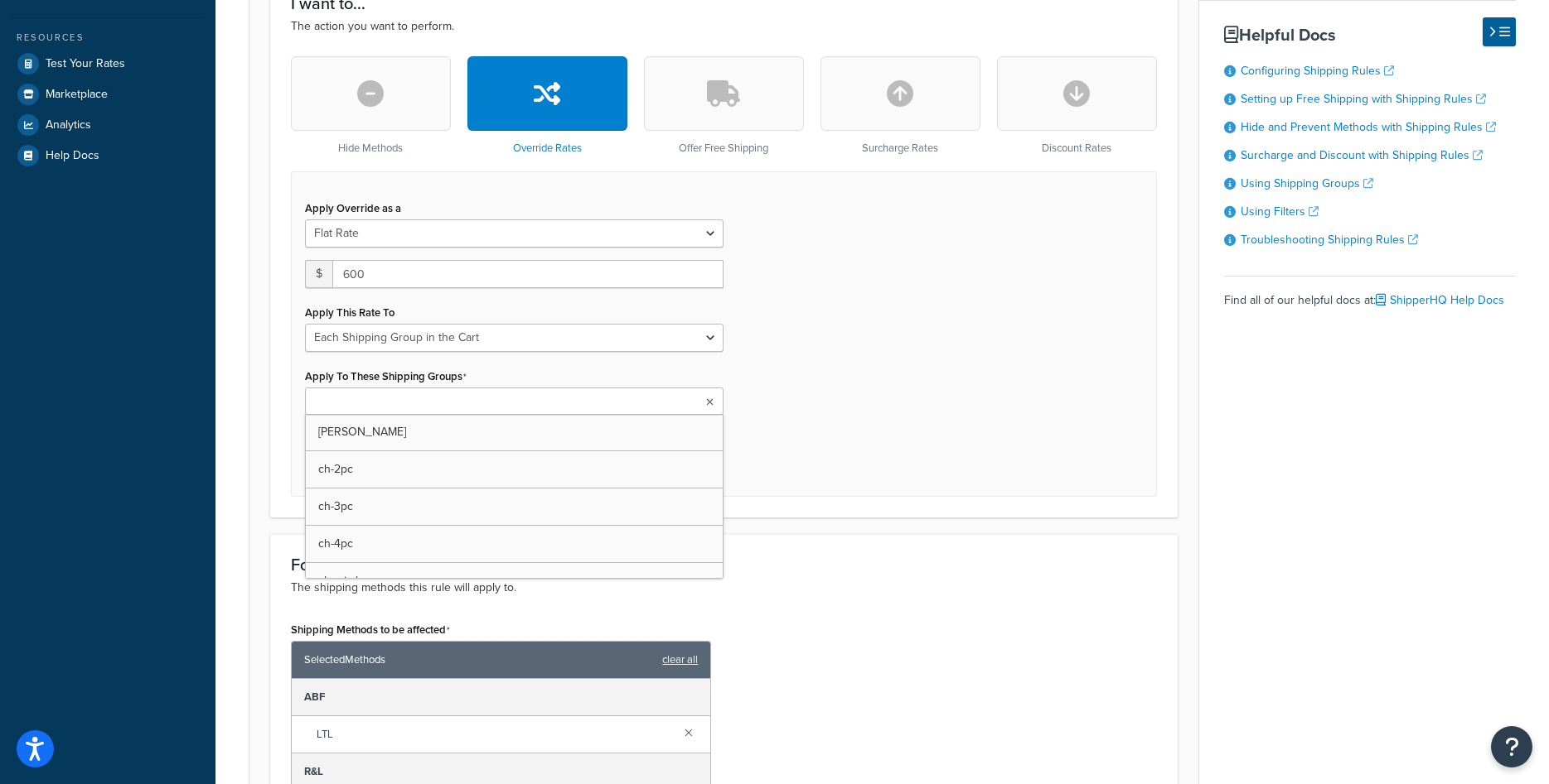
click at [413, 399] on input "Apply To These Shipping Groups" at bounding box center [383, 402] width 147 height 18
type input "color"
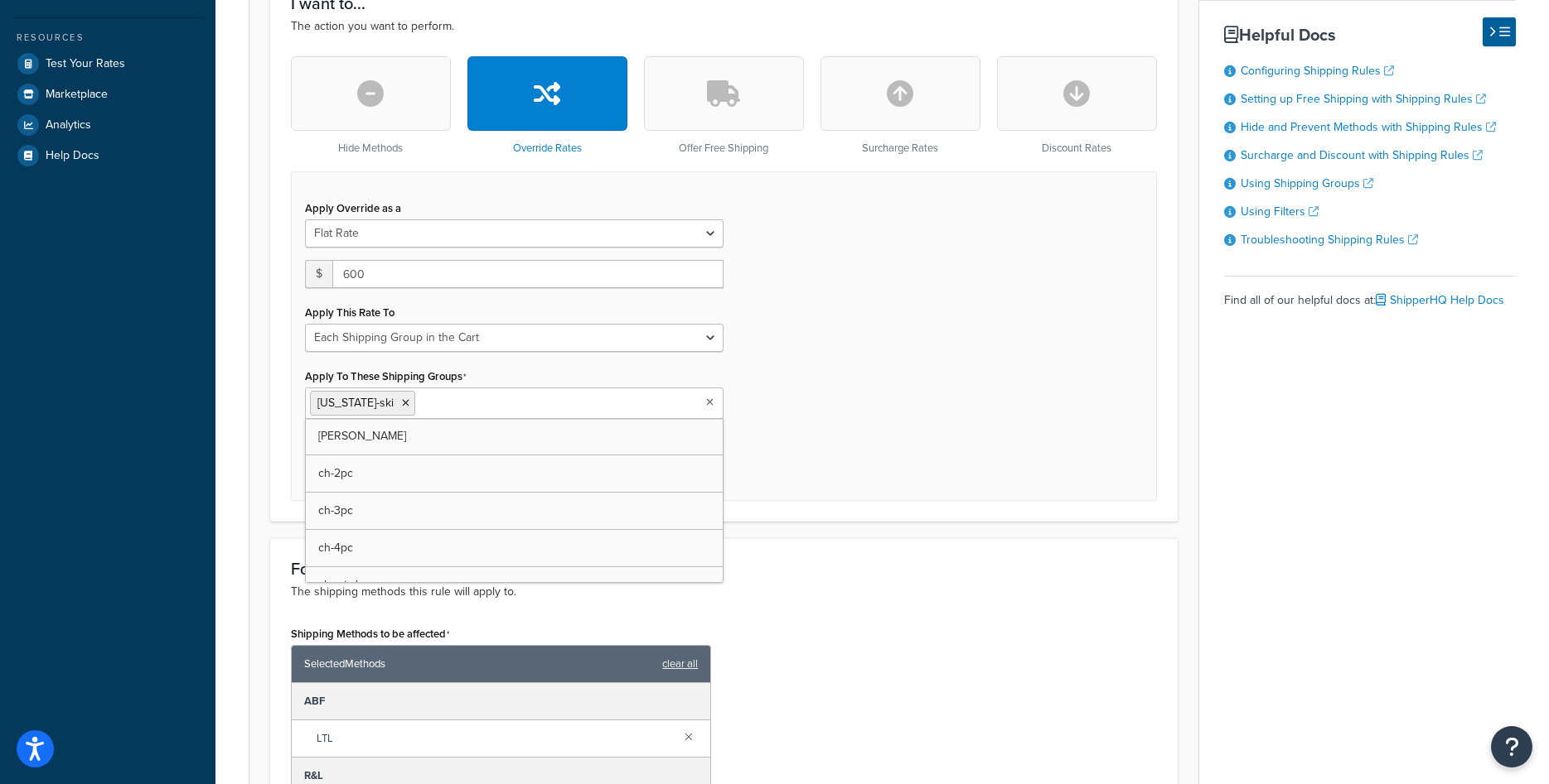
click at [825, 462] on div "Apply Override as a Flat Rate Percentage Flat Rate & Percentage $ 600 Apply Thi…" at bounding box center [723, 335] width 866 height 329
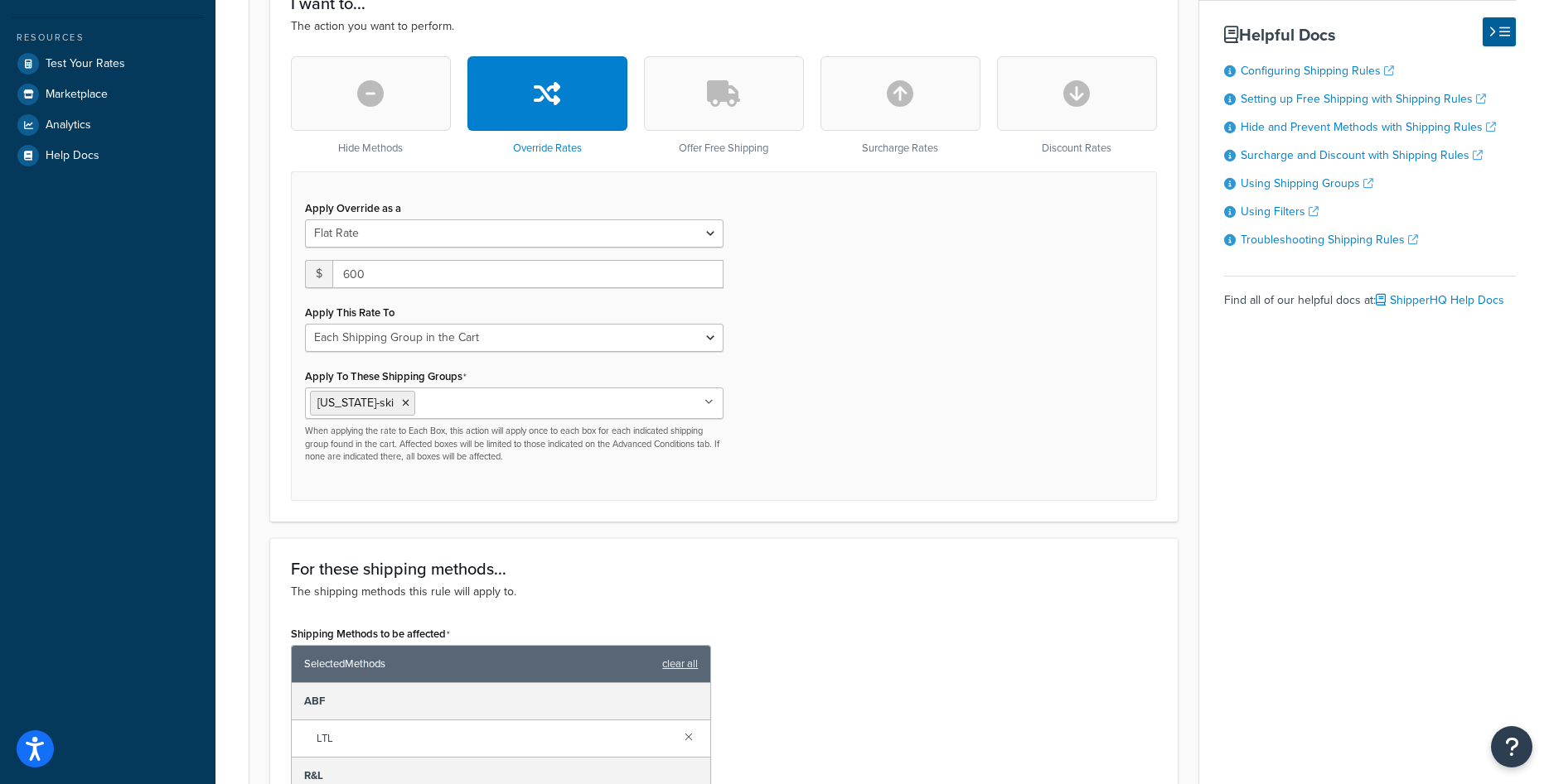
scroll to position [1032, 0]
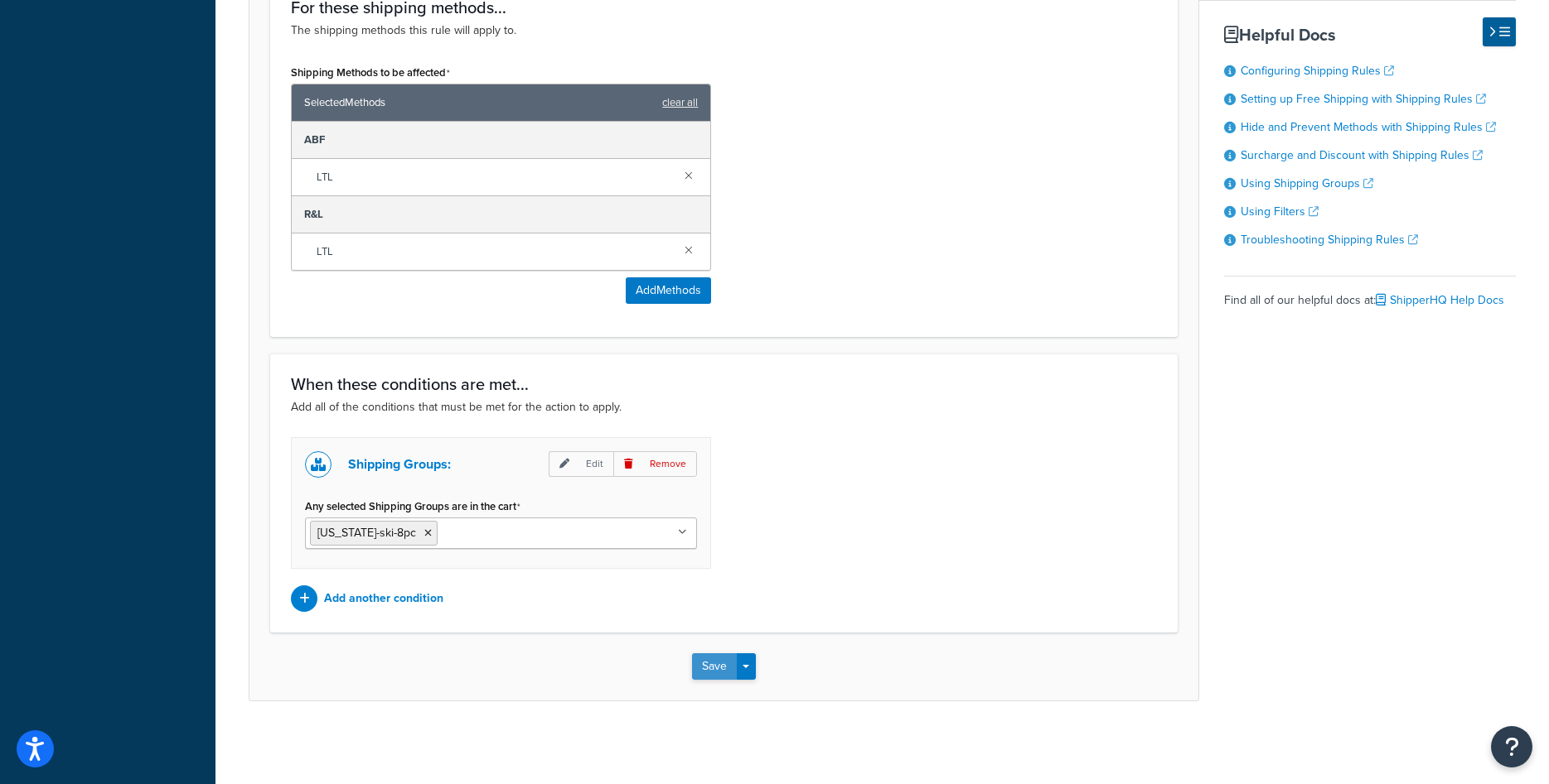
click at [722, 666] on button "Save" at bounding box center [714, 667] width 45 height 26
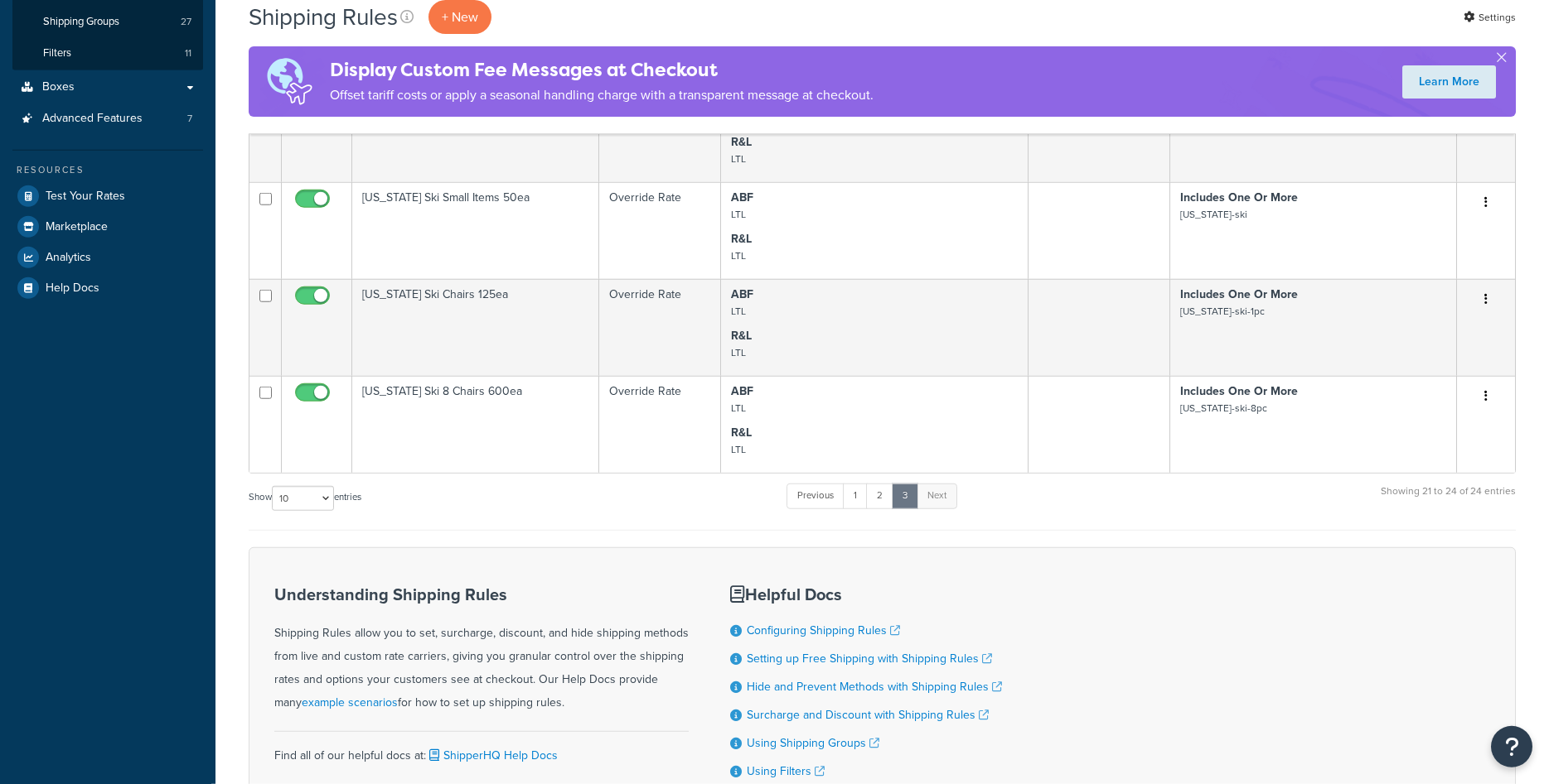
scroll to position [497, 0]
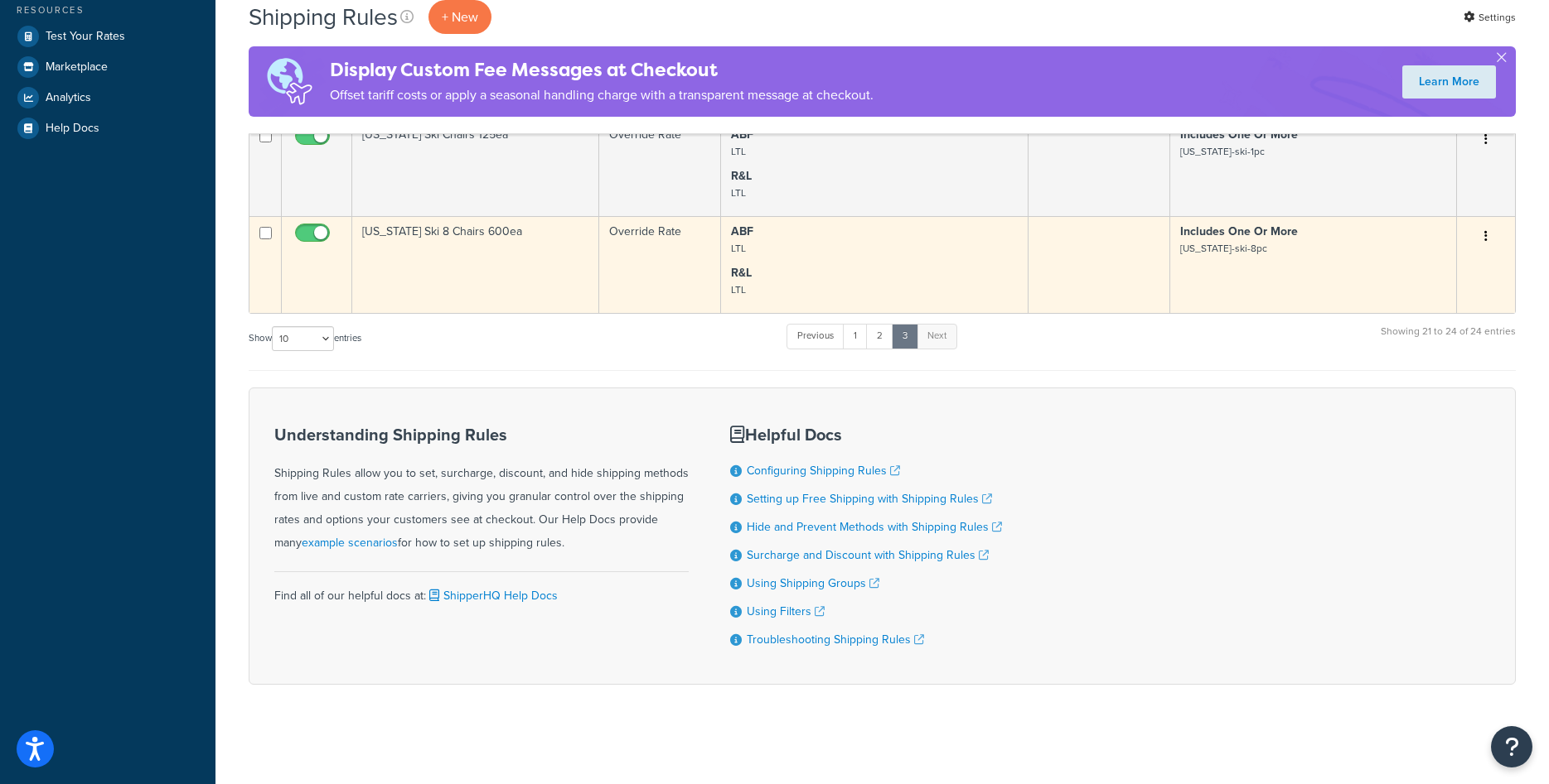
click at [484, 255] on td "[US_STATE] Ski 8 Chairs 600ea" at bounding box center [476, 264] width 247 height 96
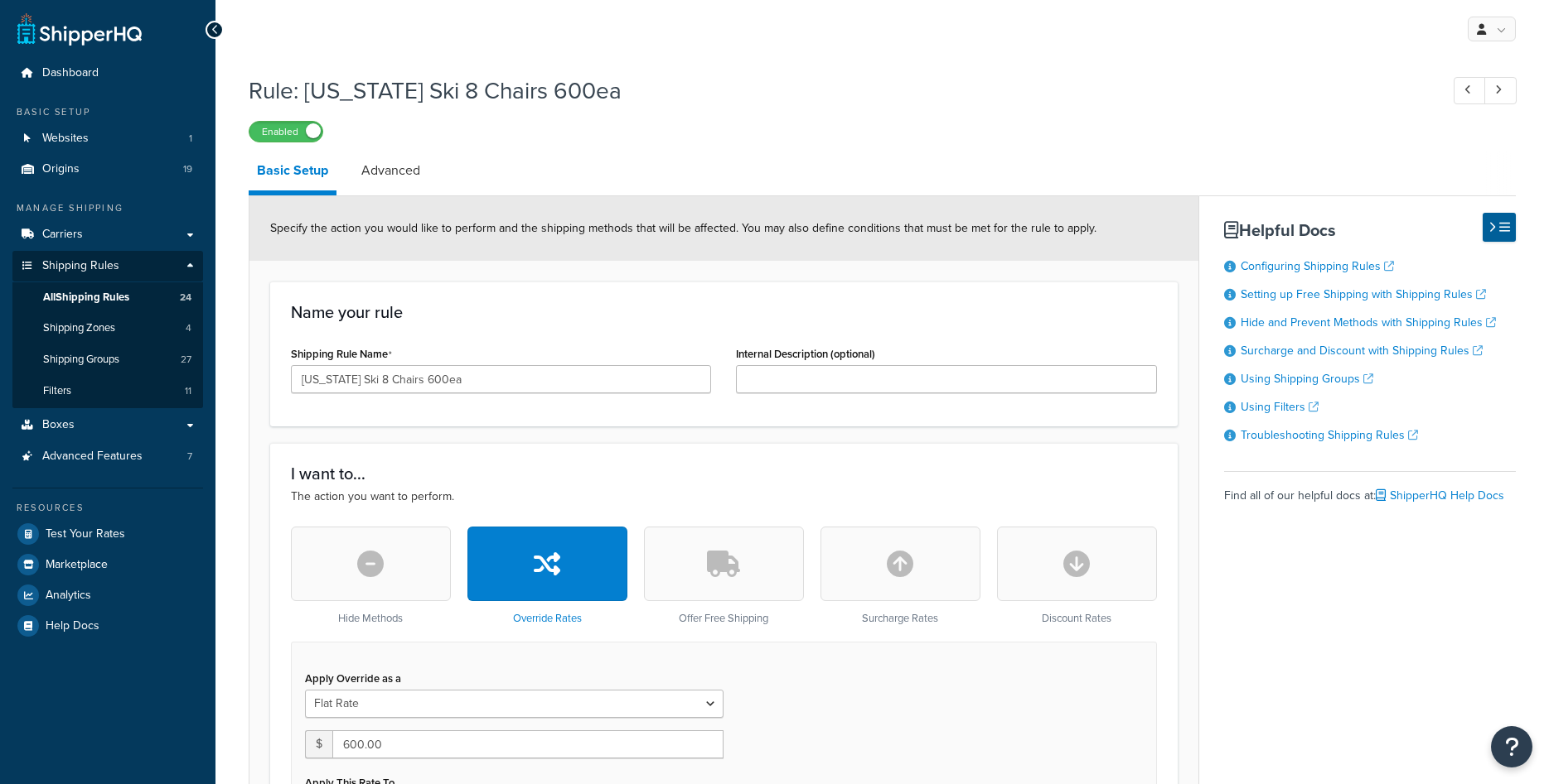
select select "SHIPPING_GROUP"
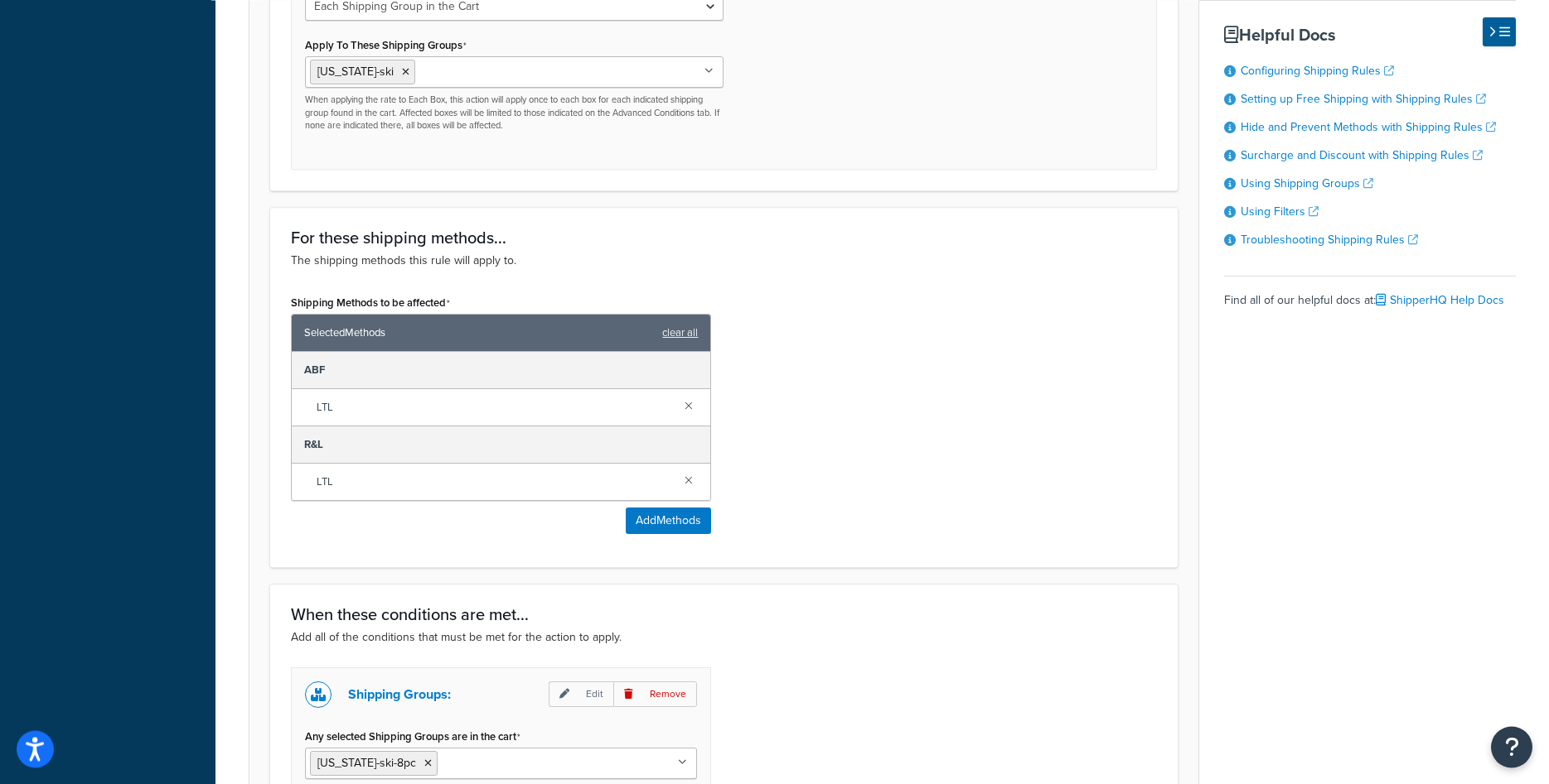
scroll to position [803, 0]
click at [402, 73] on icon at bounding box center [406, 71] width 7 height 10
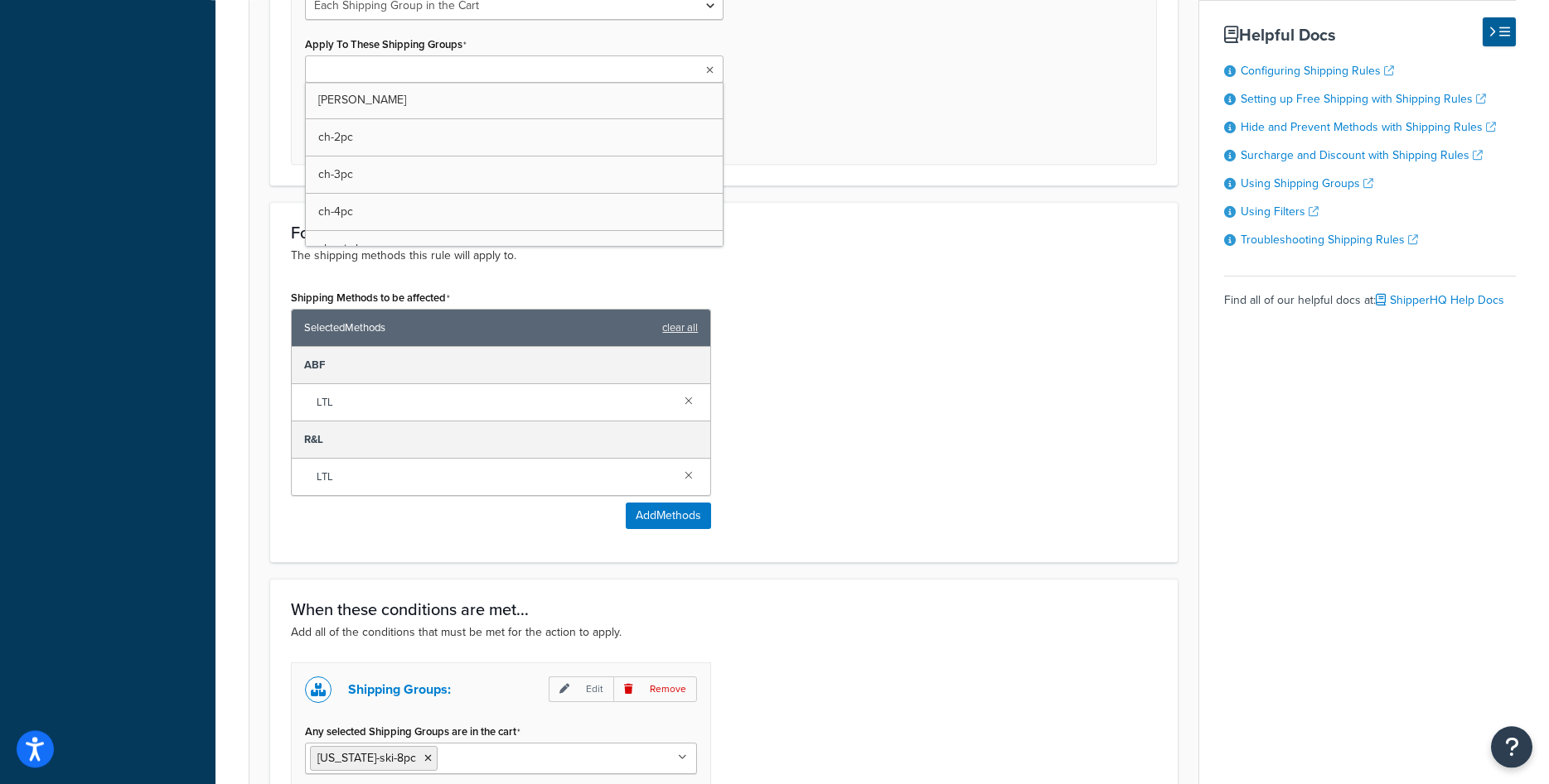
click at [392, 73] on input "Apply To These Shipping Groups" at bounding box center [383, 69] width 147 height 18
type input "col"
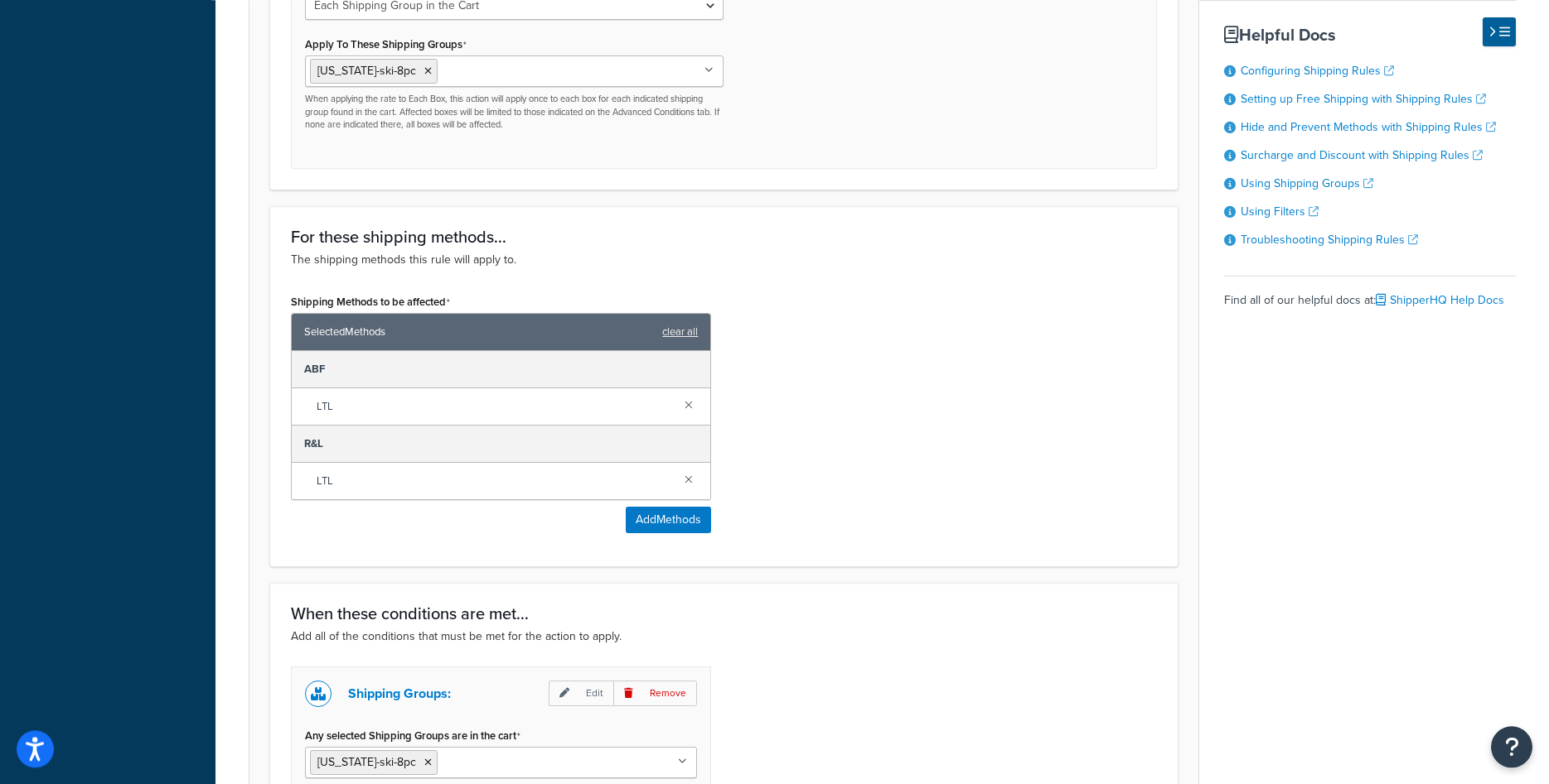
click at [839, 205] on form "Specify the action you would like to perform and the shipping methods that will…" at bounding box center [723, 162] width 949 height 1536
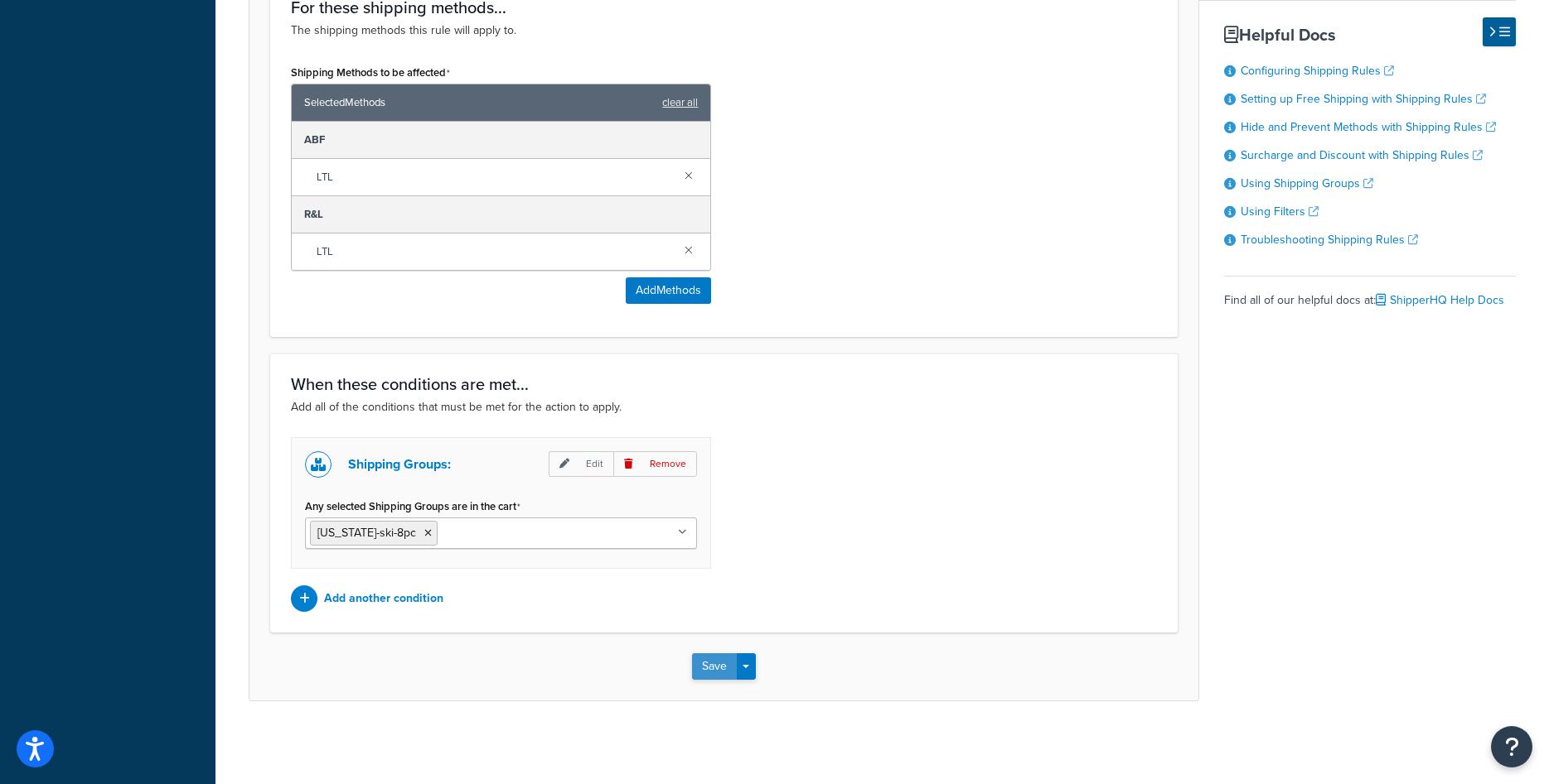
click at [709, 670] on button "Save" at bounding box center [714, 667] width 45 height 26
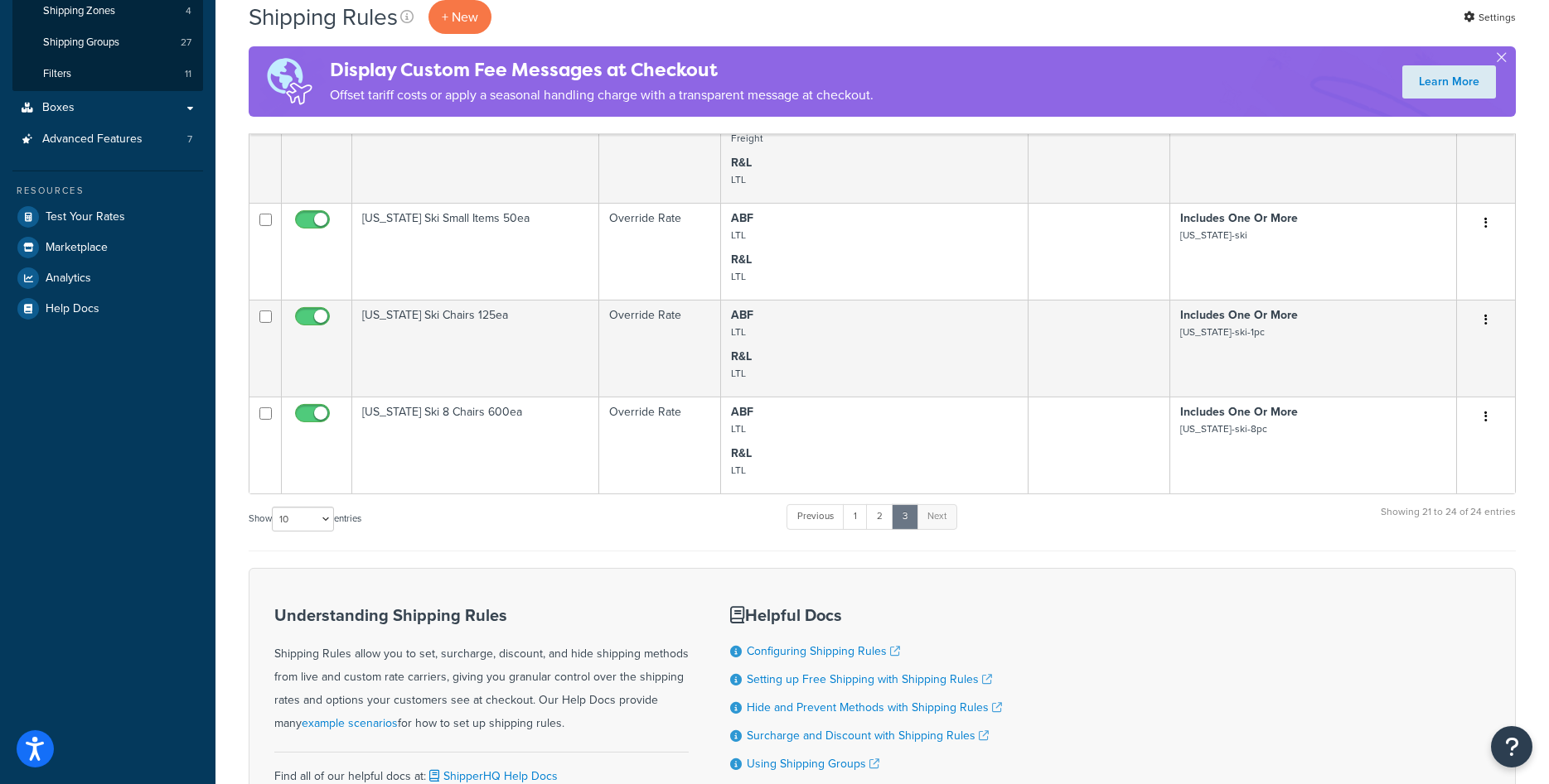
scroll to position [317, 0]
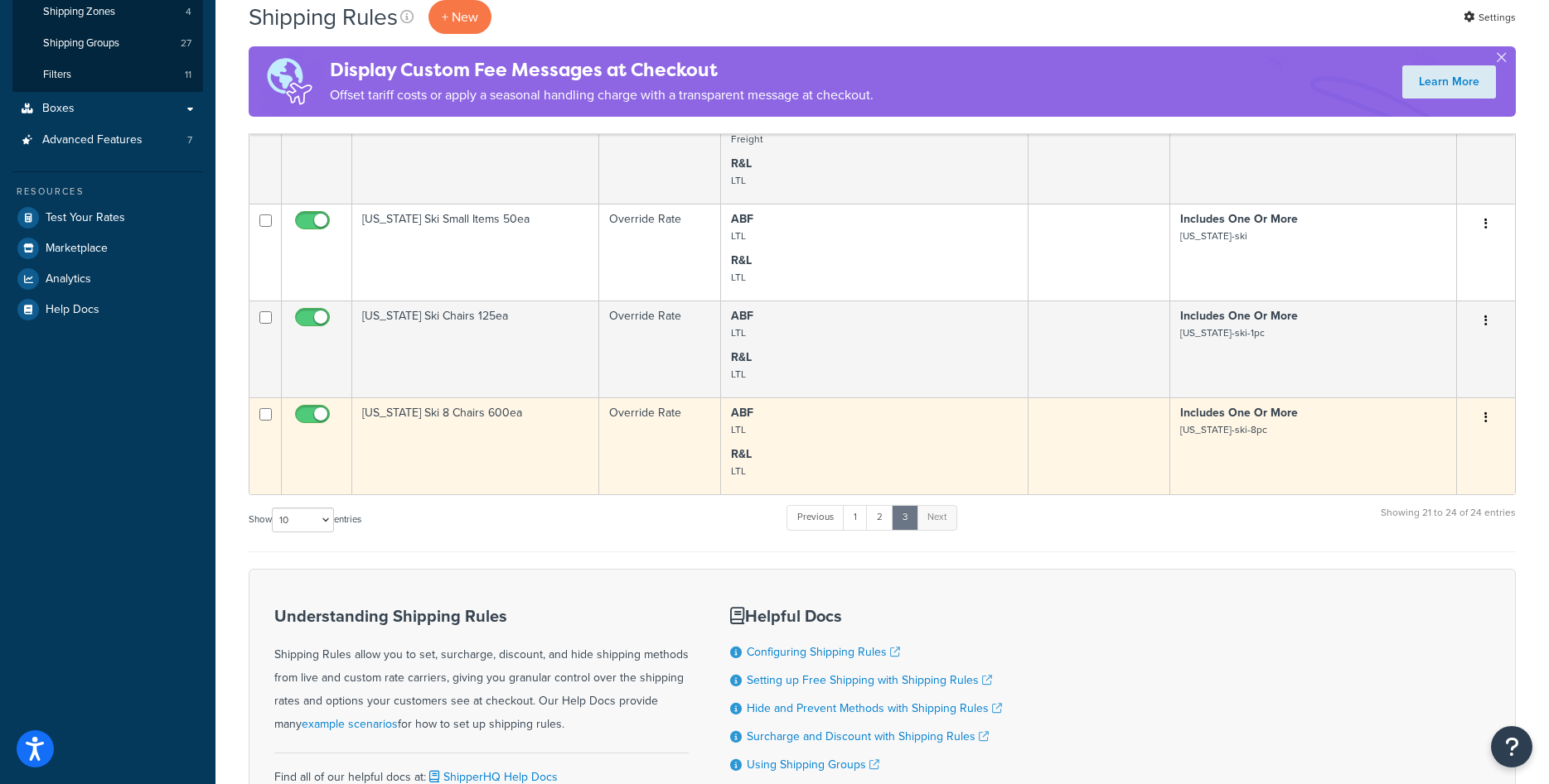
click at [1488, 417] on button "button" at bounding box center [1485, 418] width 23 height 26
click at [1414, 481] on link "Duplicate" at bounding box center [1431, 483] width 131 height 34
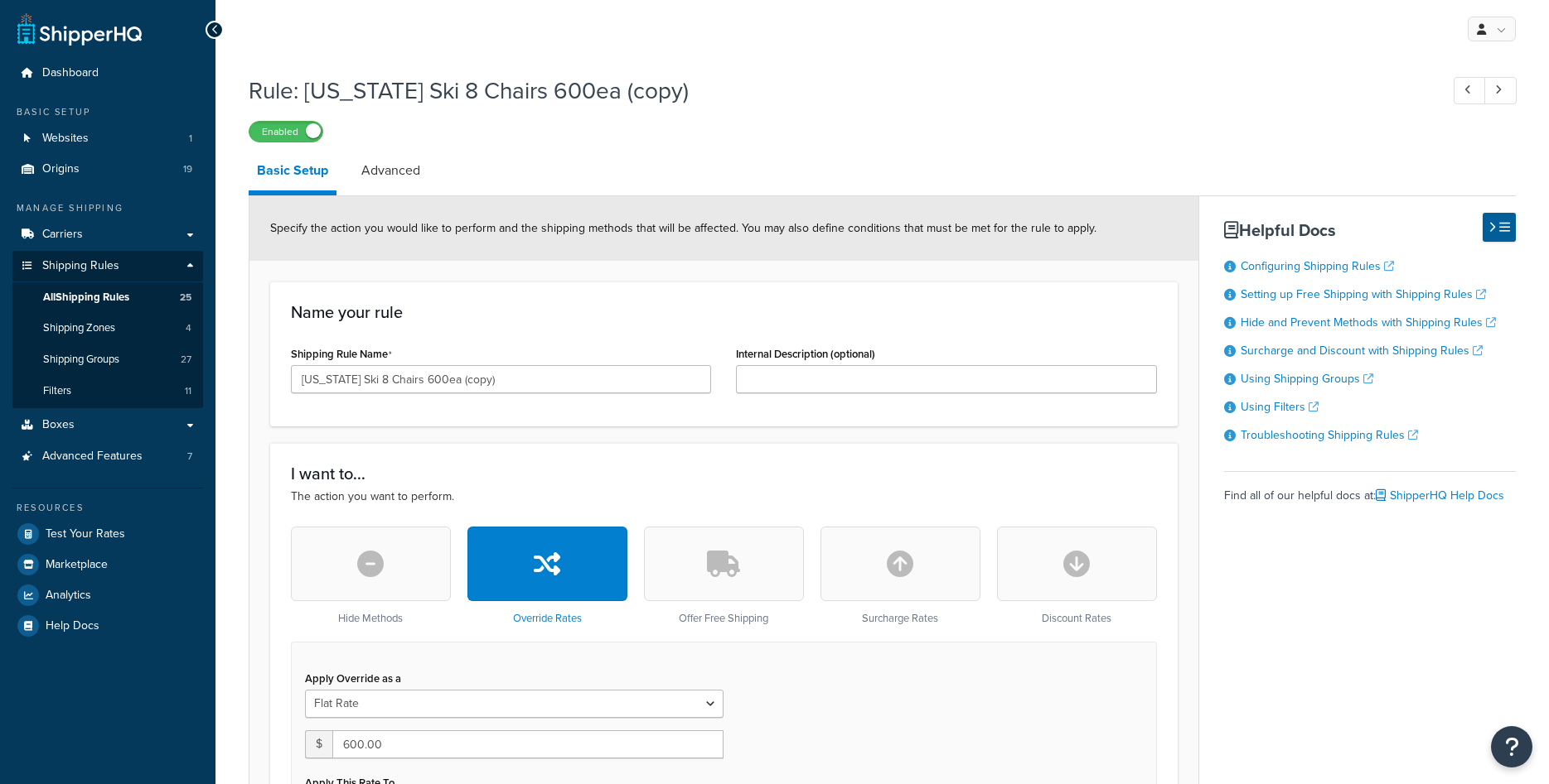
select select "SHIPPING_GROUP"
drag, startPoint x: 369, startPoint y: 376, endPoint x: 700, endPoint y: 386, distance: 331.2
click at [700, 386] on input "Colorado Ski 8 Chairs 600ea (copy)" at bounding box center [500, 379] width 420 height 28
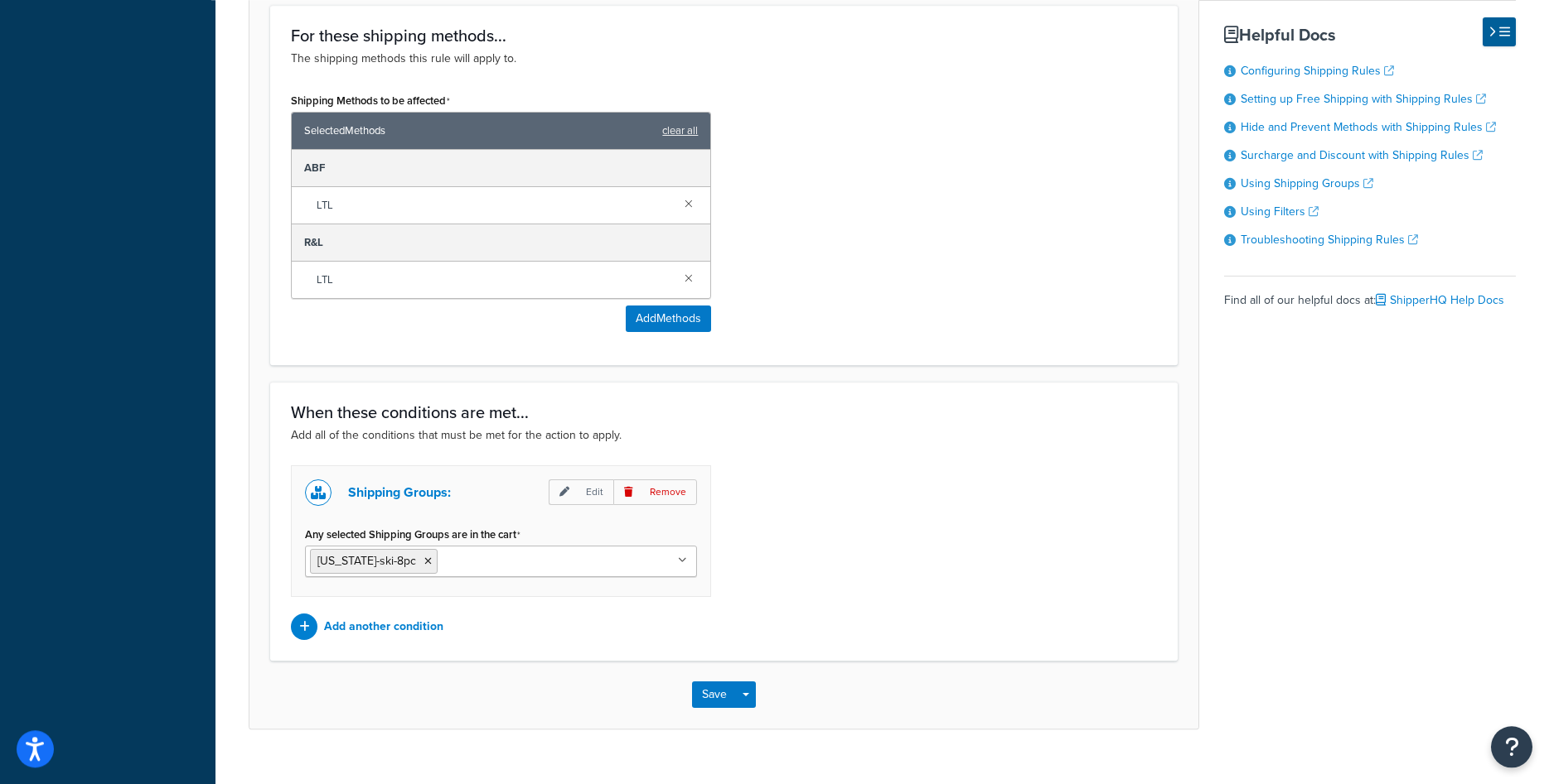
scroll to position [1032, 0]
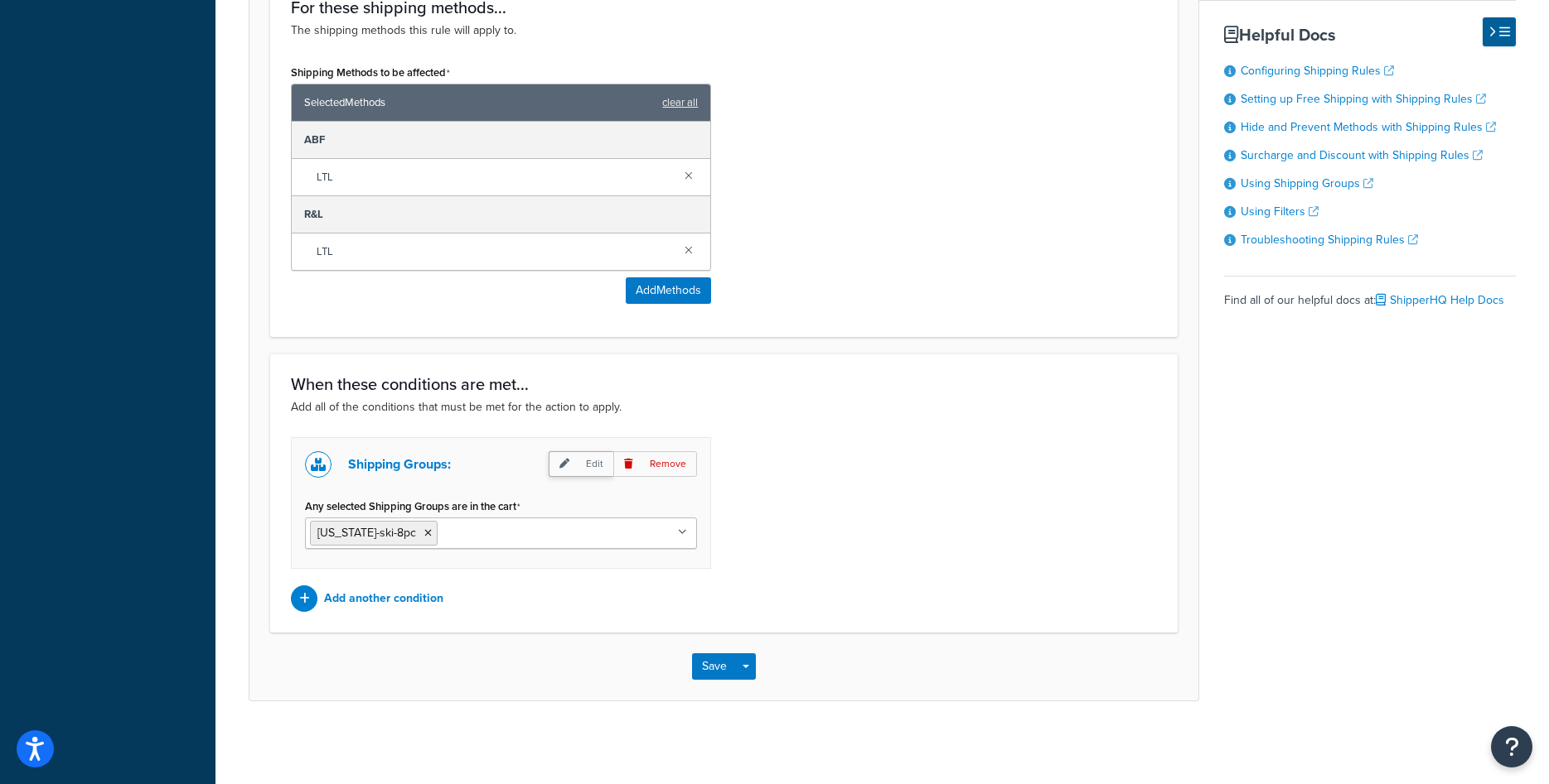
type input "[US_STATE] Ski 4 Items 250ea"
click at [603, 463] on p "Edit" at bounding box center [580, 464] width 65 height 25
select select "any"
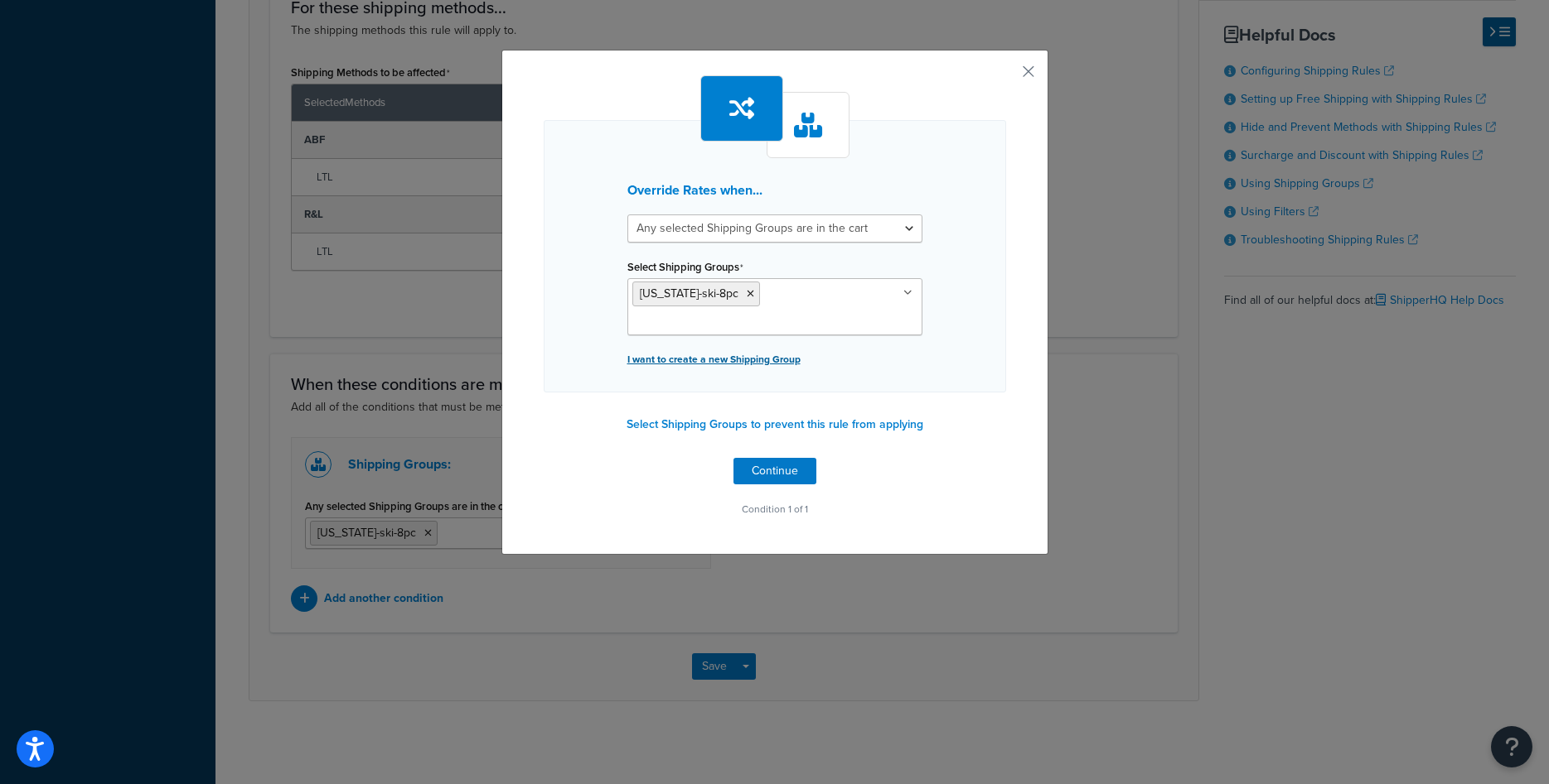
click at [726, 355] on p "I want to create a new Shipping Group" at bounding box center [774, 359] width 295 height 23
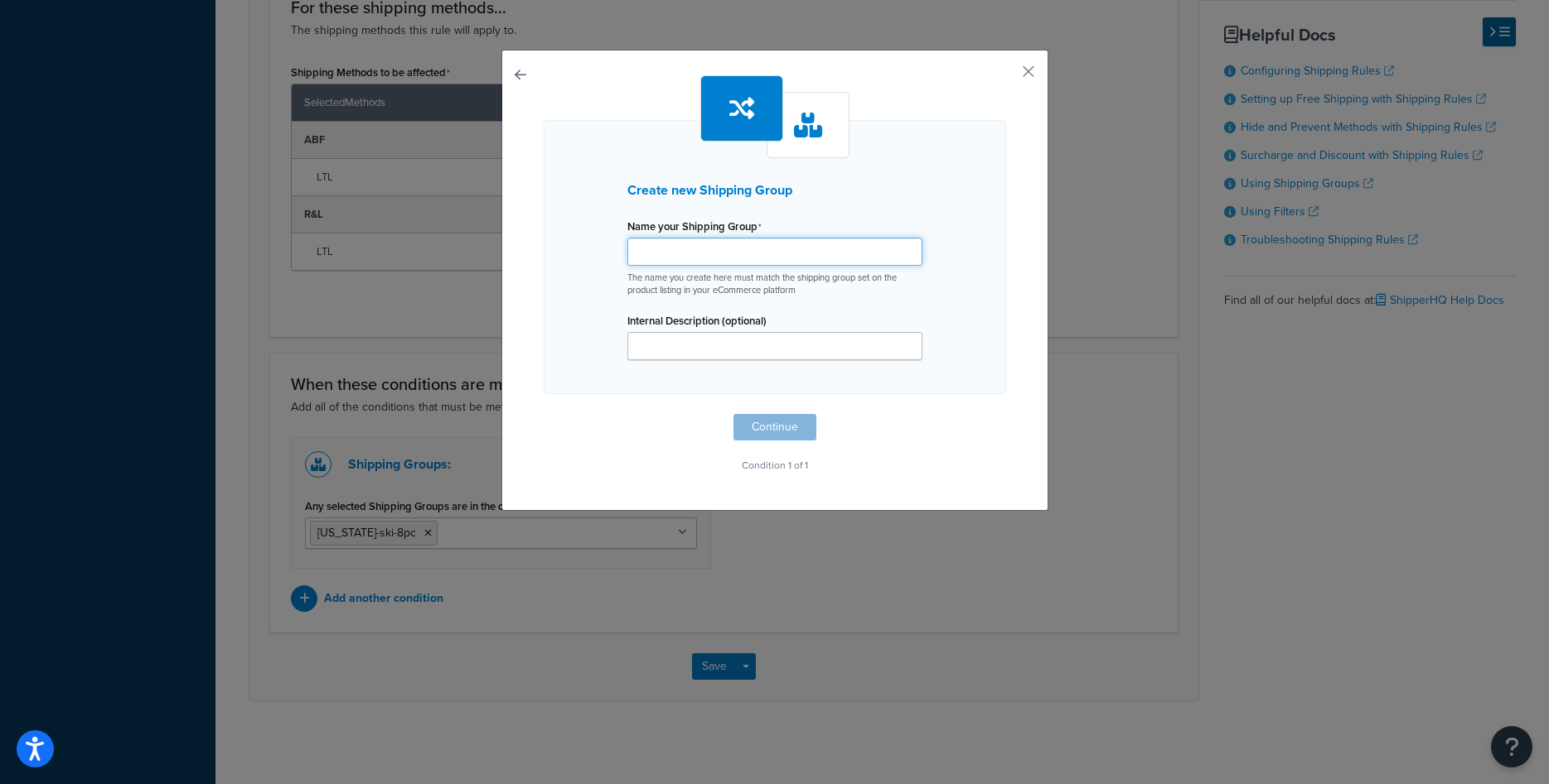
click at [742, 254] on input "Shipping Rule Name" at bounding box center [774, 252] width 295 height 28
paste input "[US_STATE]-ski-1pc"
type input "[US_STATE]-ski-4pc"
click at [783, 432] on button "Continue" at bounding box center [775, 427] width 82 height 26
select select "any"
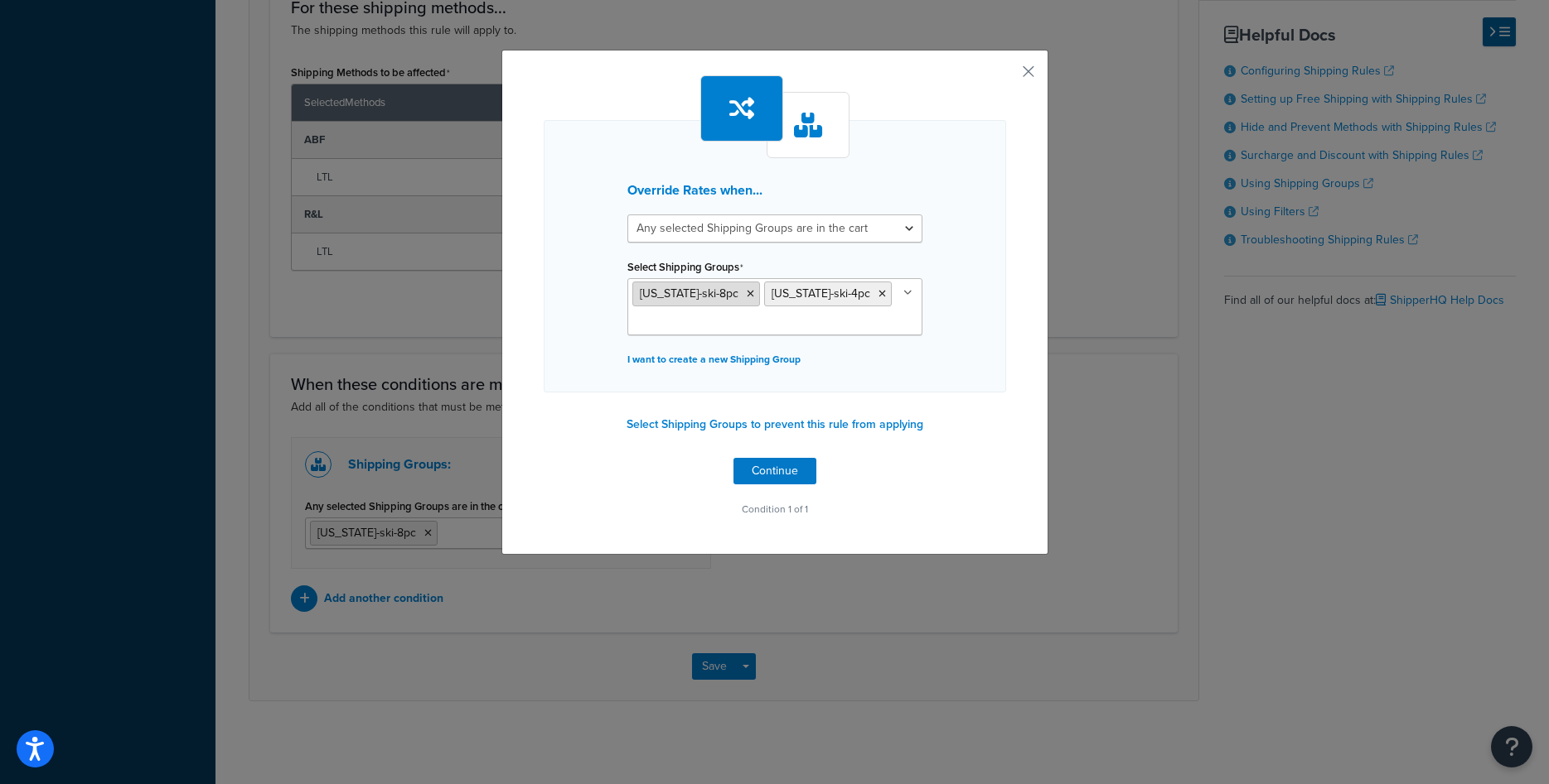
click at [747, 291] on icon at bounding box center [751, 294] width 7 height 10
click at [988, 332] on div "Override Rates when... All selected Shipping Groups are in the cart Any selecte…" at bounding box center [774, 256] width 462 height 273
click at [778, 472] on button "Continue" at bounding box center [775, 471] width 82 height 26
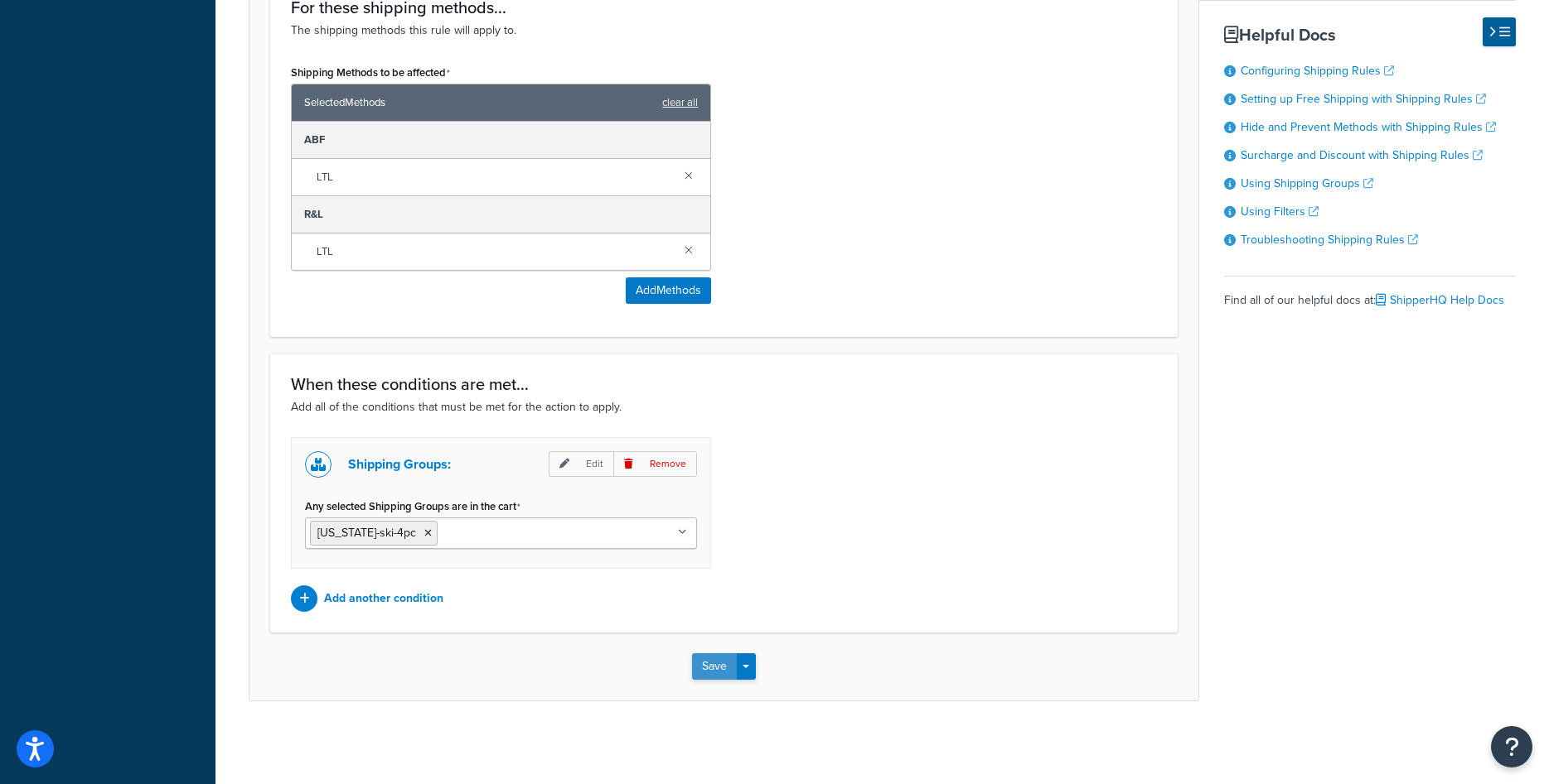
click at [707, 667] on button "Save" at bounding box center [714, 667] width 45 height 26
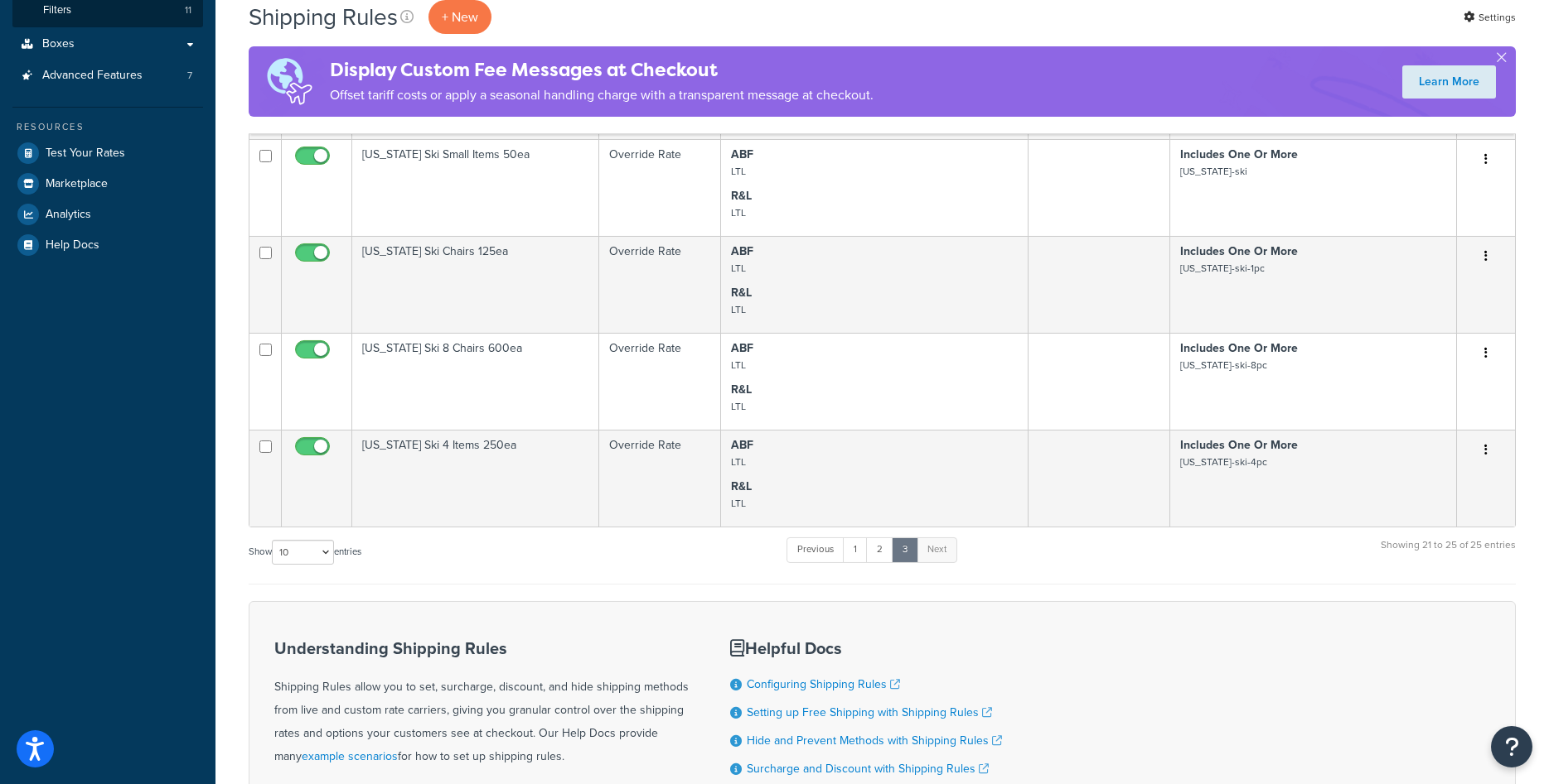
scroll to position [380, 0]
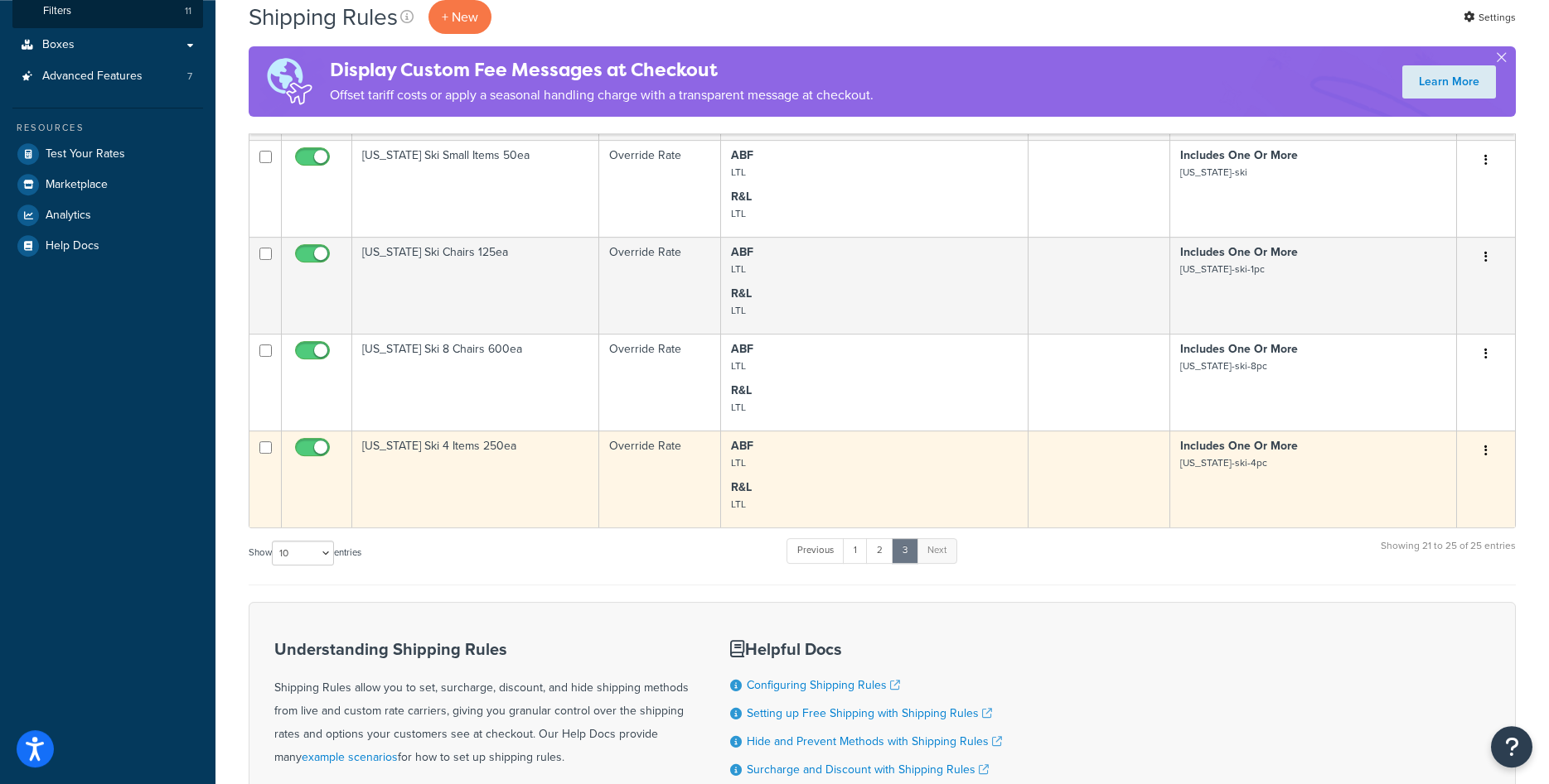
click at [505, 497] on td "[US_STATE] Ski 4 Items 250ea" at bounding box center [476, 479] width 247 height 96
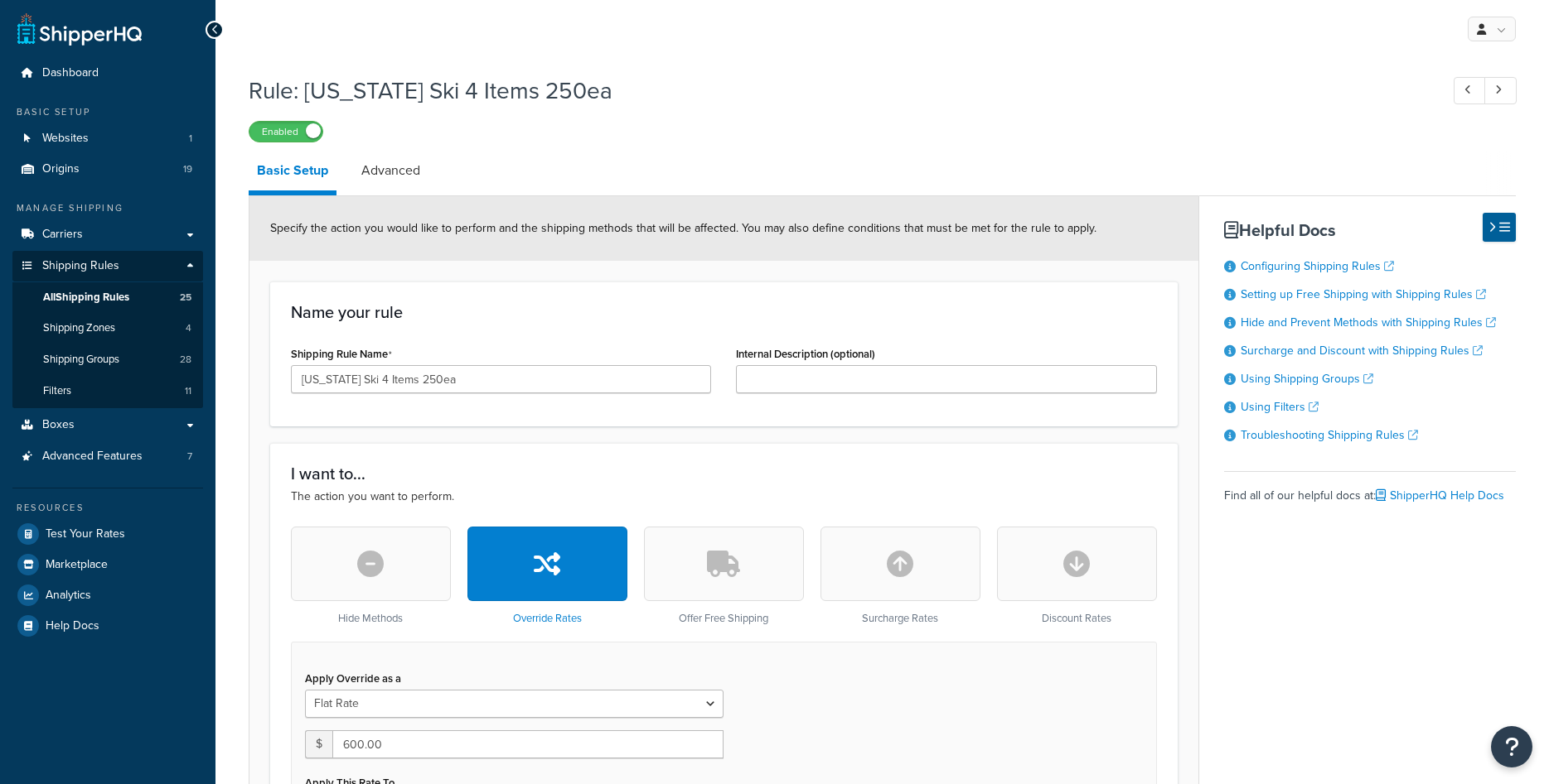
select select "SHIPPING_GROUP"
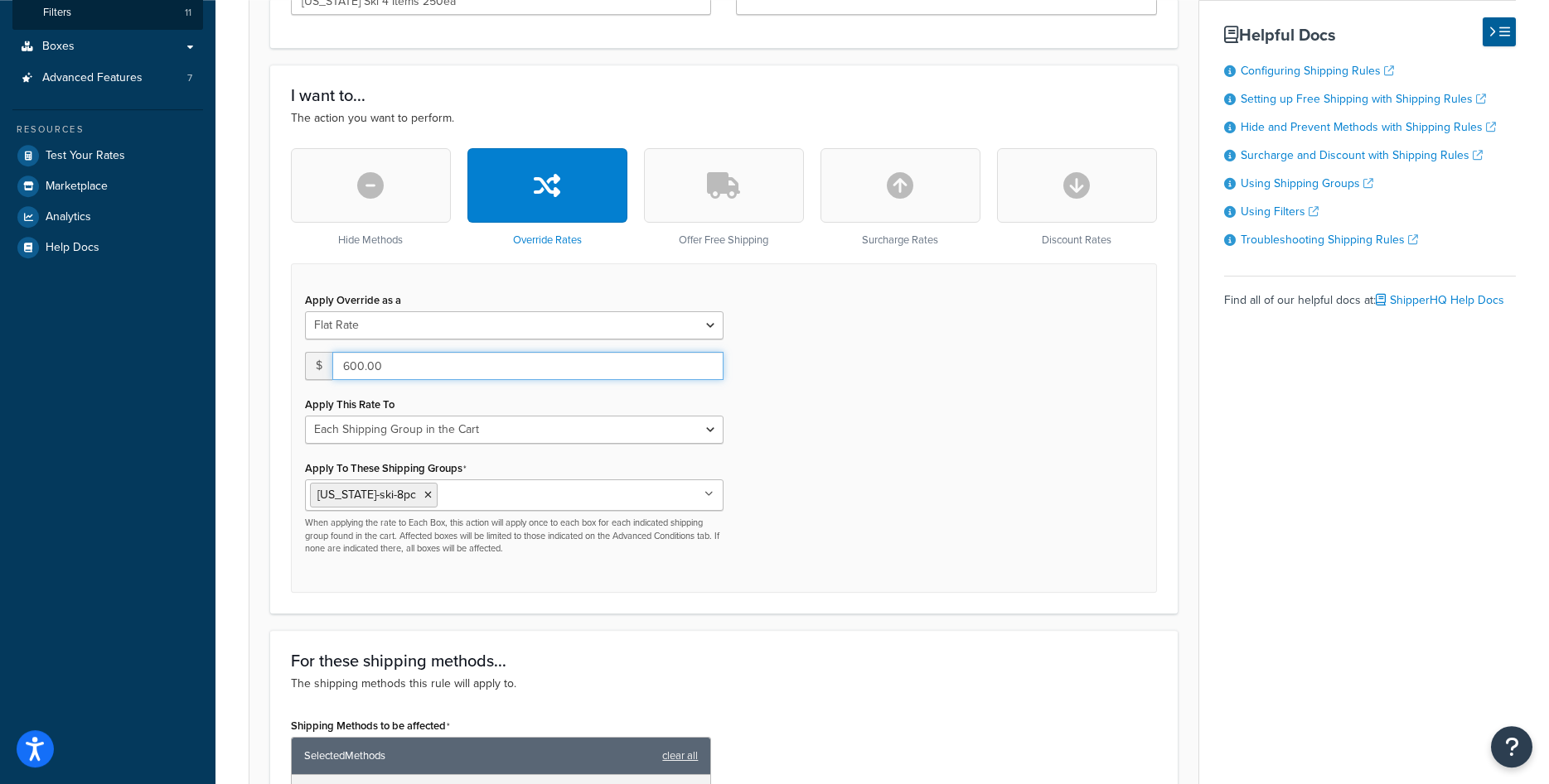
click at [428, 357] on input "600.00" at bounding box center [528, 366] width 391 height 28
type input "250"
click at [806, 536] on div "Apply Override as a Flat Rate Percentage Flat Rate & Percentage $ 250 Apply Thi…" at bounding box center [723, 427] width 866 height 329
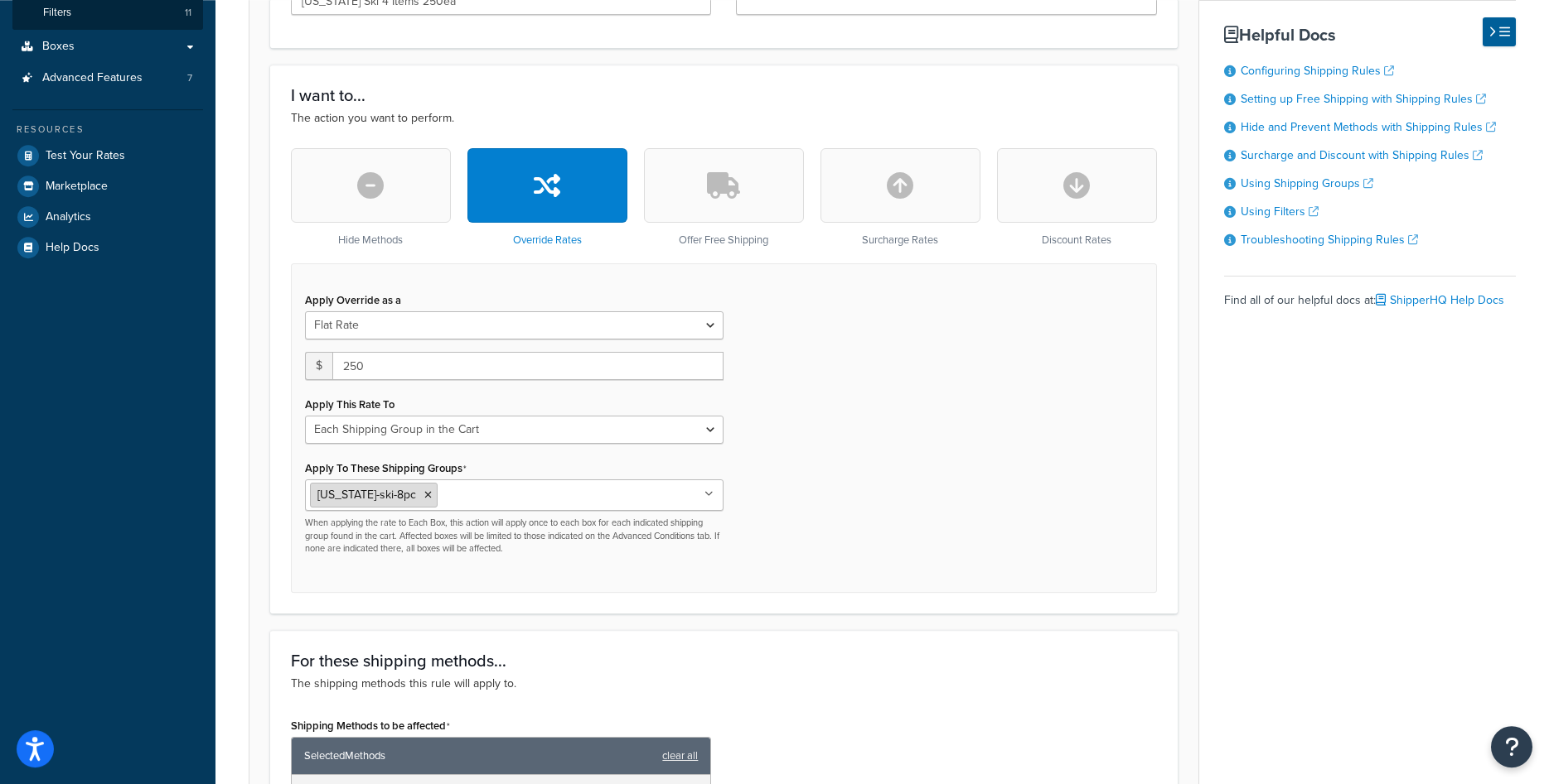
click at [424, 496] on icon at bounding box center [428, 496] width 7 height 10
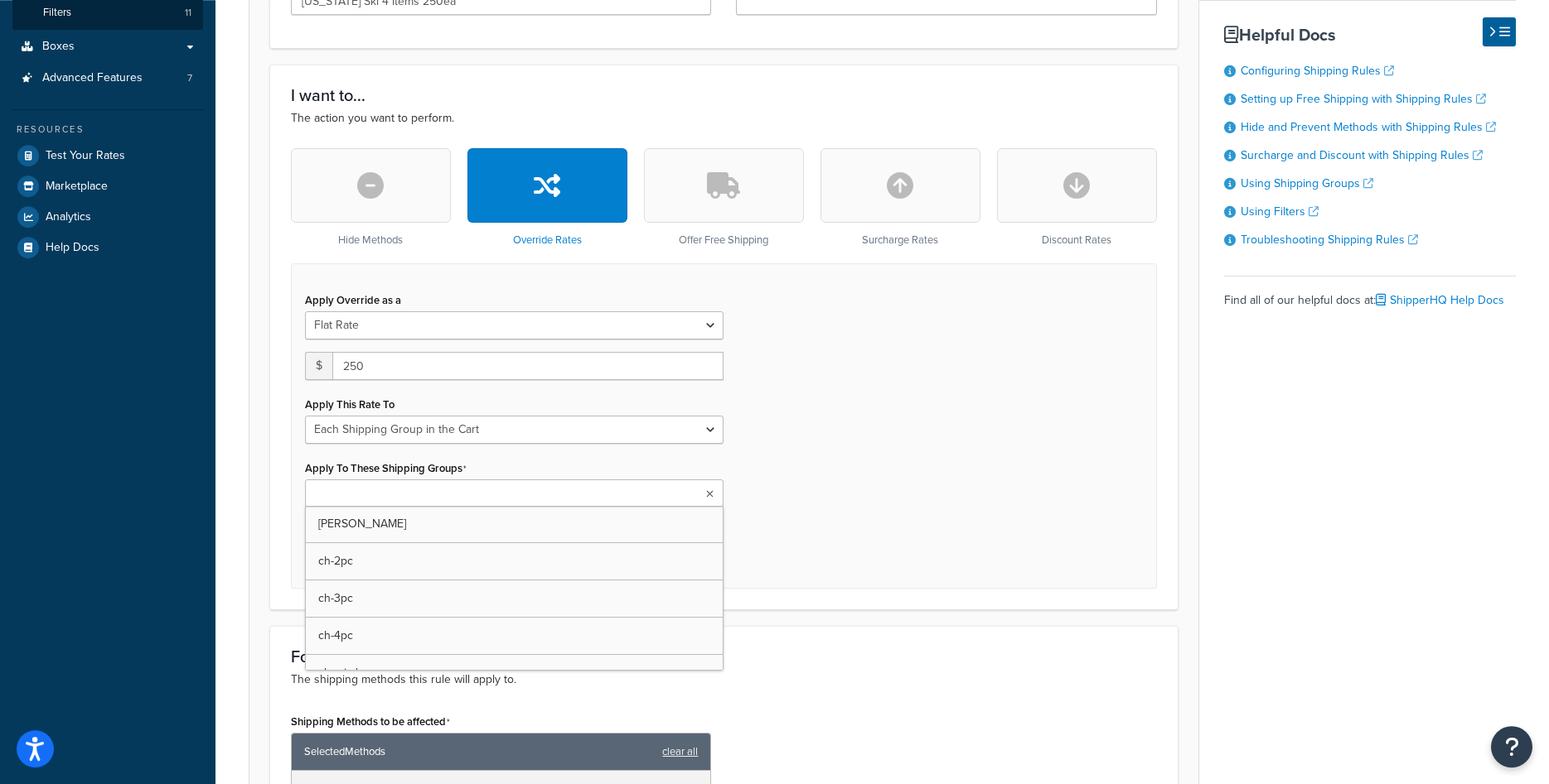
click at [412, 496] on input "Apply To These Shipping Groups" at bounding box center [383, 494] width 147 height 18
type input "colo"
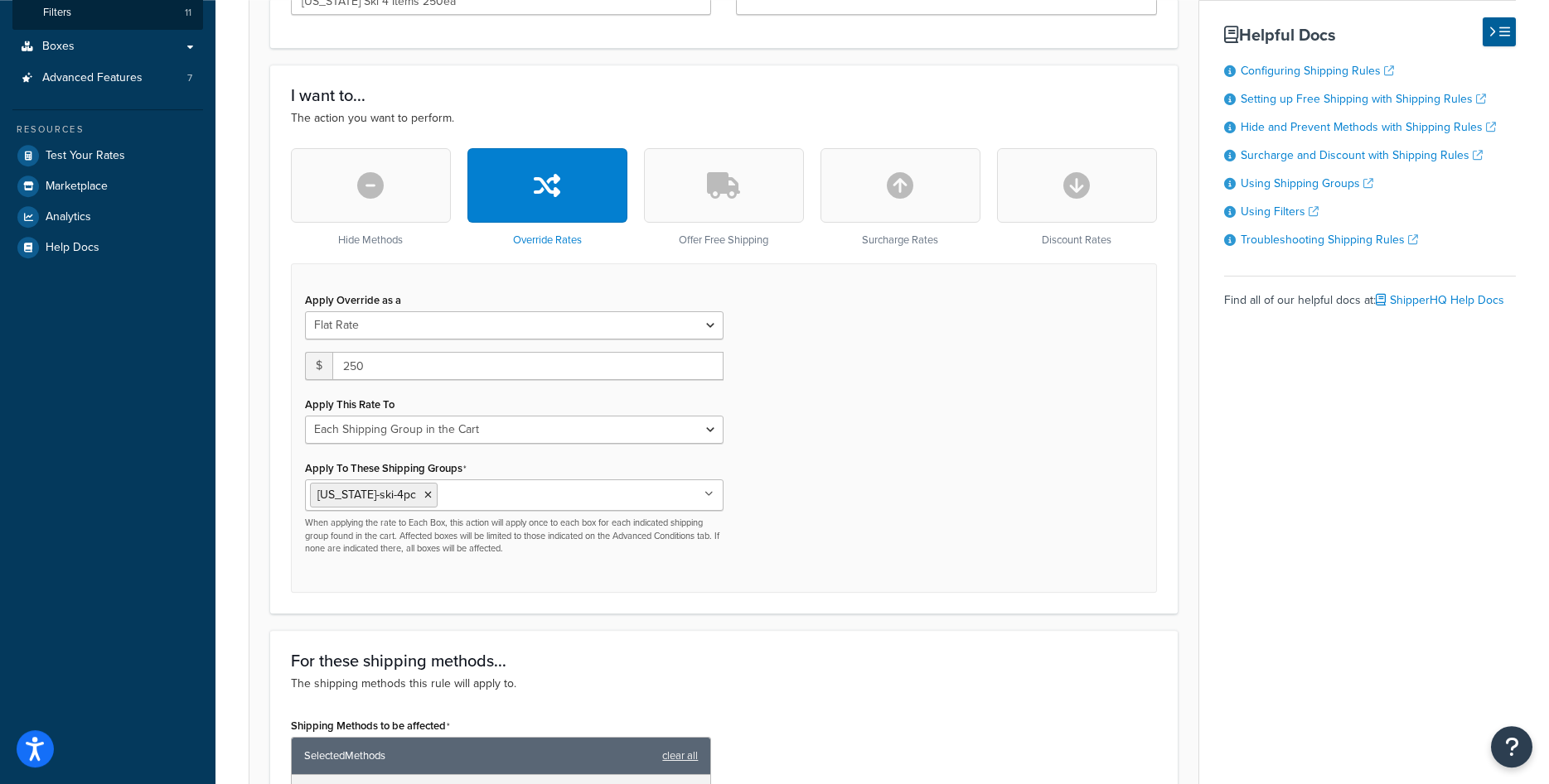
click at [881, 572] on div "Apply Override as a Flat Rate Percentage Flat Rate & Percentage $ 250 Apply Thi…" at bounding box center [723, 427] width 866 height 329
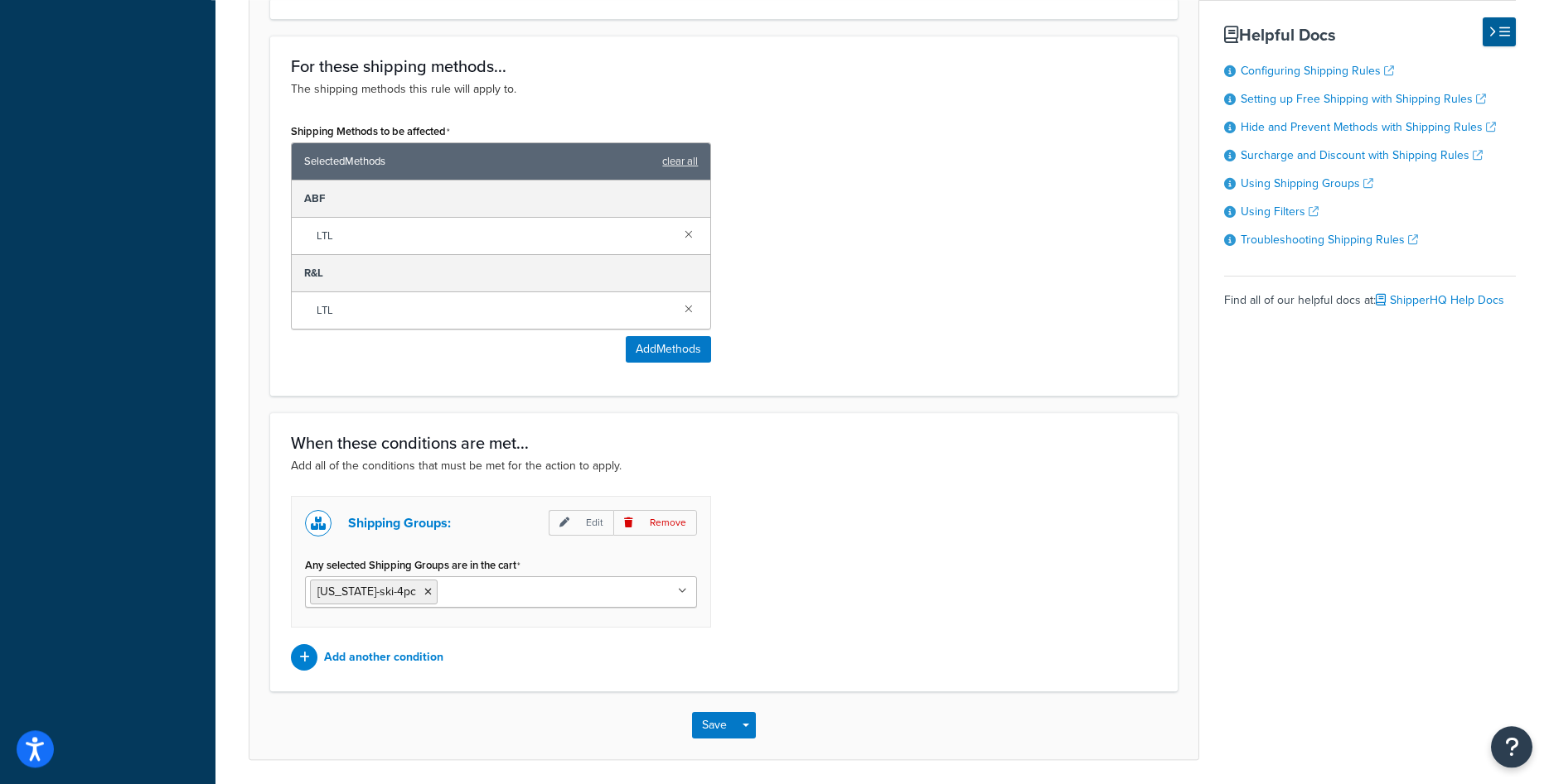
scroll to position [1032, 0]
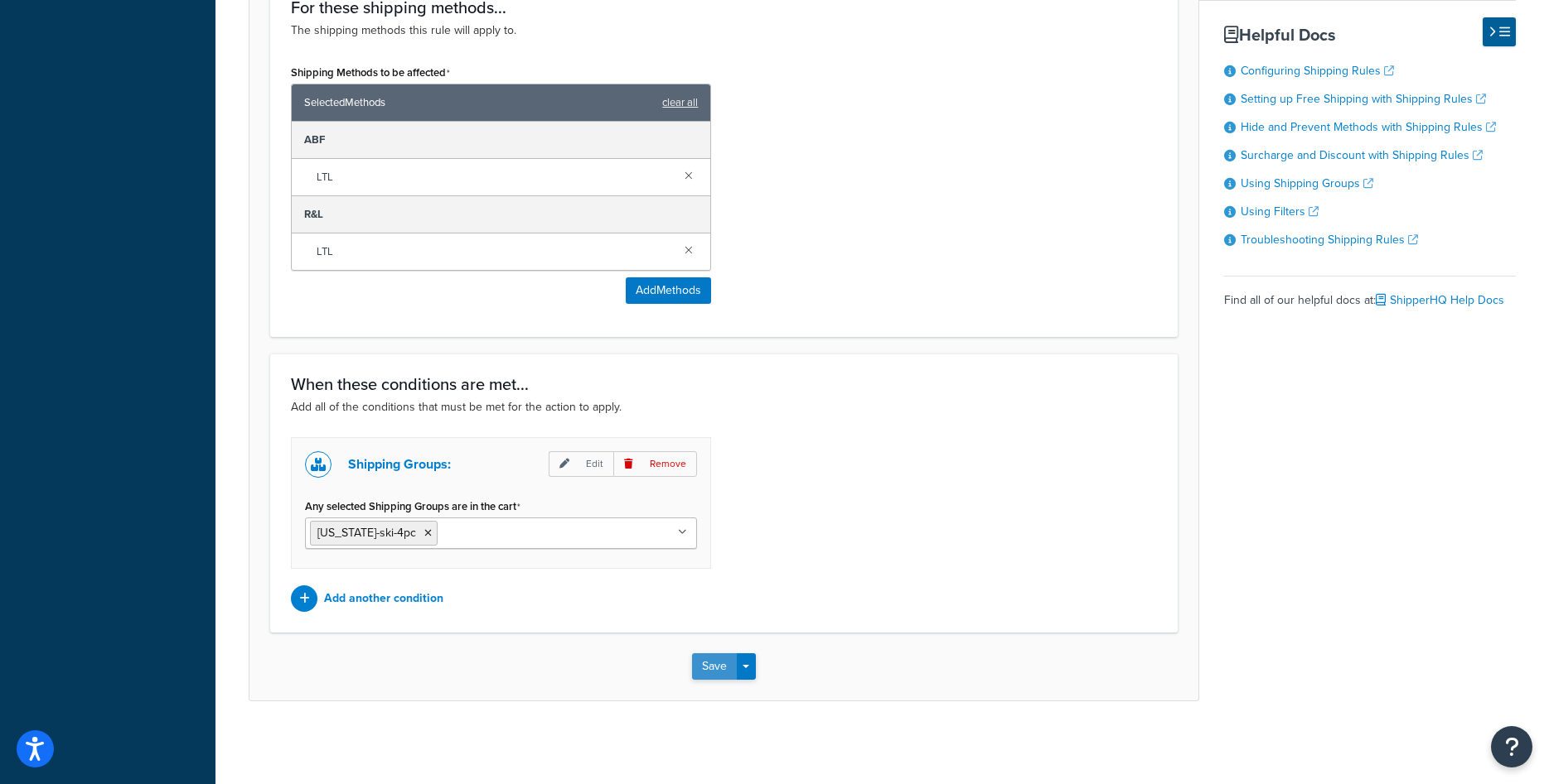
click at [715, 664] on button "Save" at bounding box center [714, 667] width 45 height 26
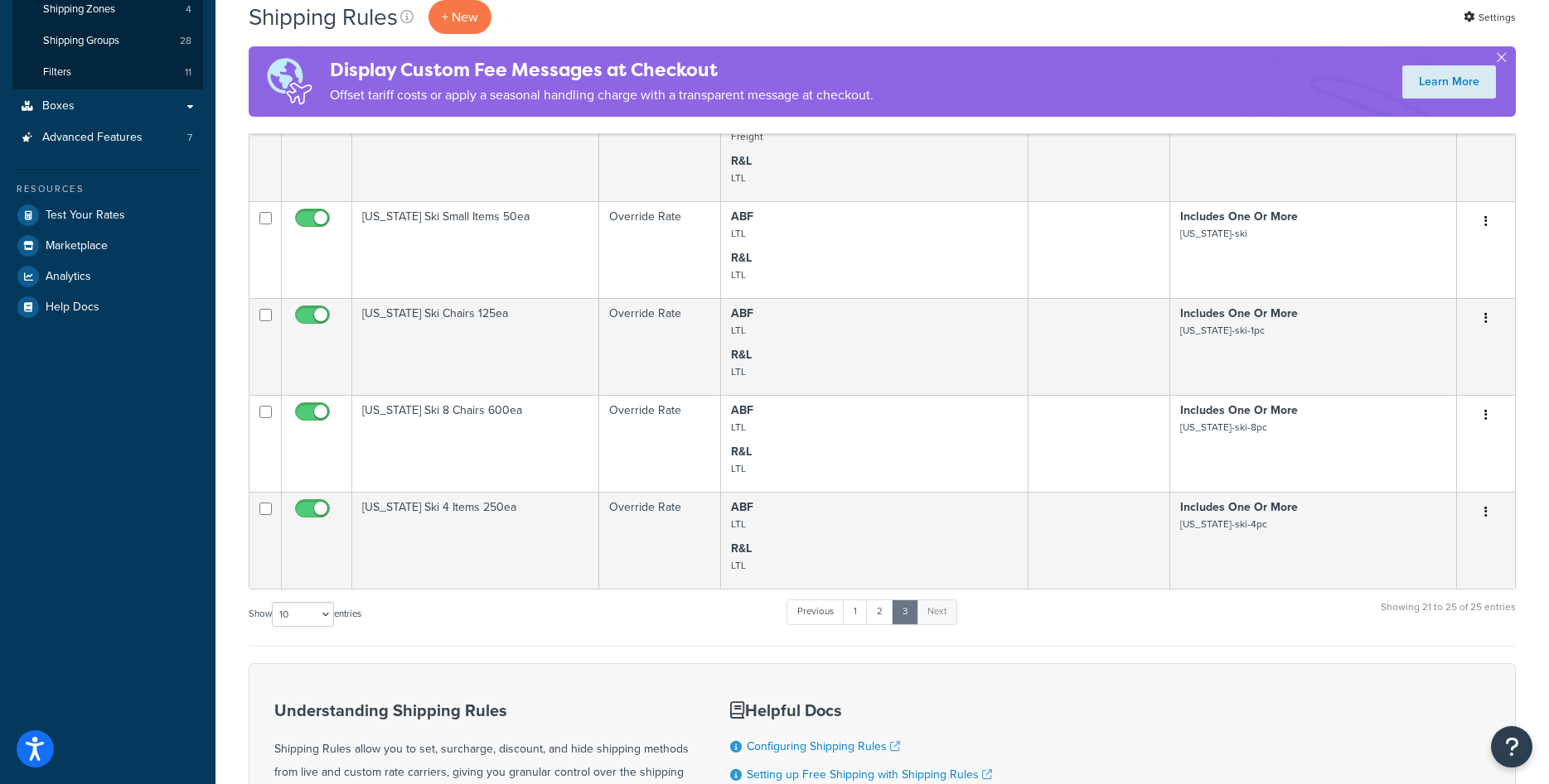
scroll to position [318, 0]
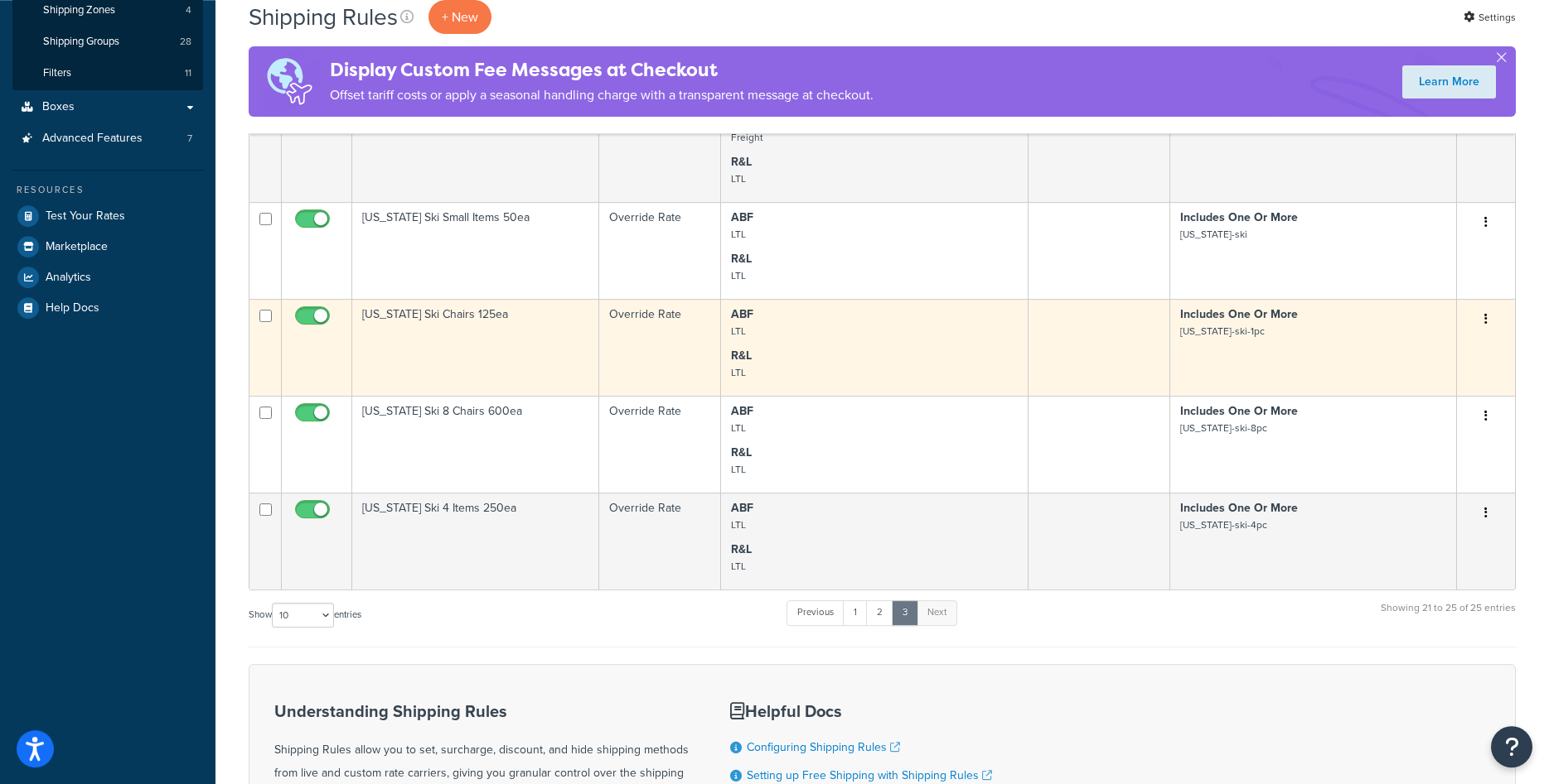
click at [460, 367] on td "[US_STATE] Ski Chairs 125ea" at bounding box center [476, 347] width 247 height 96
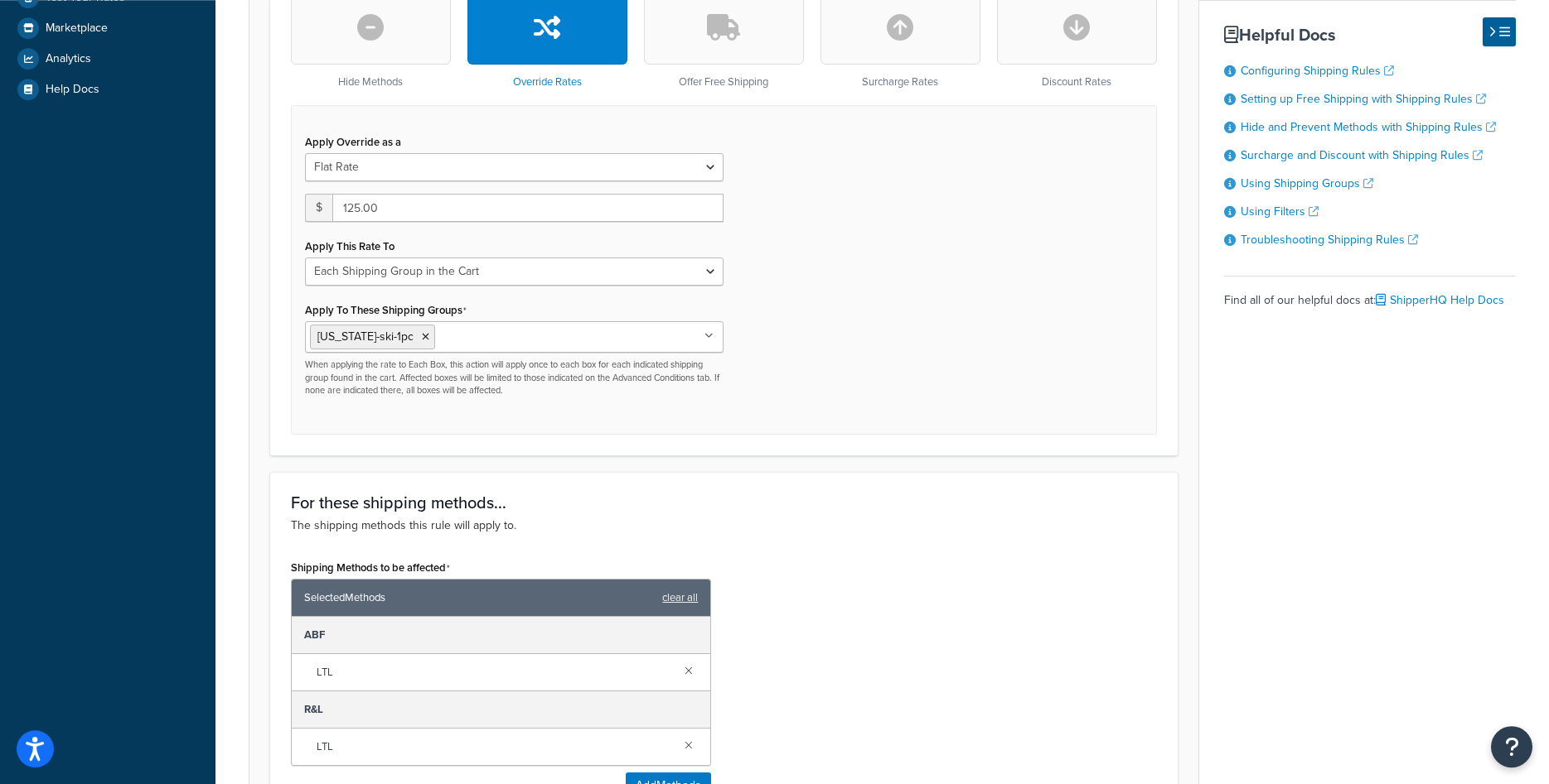
scroll to position [536, 0]
click at [305, 259] on select "Each Shipment in the Cart Each Origin in the Cart Each Shipping Group in the Ca…" at bounding box center [514, 273] width 419 height 28
select select "ITEM"
click option "Each Item within a Shipping Group" at bounding box center [0, 0] width 0 height 0
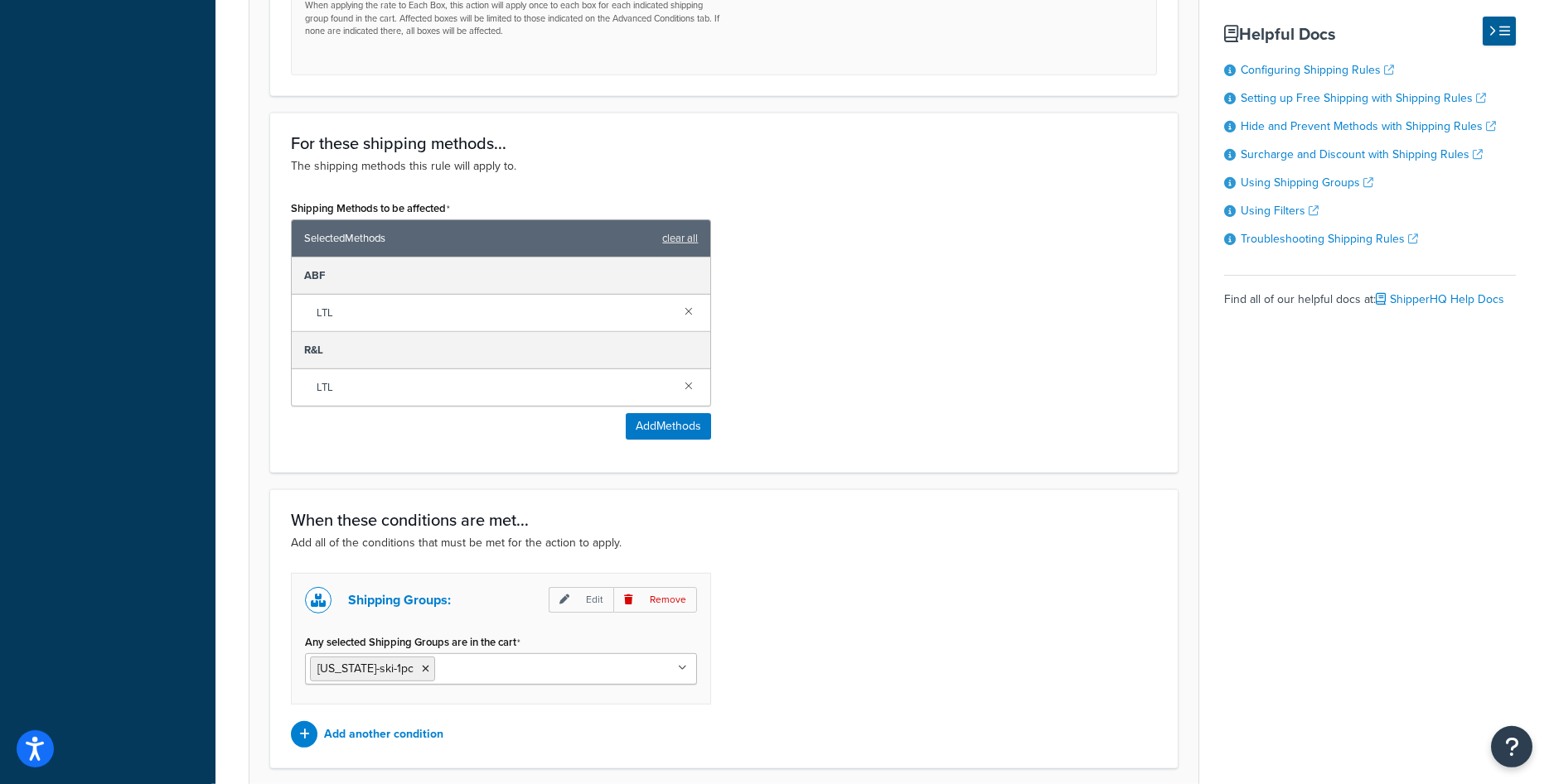
scroll to position [1032, 0]
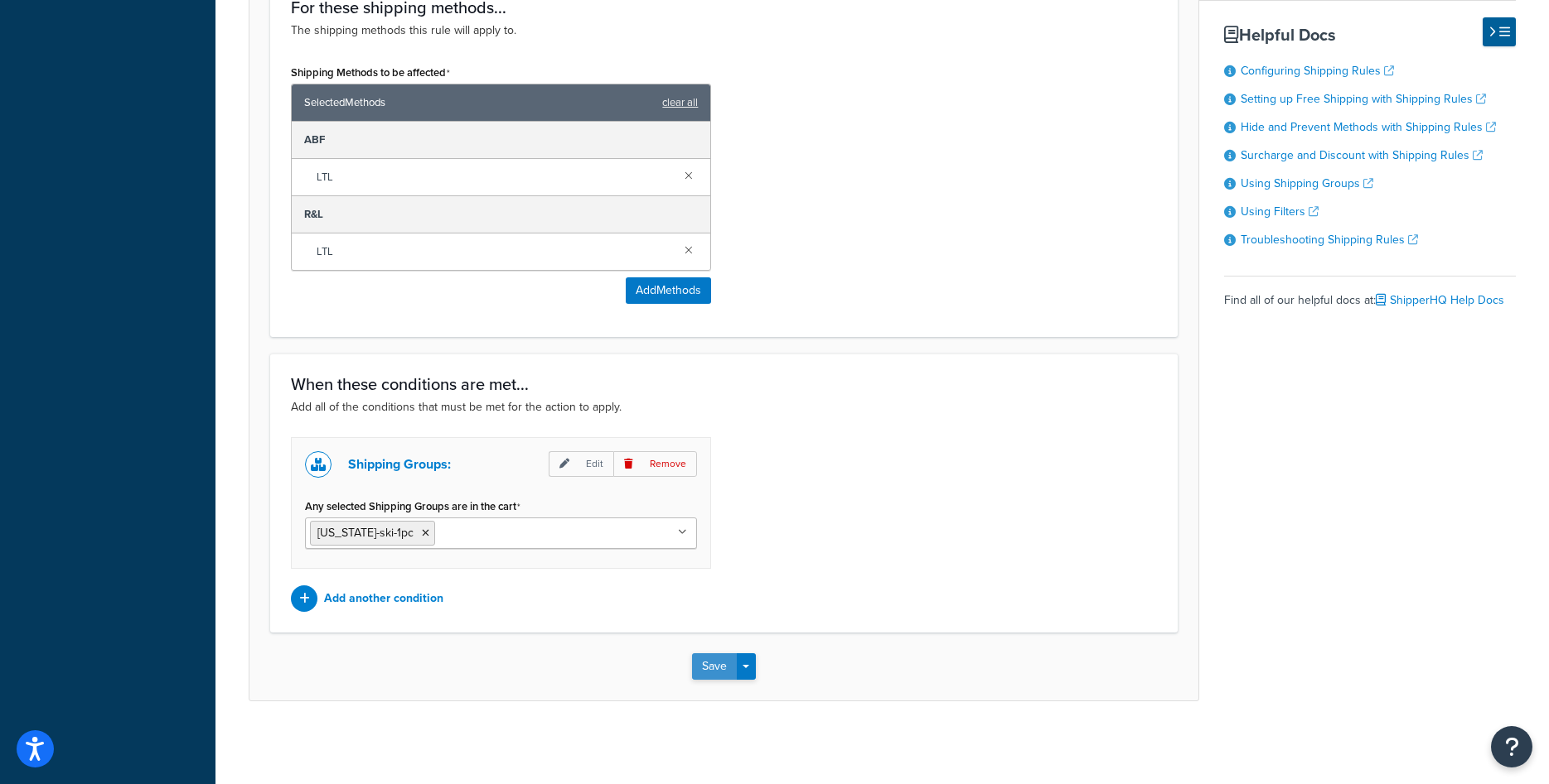
click at [719, 662] on button "Save" at bounding box center [714, 667] width 45 height 26
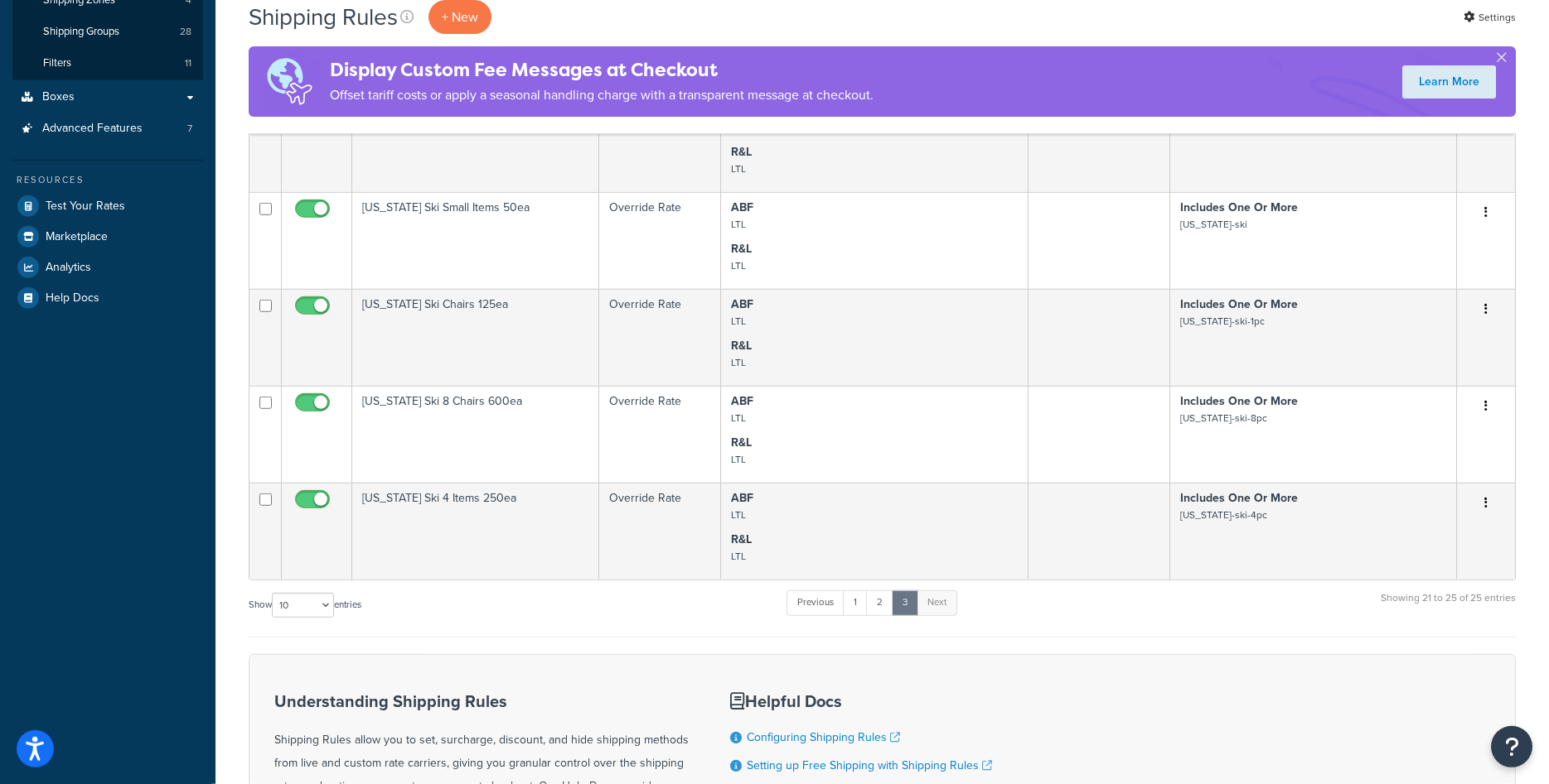
scroll to position [327, 0]
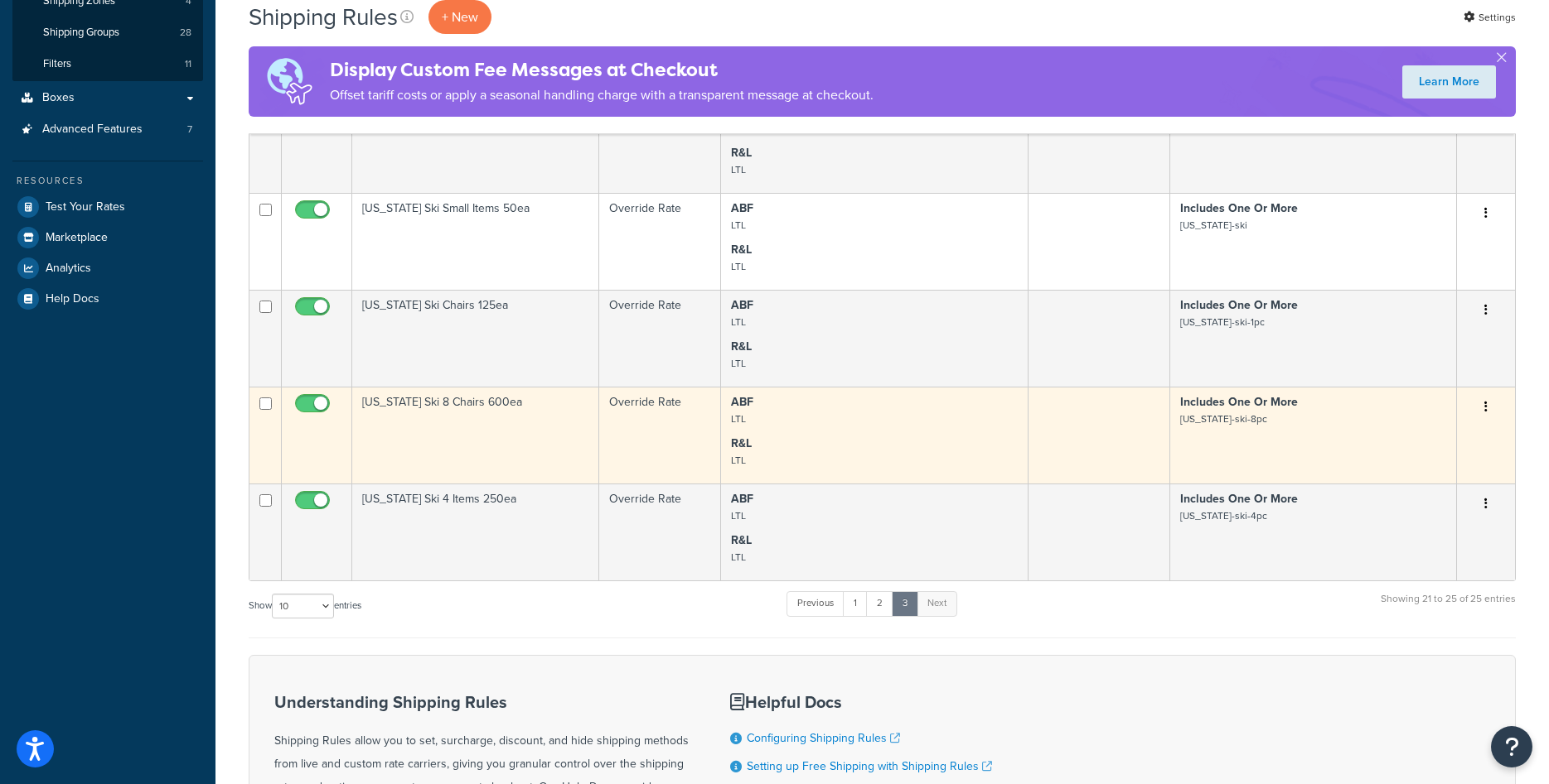
click at [529, 429] on td "[US_STATE] Ski 8 Chairs 600ea" at bounding box center [476, 435] width 247 height 96
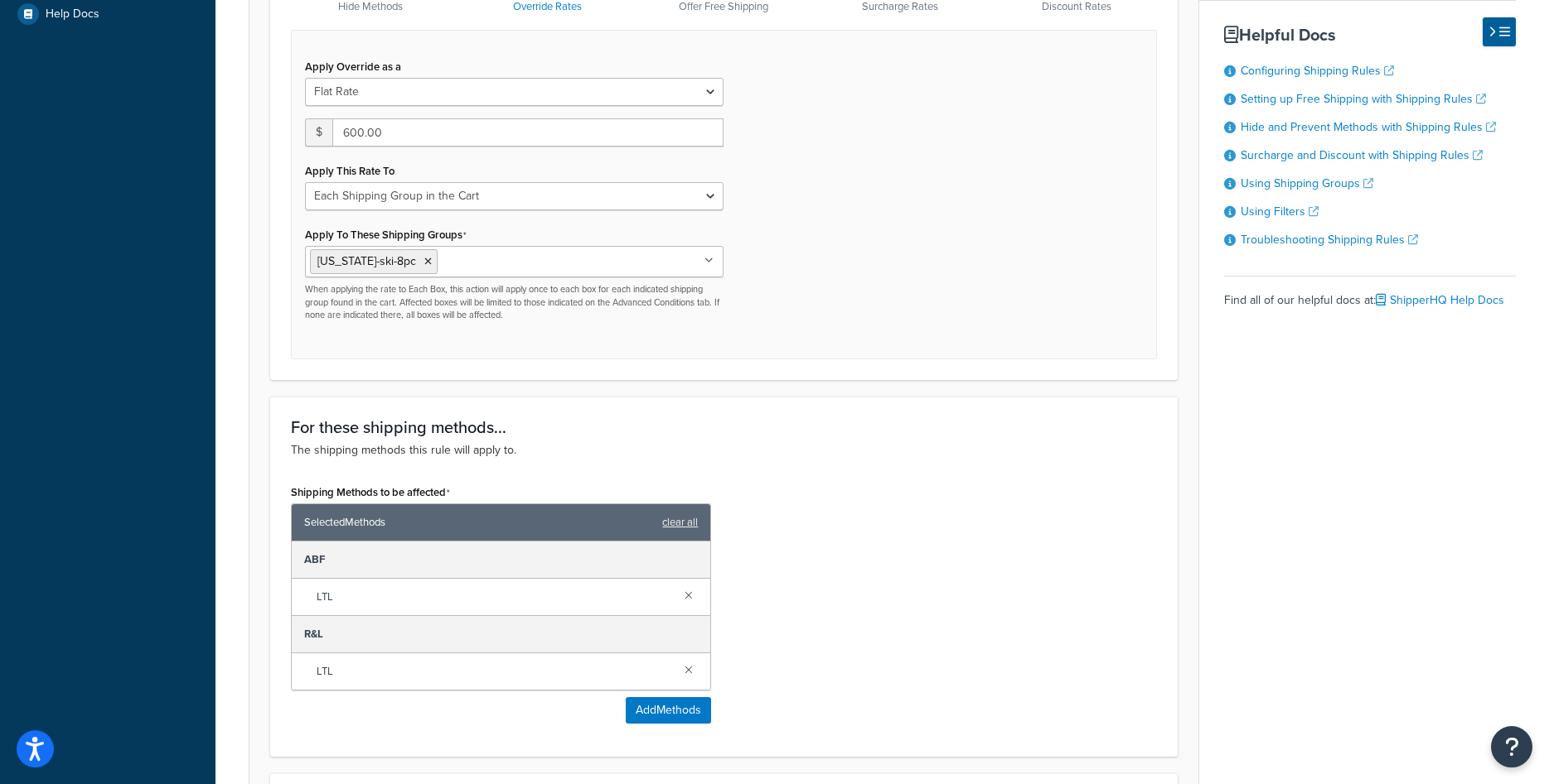
scroll to position [608, 0]
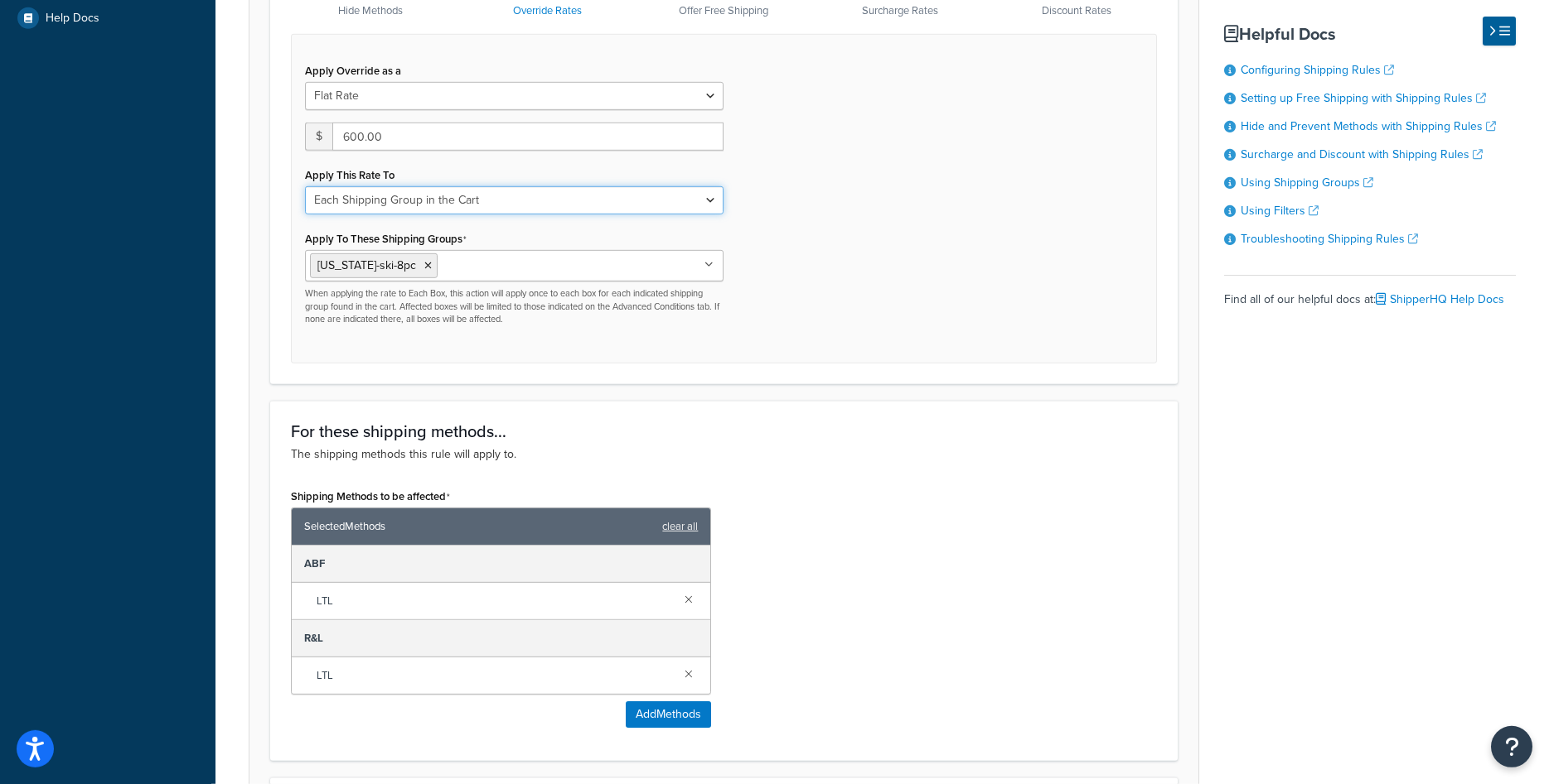
click at [305, 186] on select "Each Shipment in the Cart Each Origin in the Cart Each Shipping Group in the Ca…" at bounding box center [514, 200] width 419 height 28
select select "ITEM"
click option "Each Item within a Shipping Group" at bounding box center [0, 0] width 0 height 0
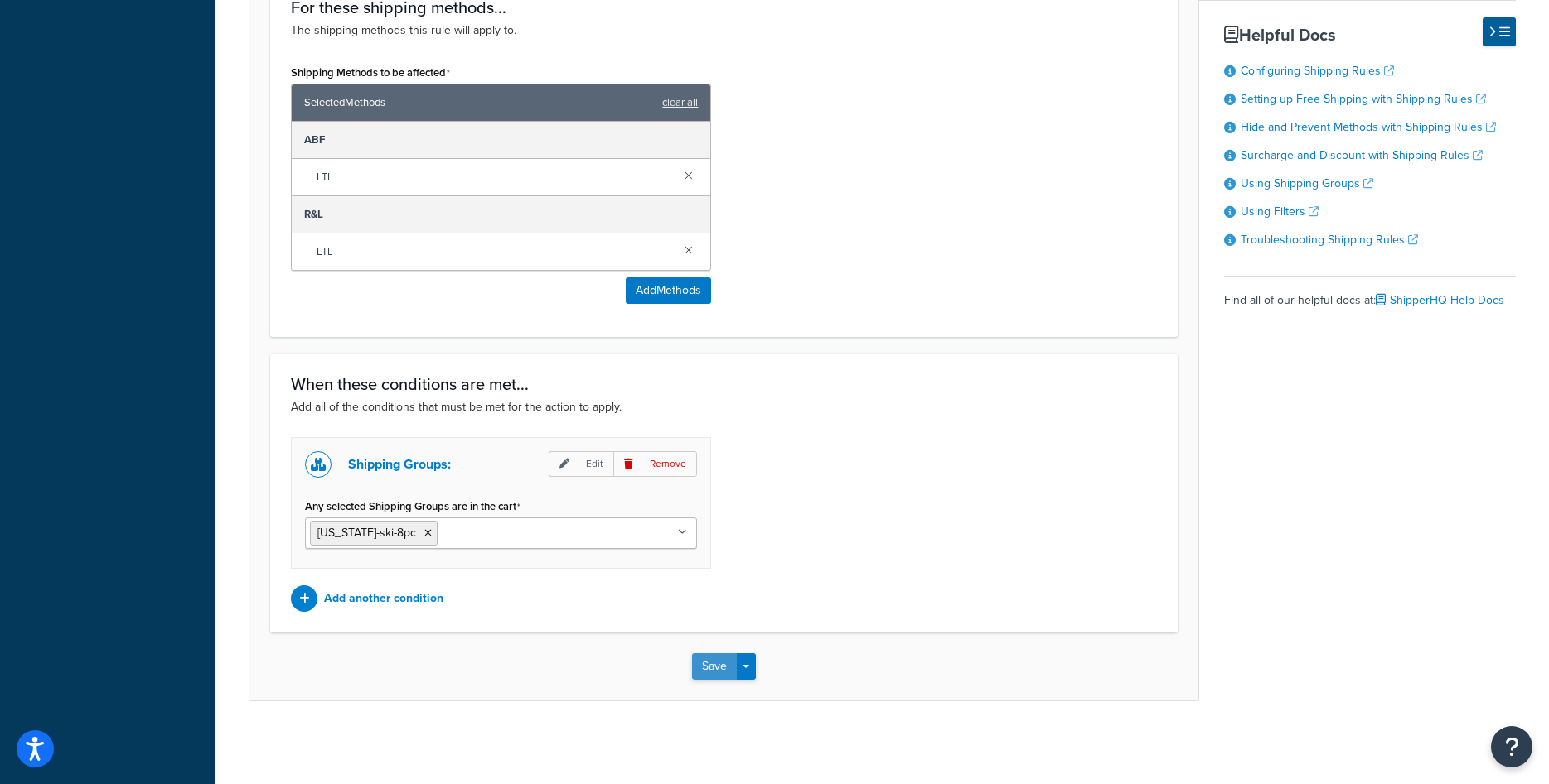
click at [709, 676] on button "Save" at bounding box center [714, 667] width 45 height 26
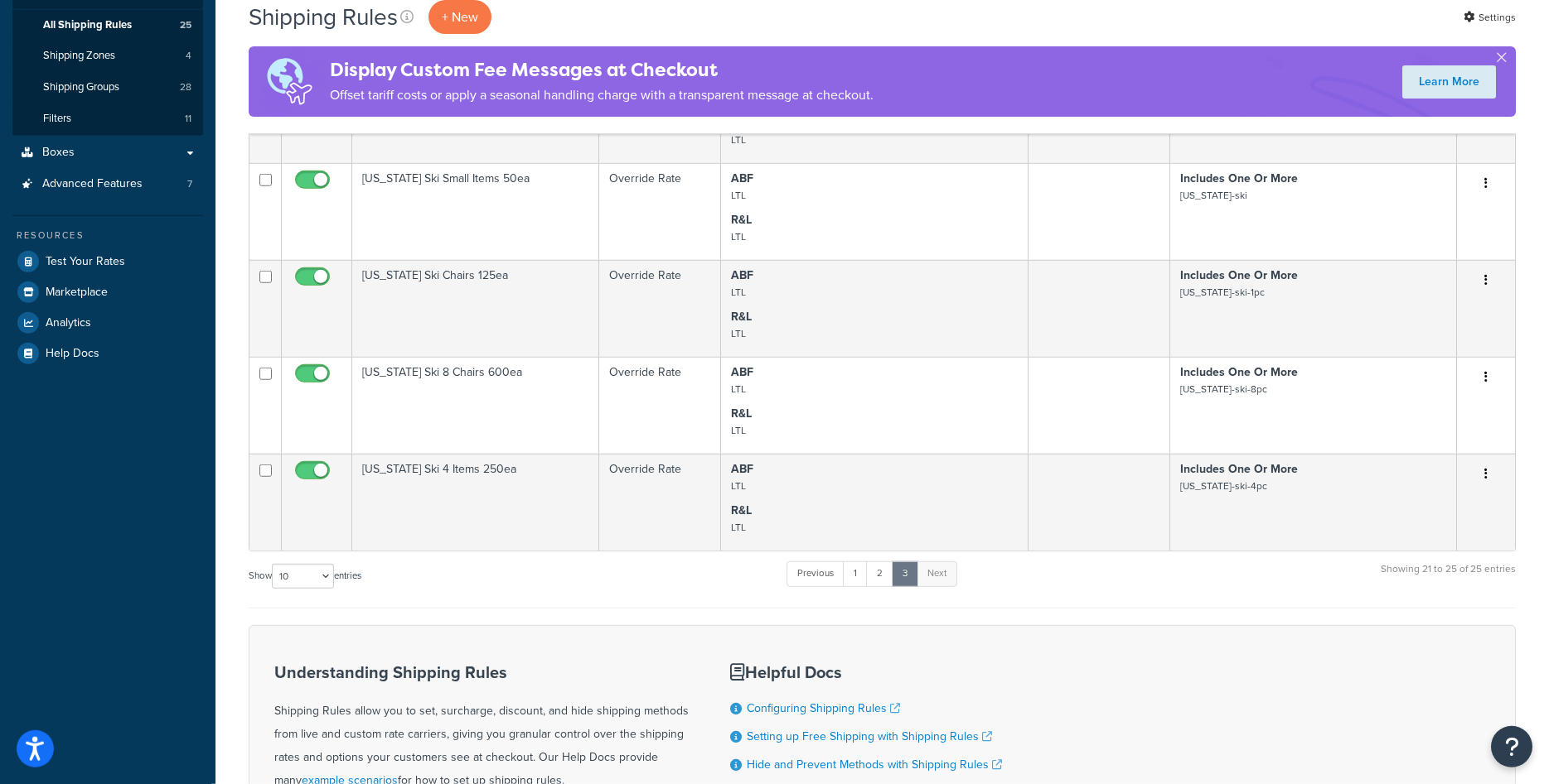
scroll to position [271, 0]
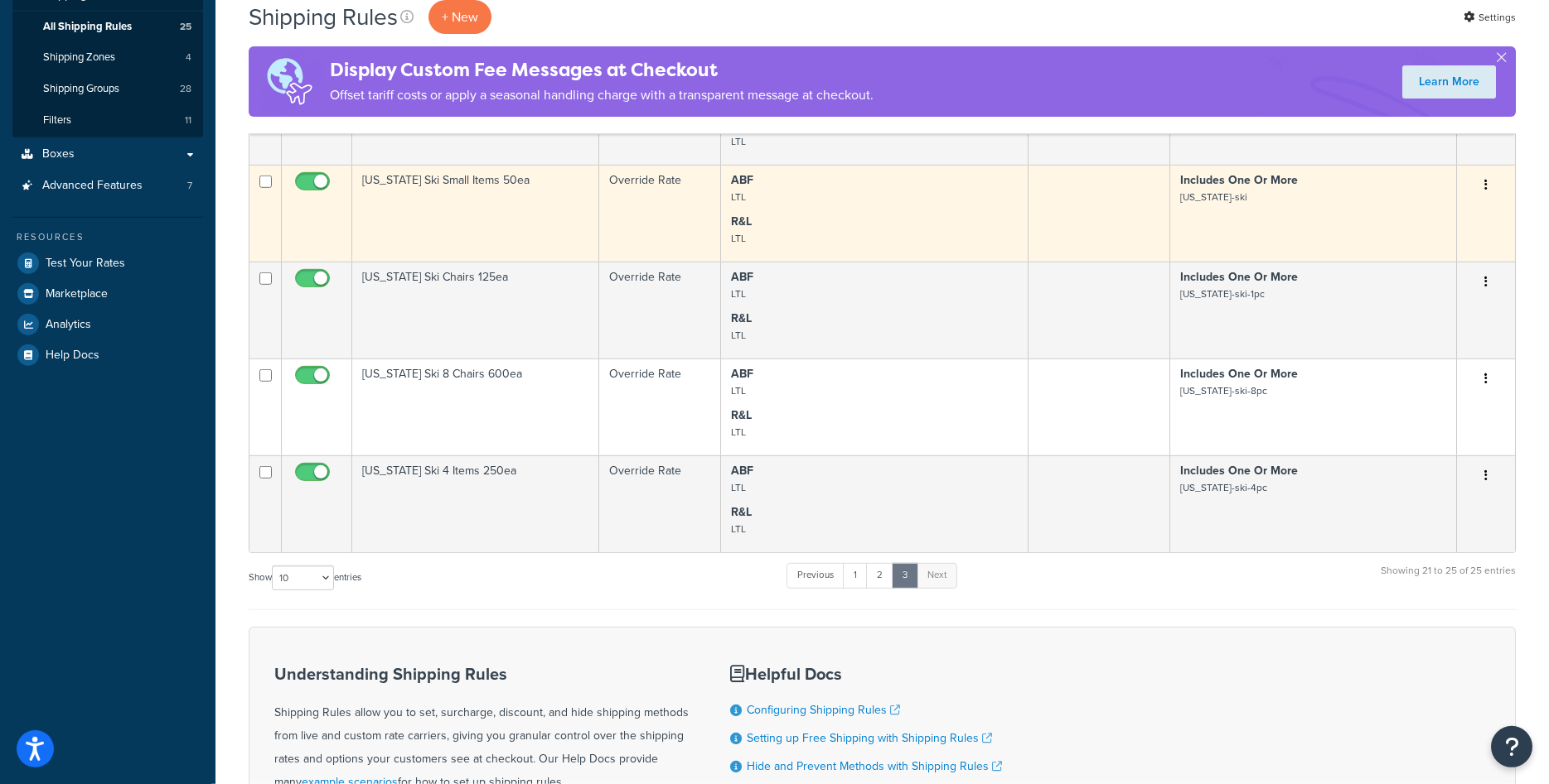
click at [520, 216] on td "[US_STATE] Ski Small Items 50ea" at bounding box center [476, 213] width 247 height 96
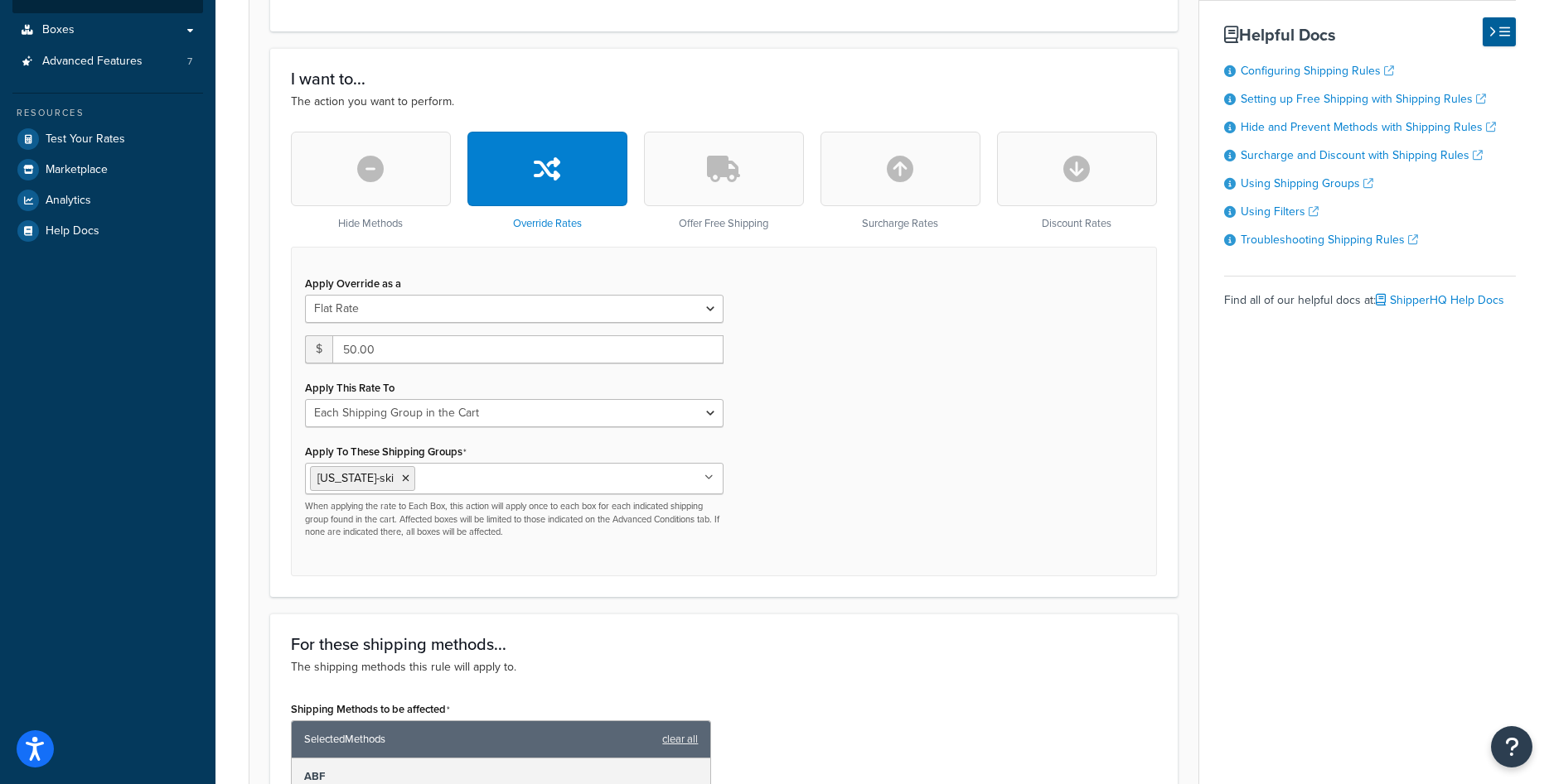
scroll to position [398, 0]
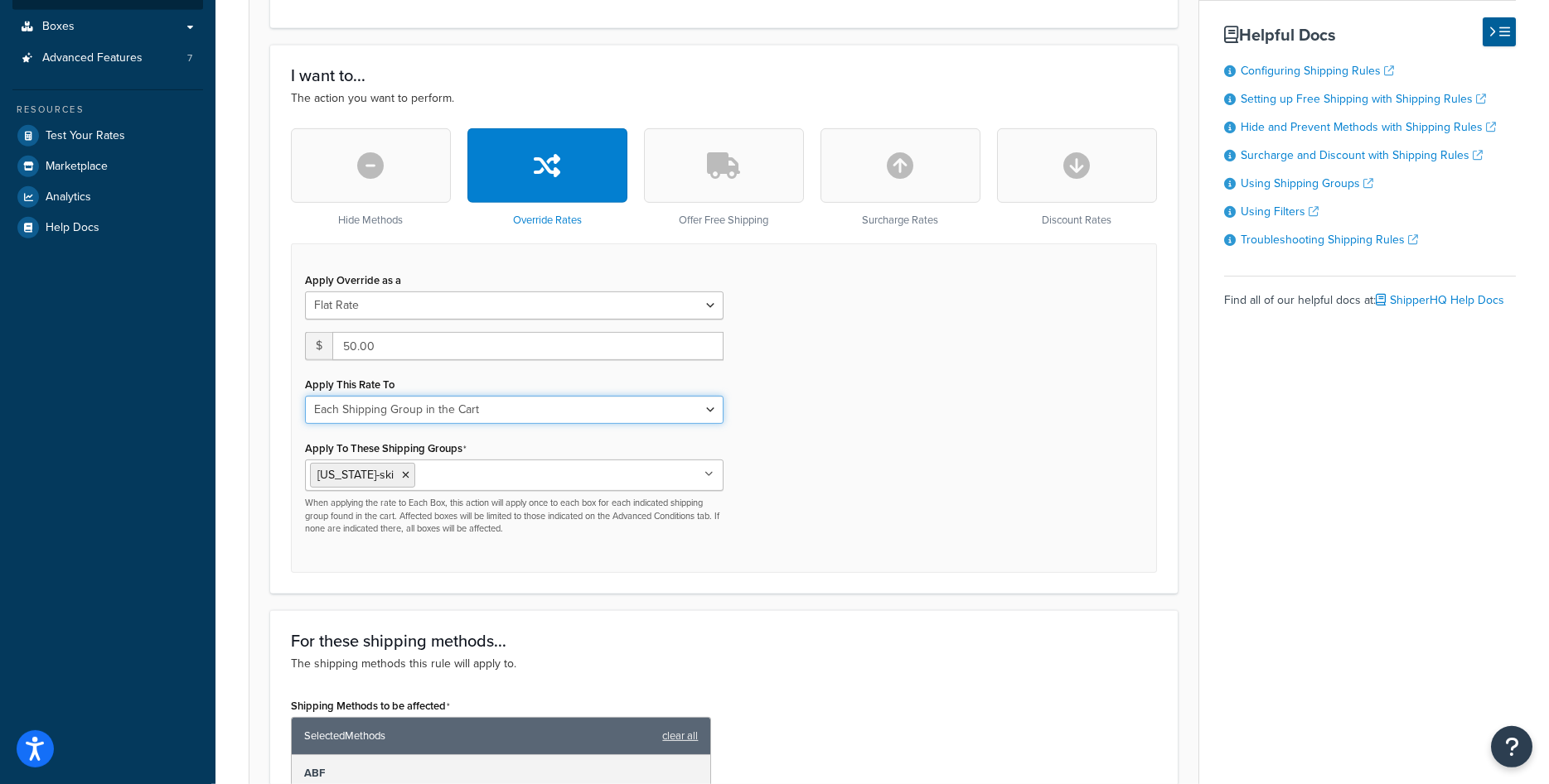
click at [305, 396] on select "Each Shipment in the Cart Each Origin in the Cart Each Shipping Group in the Ca…" at bounding box center [514, 410] width 419 height 28
select select "ITEM"
click option "Each Item within a Shipping Group" at bounding box center [0, 0] width 0 height 0
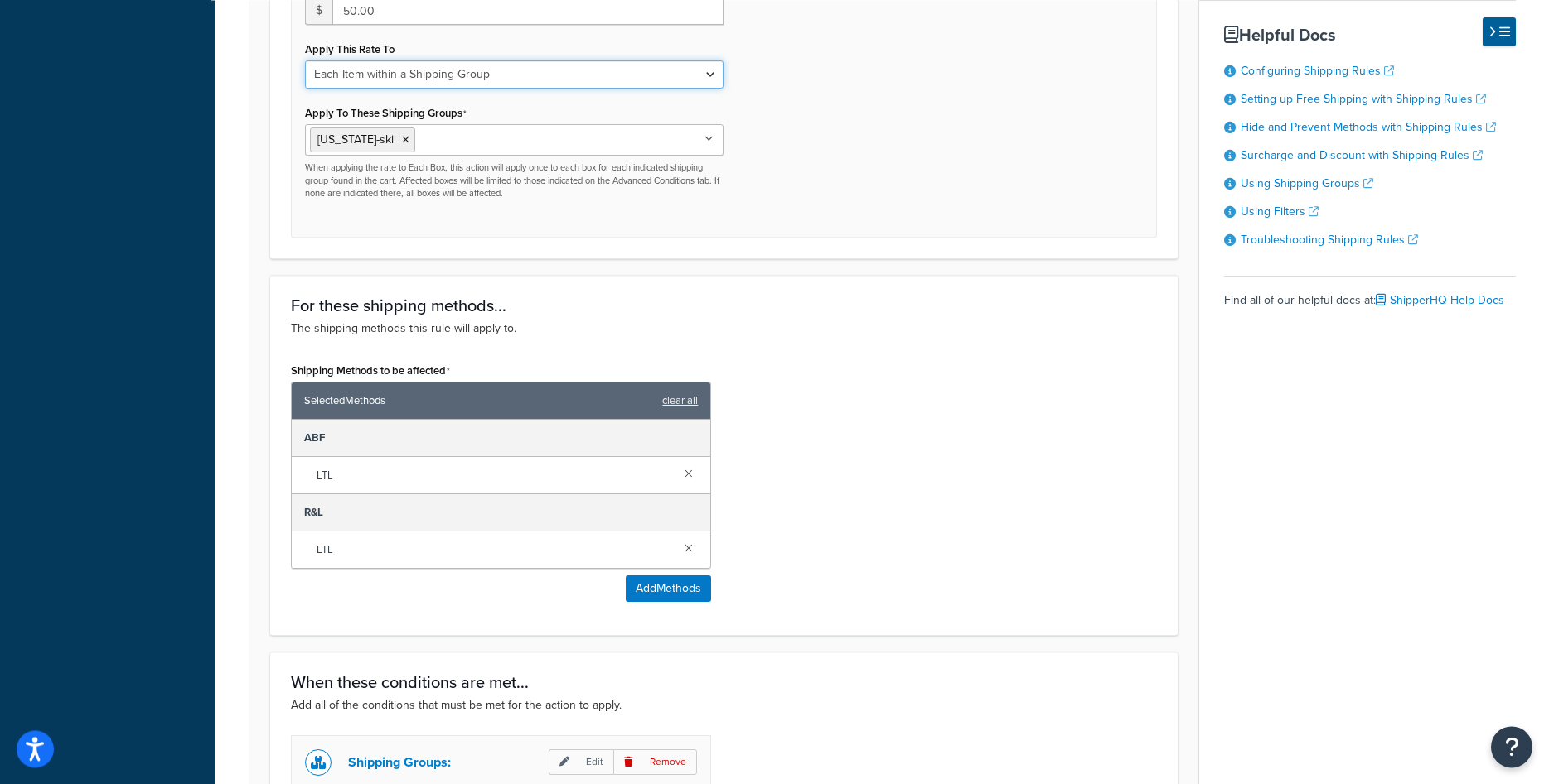
scroll to position [1032, 0]
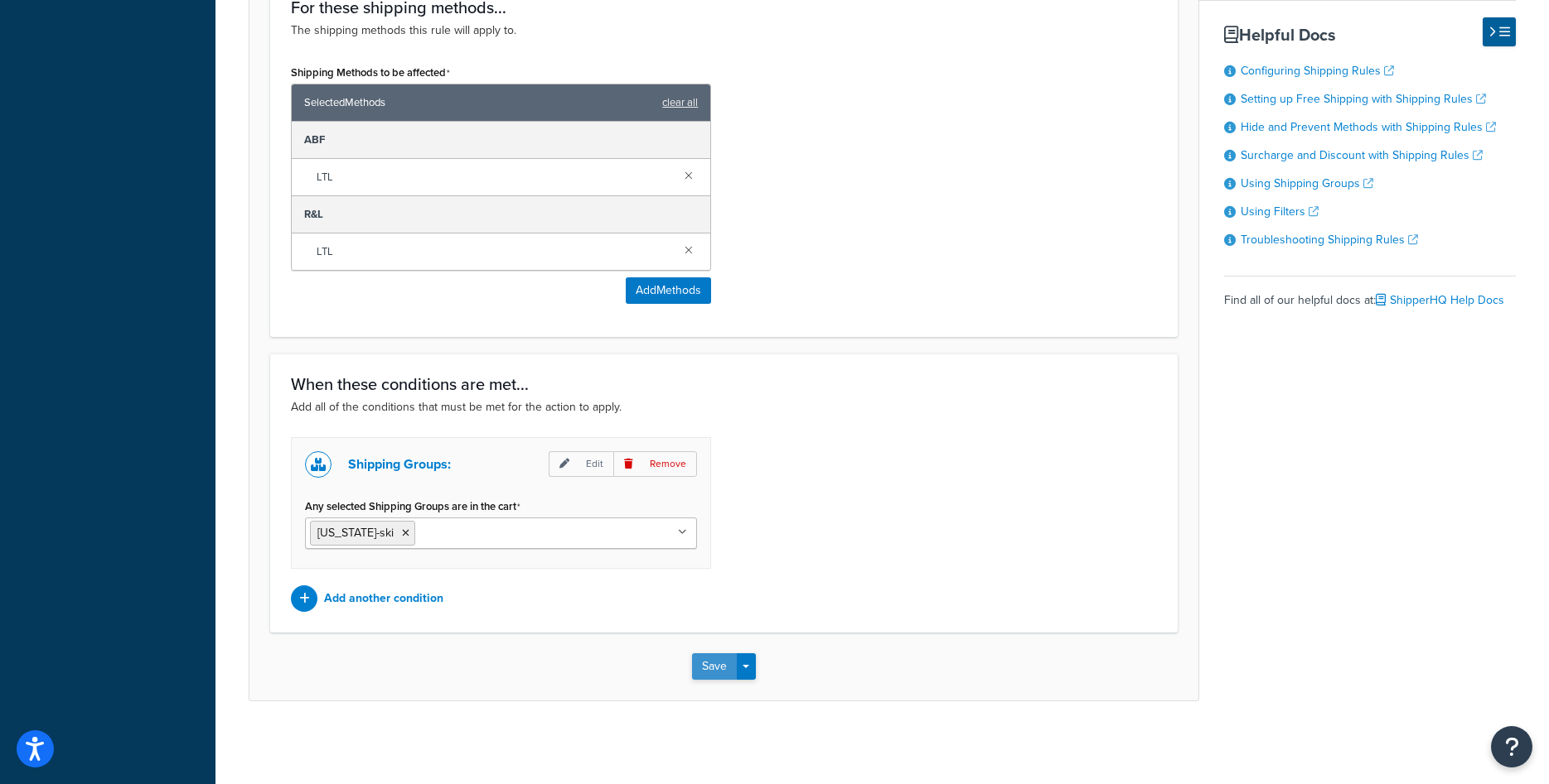
click at [727, 669] on button "Save" at bounding box center [714, 667] width 45 height 26
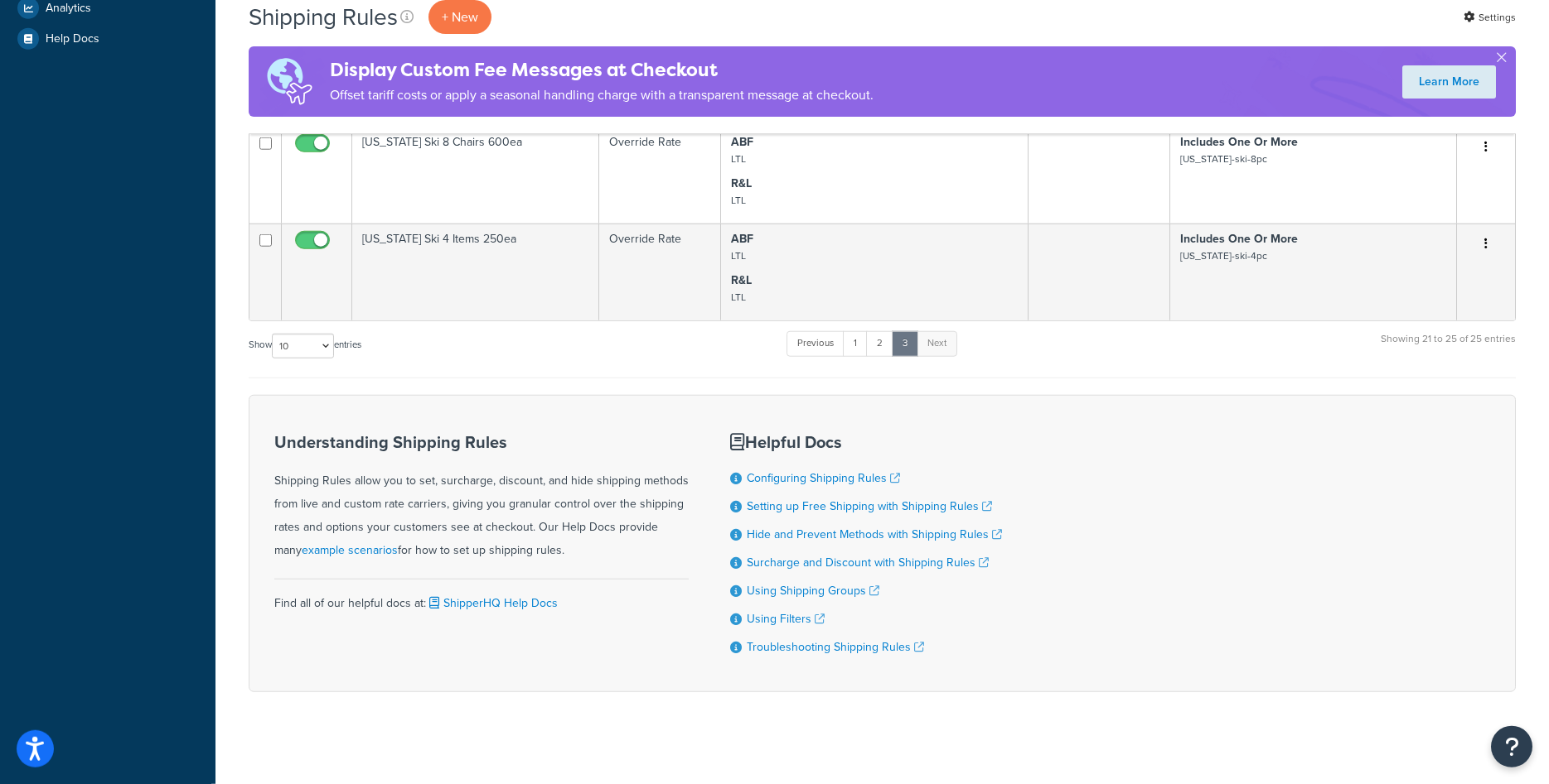
scroll to position [595, 0]
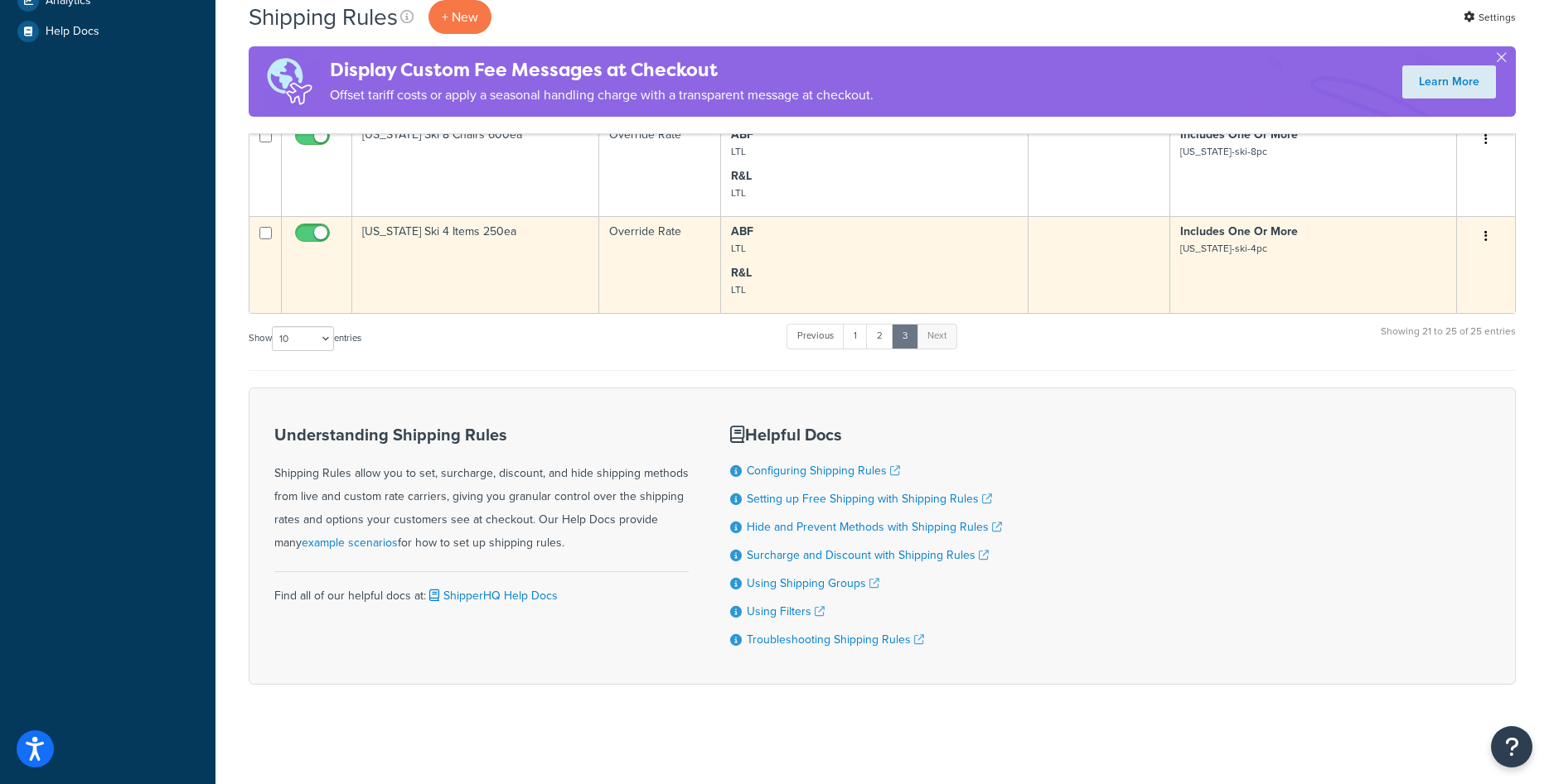
click at [514, 250] on td "Colorado Ski 4 Items 250ea" at bounding box center [476, 264] width 247 height 96
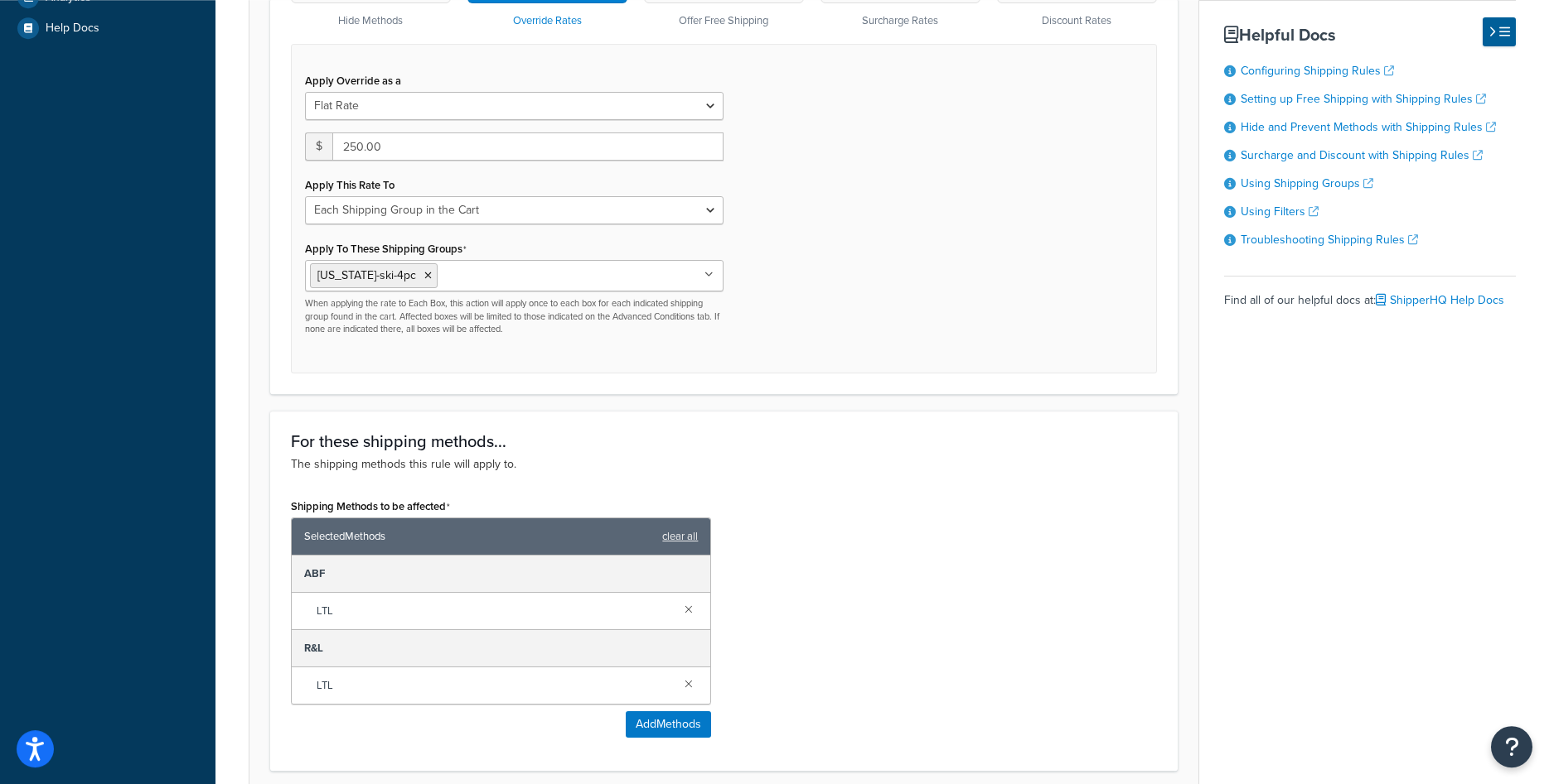
scroll to position [600, 0]
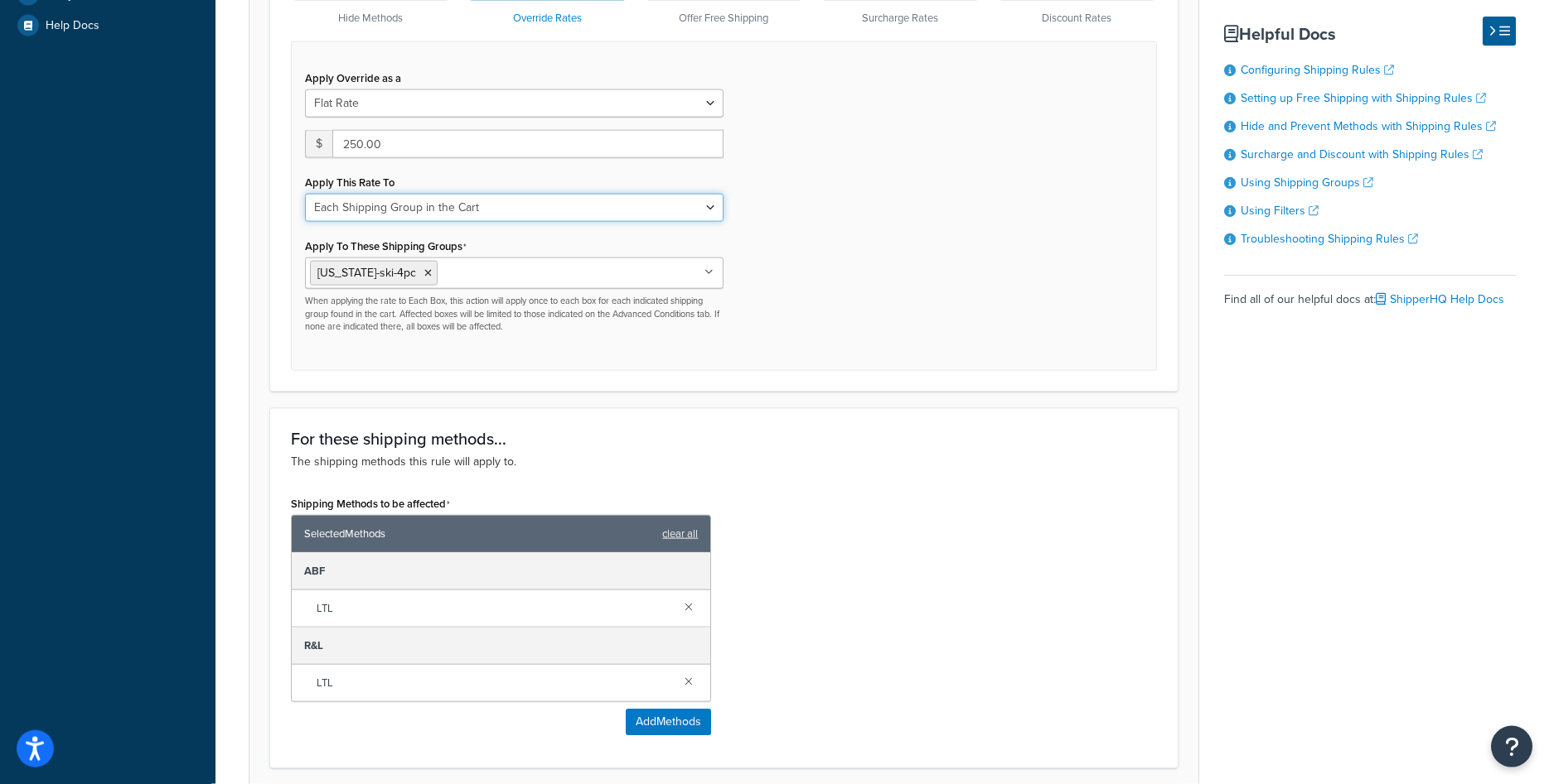
click at [305, 194] on select "Each Shipment in the Cart Each Origin in the Cart Each Shipping Group in the Ca…" at bounding box center [514, 208] width 419 height 28
select select "ITEM"
click option "Each Item within a Shipping Group" at bounding box center [0, 0] width 0 height 0
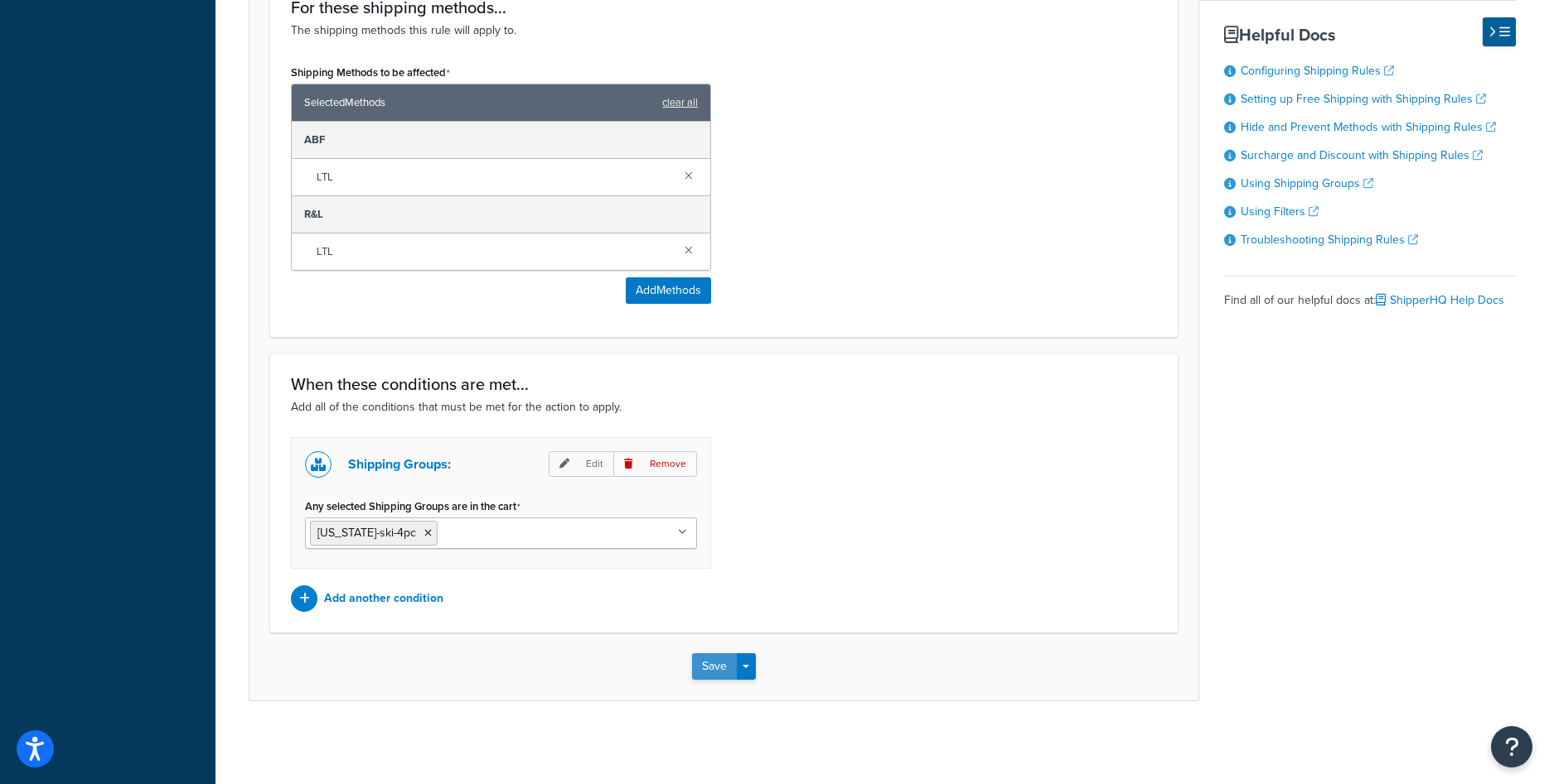
click at [707, 670] on button "Save" at bounding box center [714, 667] width 45 height 26
